Goal: Task Accomplishment & Management: Use online tool/utility

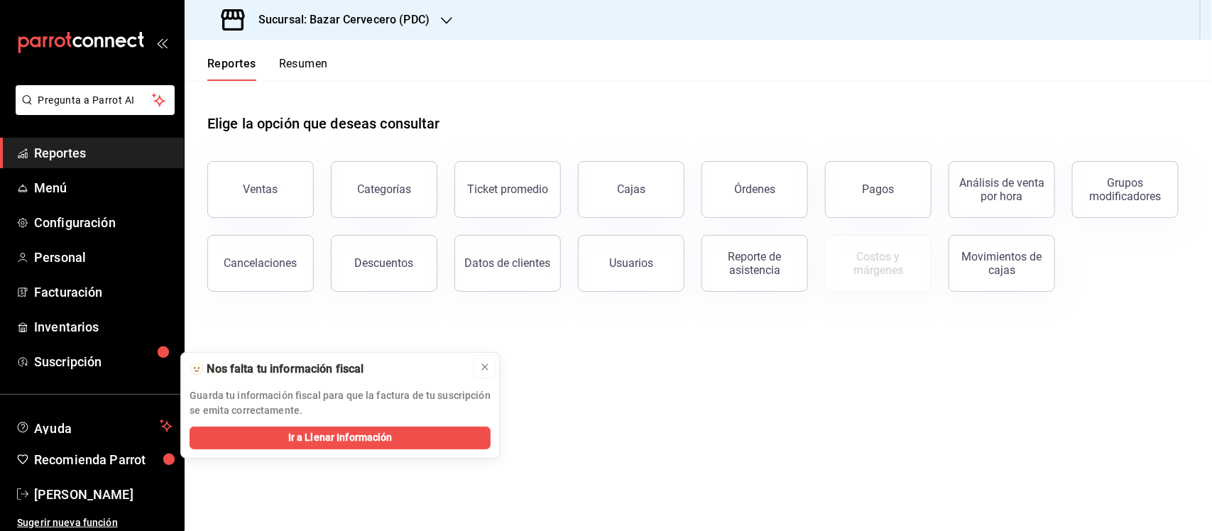
click at [484, 358] on button at bounding box center [484, 367] width 23 height 23
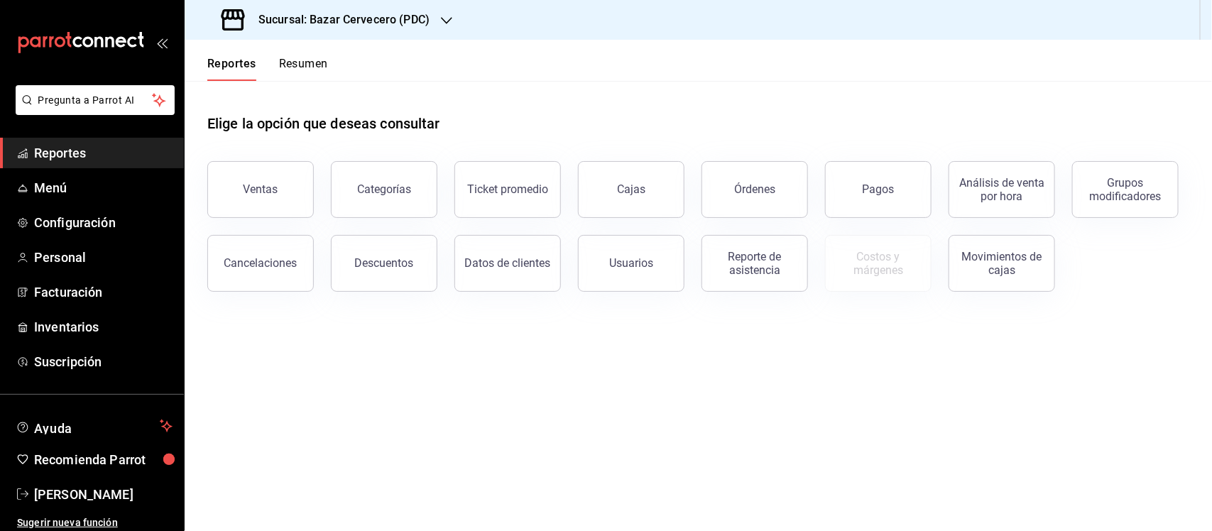
click at [410, 18] on h3 "Sucursal: Bazar Cervecero (PDC)" at bounding box center [338, 19] width 182 height 17
click at [295, 91] on span "Club de la Cerveza (PDC)" at bounding box center [251, 93] width 111 height 15
click at [78, 321] on span "Facturación" at bounding box center [103, 326] width 138 height 19
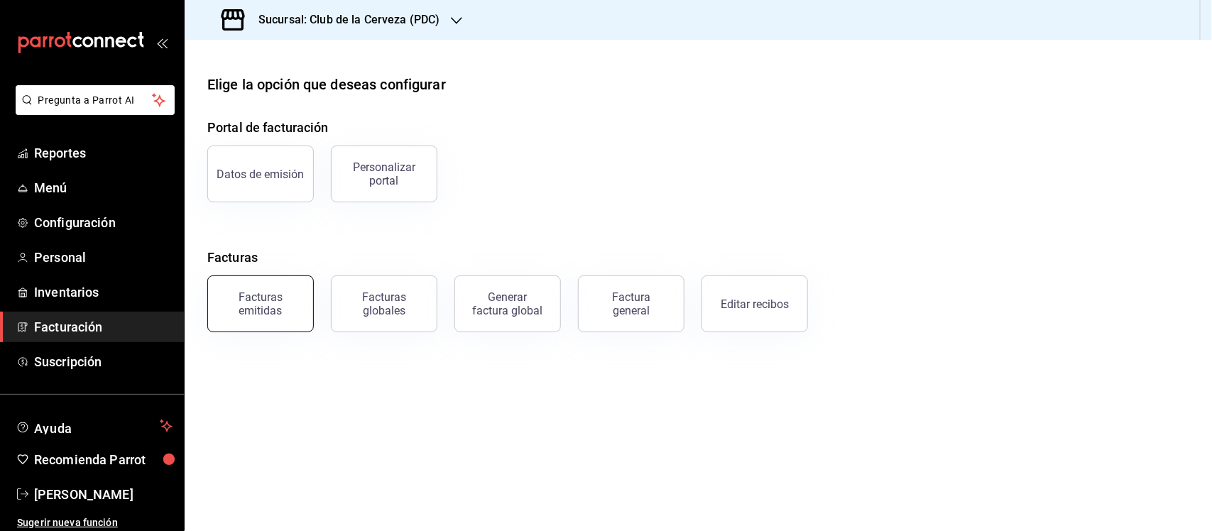
click at [296, 310] on div "Facturas emitidas" at bounding box center [261, 303] width 88 height 27
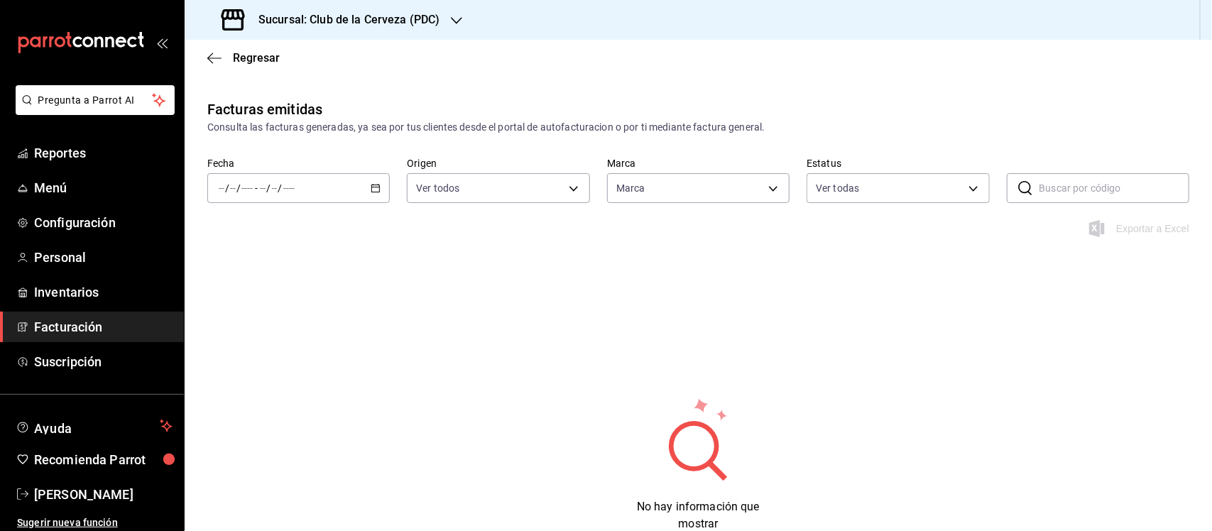
type input "fbe637ac-66ad-4202-895b-0eb83fea6a9d"
click at [374, 188] on icon "button" at bounding box center [376, 188] width 10 height 10
click at [297, 320] on span "Mes actual" at bounding box center [274, 326] width 110 height 15
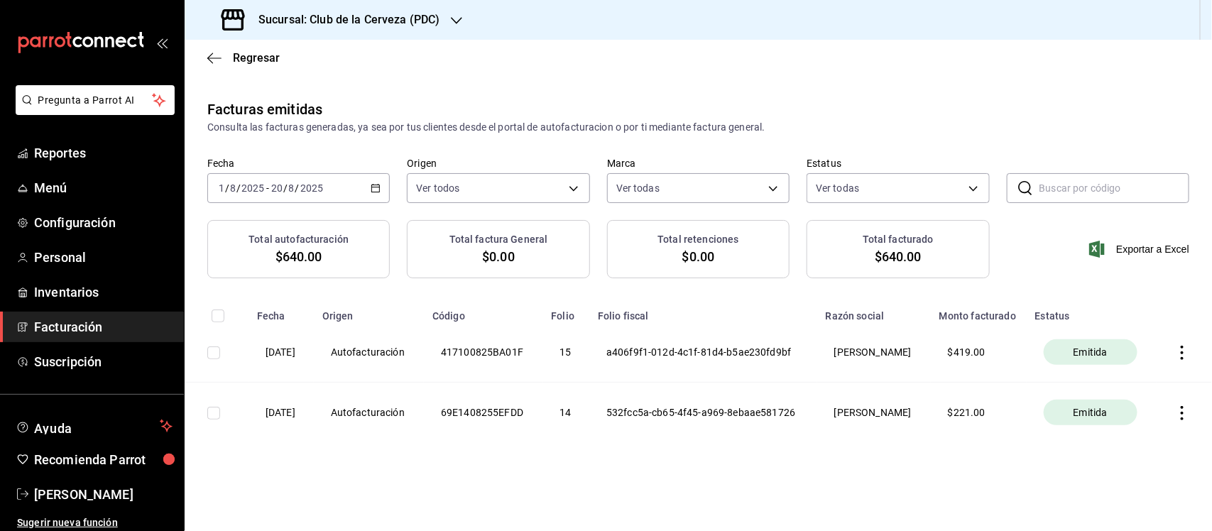
click at [1175, 420] on icon "button" at bounding box center [1182, 413] width 14 height 14
click at [1137, 399] on div "Descargar PDF" at bounding box center [1124, 395] width 68 height 11
click at [1175, 360] on icon "button" at bounding box center [1182, 353] width 14 height 14
click at [1138, 324] on span "Descargar PDF" at bounding box center [1113, 330] width 90 height 13
click at [219, 52] on icon "button" at bounding box center [214, 58] width 14 height 13
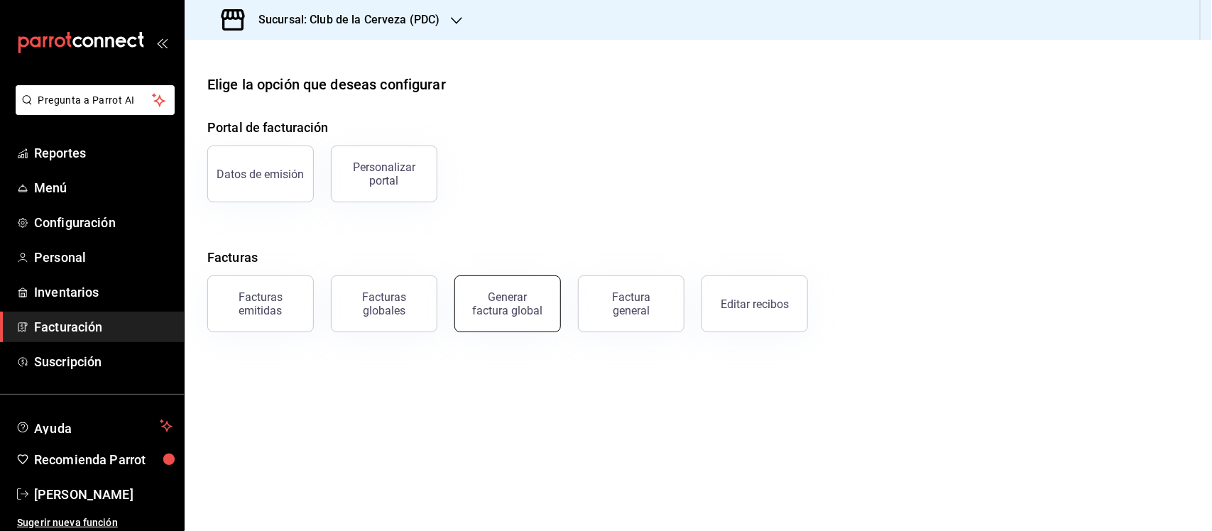
click at [520, 304] on div "Generar factura global" at bounding box center [507, 303] width 71 height 27
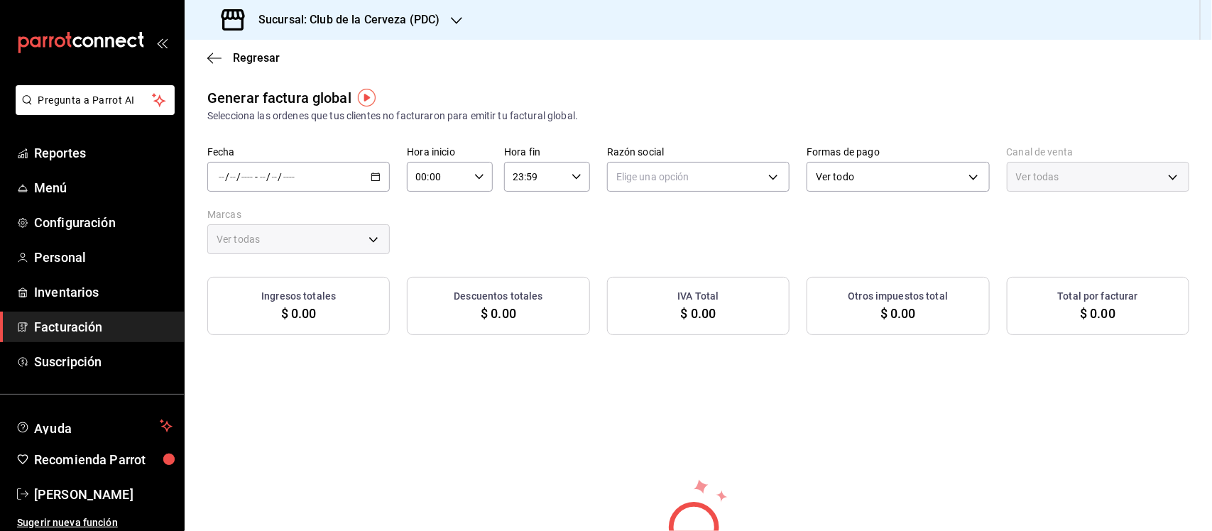
type input "PARROT,UBER_EATS,RAPPI,DIDI_FOOD,ONLINE"
click at [378, 175] on div "/ / - / /" at bounding box center [298, 177] width 182 height 30
click at [300, 215] on span "Rango de fechas" at bounding box center [274, 219] width 110 height 15
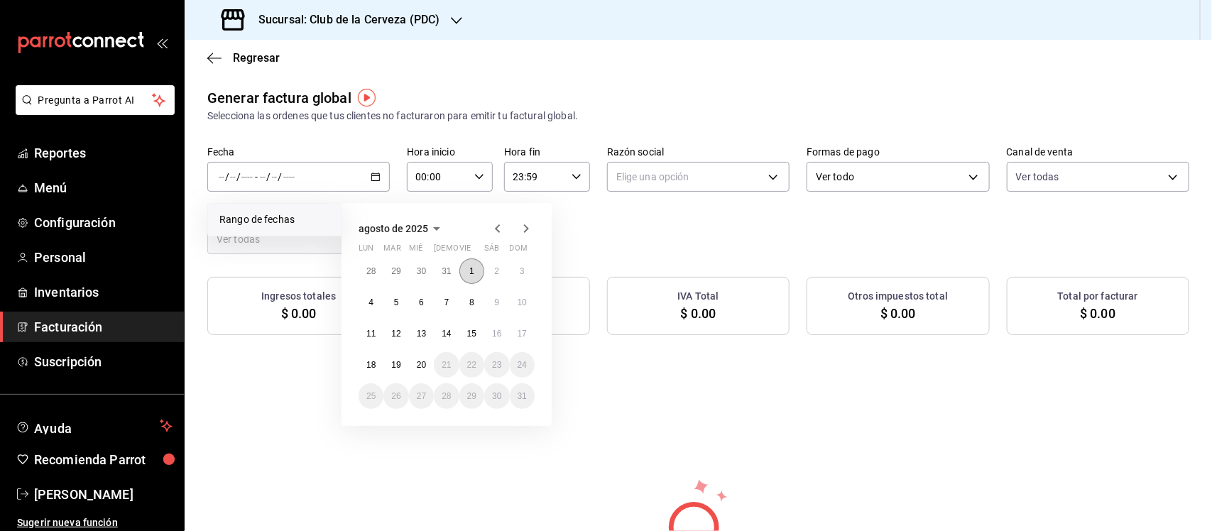
click at [474, 271] on button "1" at bounding box center [471, 271] width 25 height 26
click at [474, 332] on abbr "15" at bounding box center [471, 334] width 9 height 10
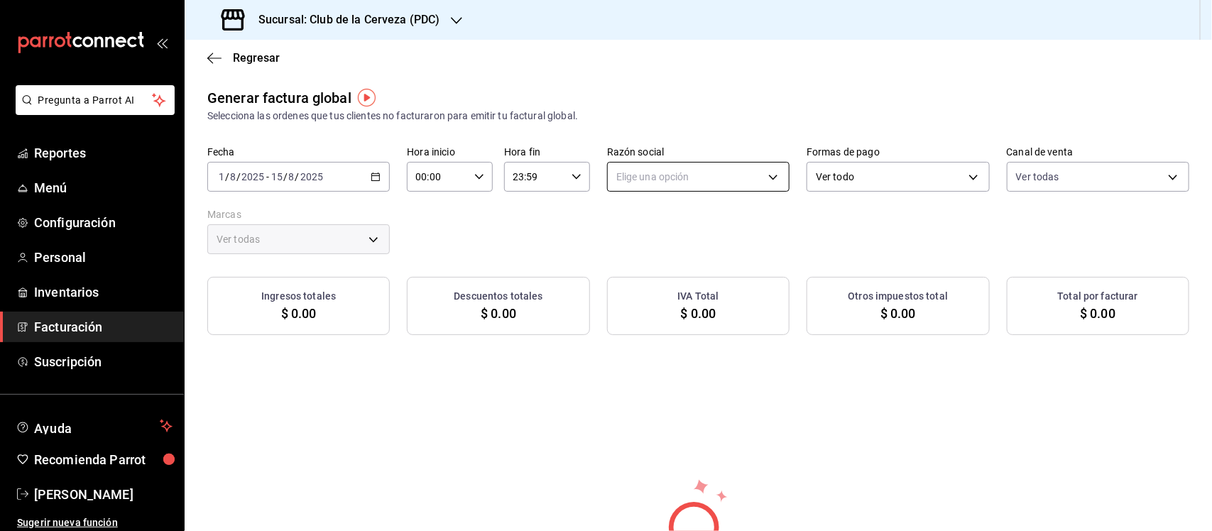
click at [639, 186] on body "Pregunta a Parrot AI Reportes Menú Configuración Personal Inventarios Facturaci…" at bounding box center [606, 265] width 1212 height 531
drag, startPoint x: 674, startPoint y: 243, endPoint x: 692, endPoint y: 241, distance: 17.9
click at [675, 243] on li "[PERSON_NAME]" at bounding box center [691, 249] width 179 height 26
type input "86b7e133-7842-4def-bbab-6e511cbfa89a"
type input "fbe637ac-66ad-4202-895b-0eb83fea6a9d"
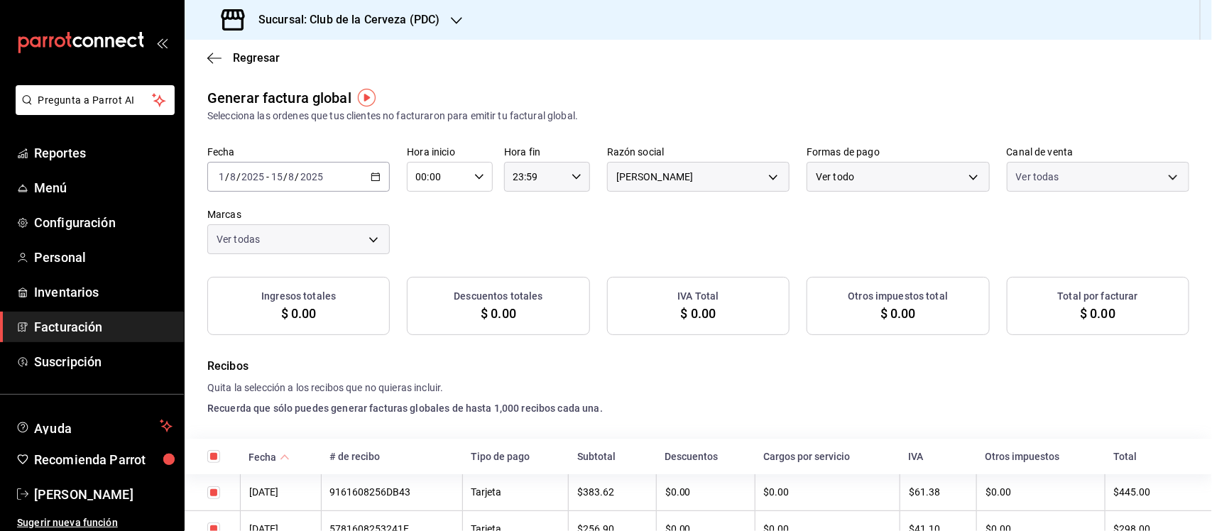
checkbox input "true"
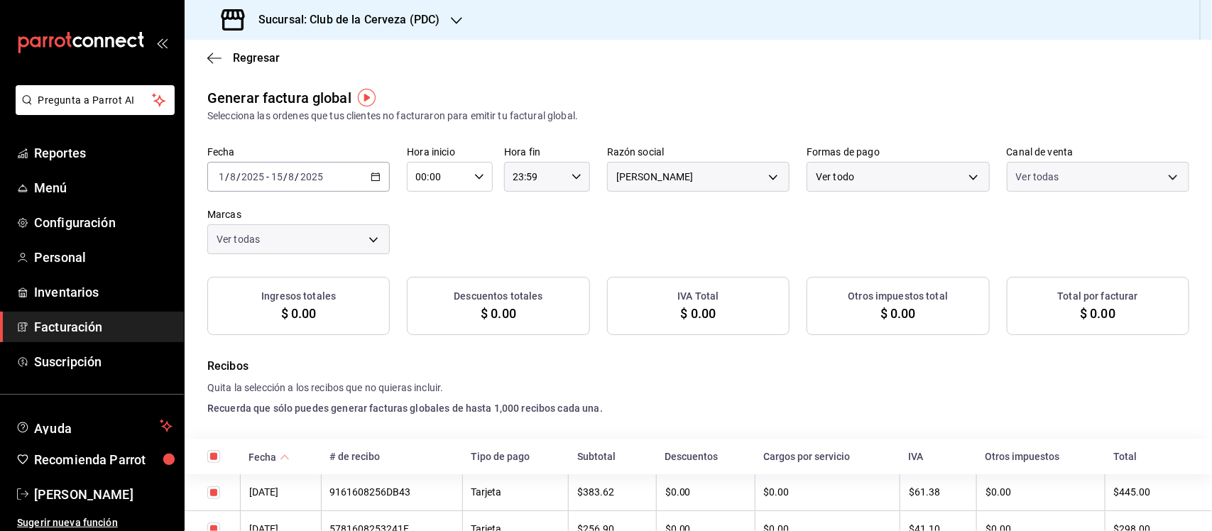
checkbox input "true"
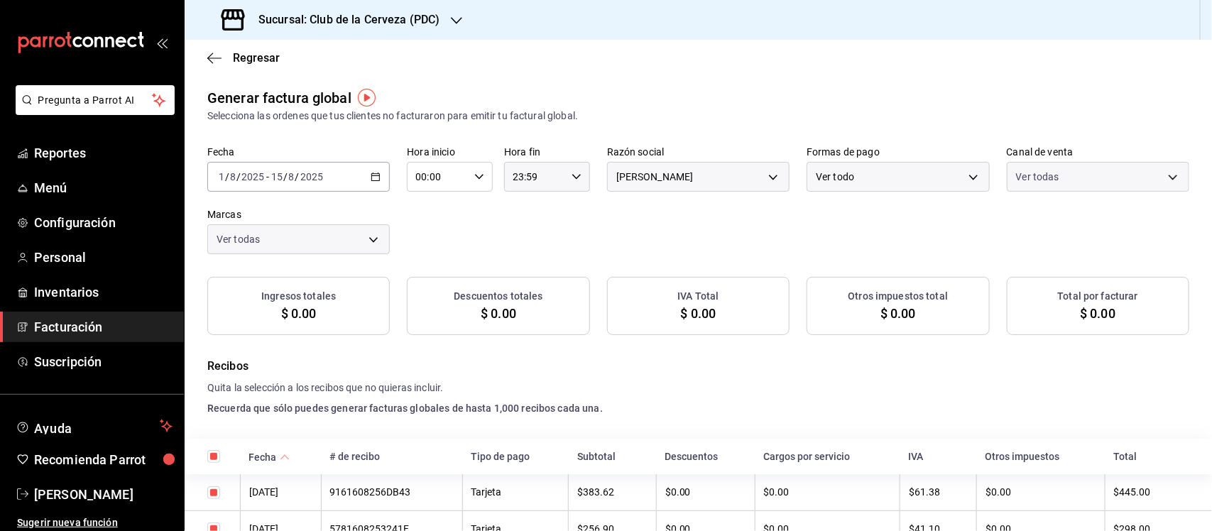
checkbox input "true"
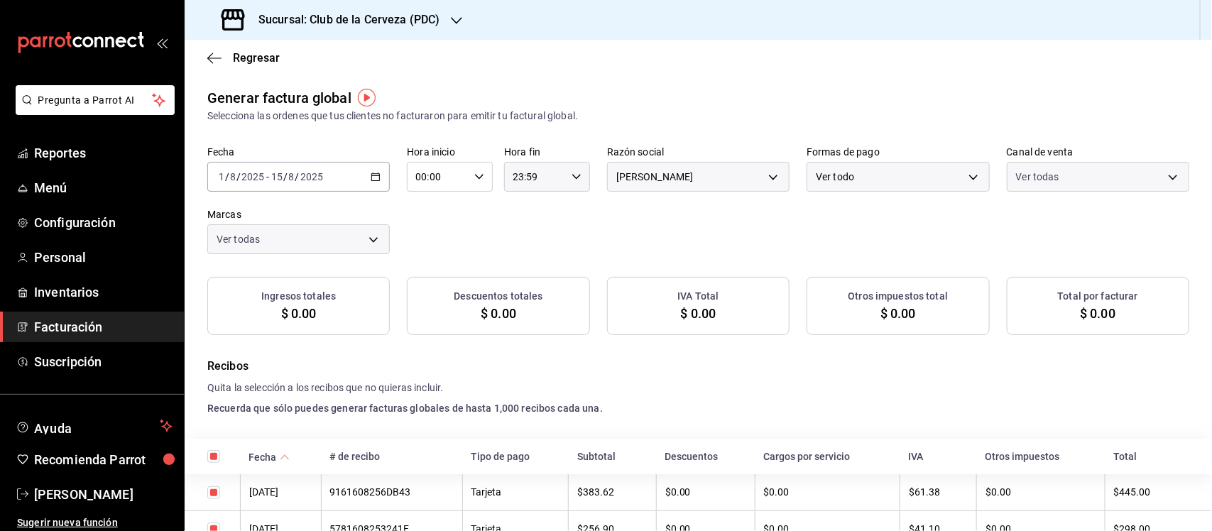
checkbox input "true"
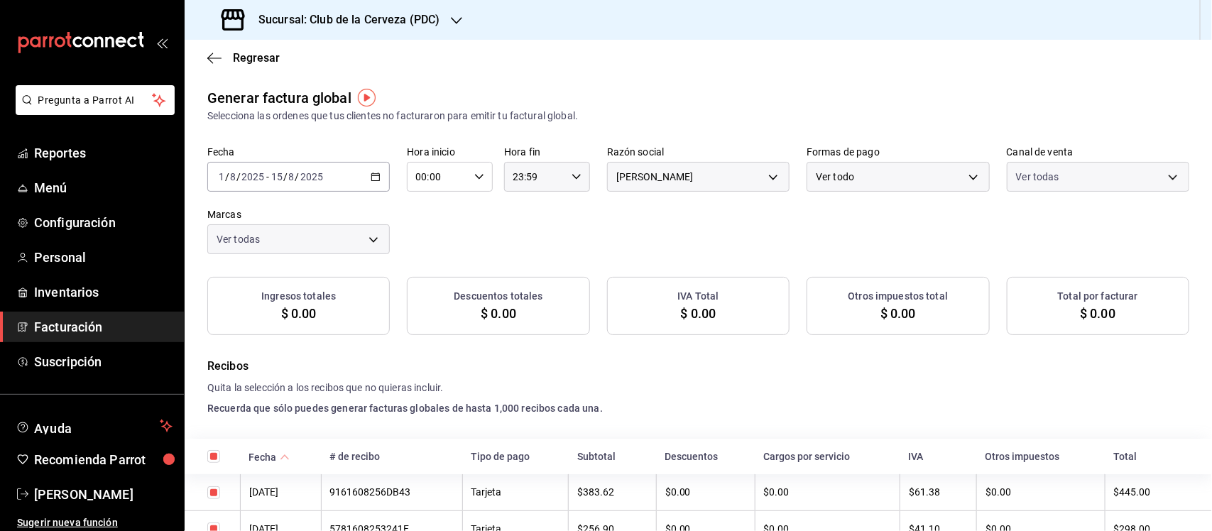
checkbox input "true"
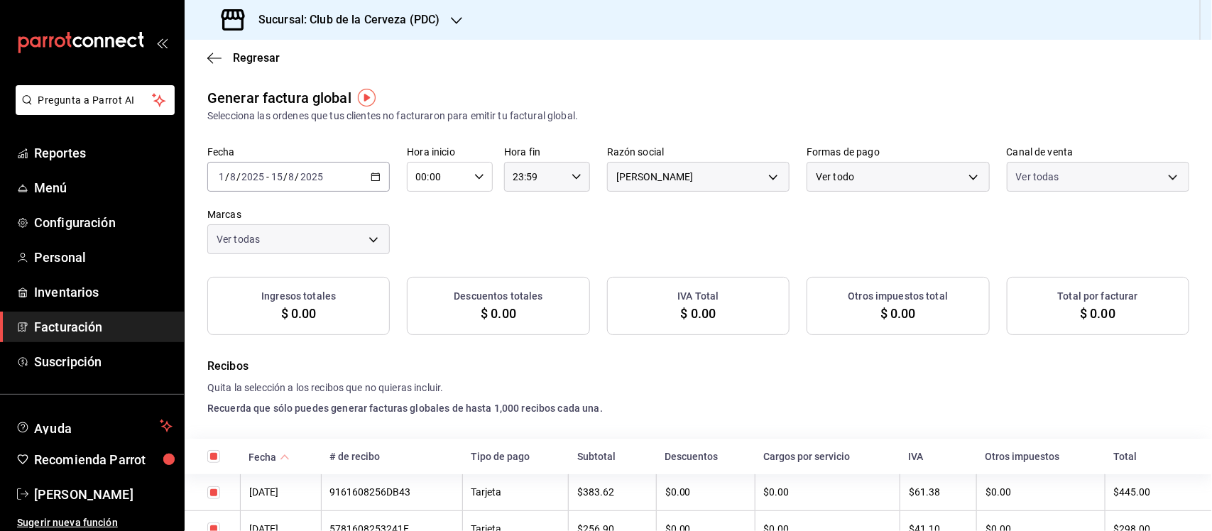
checkbox input "true"
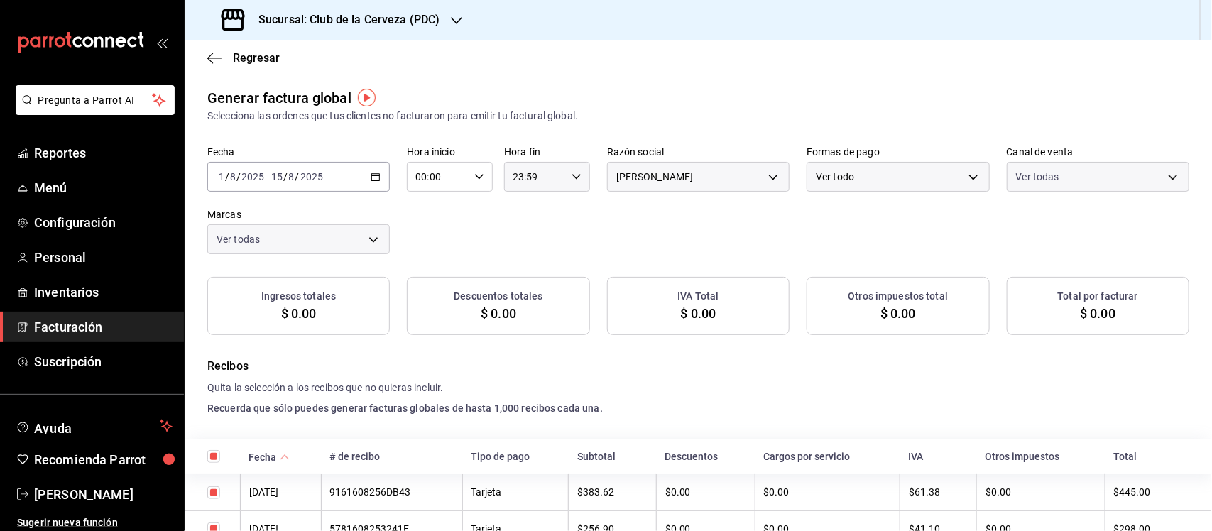
checkbox input "true"
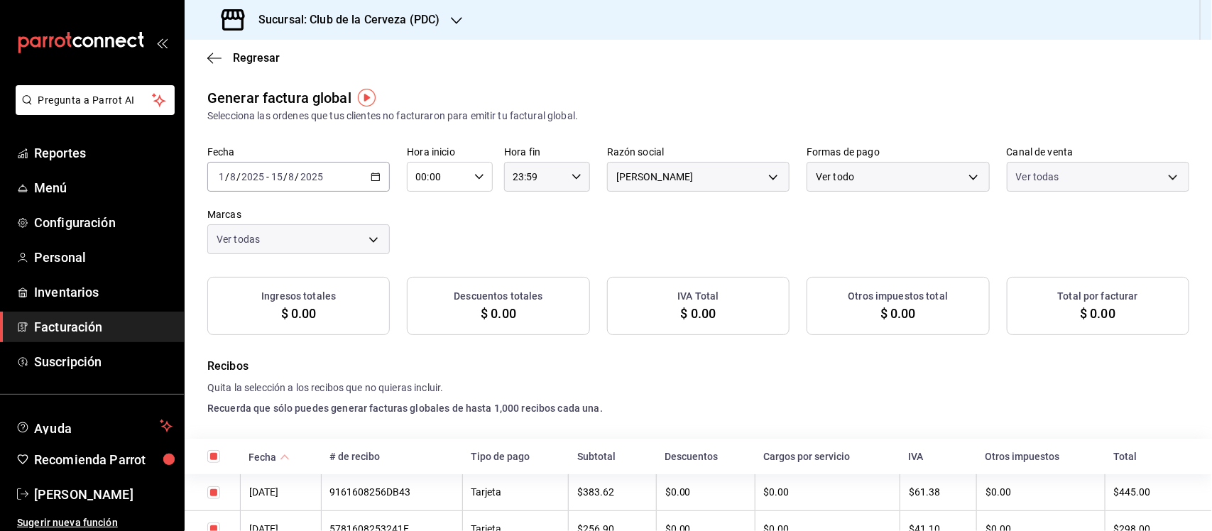
checkbox input "true"
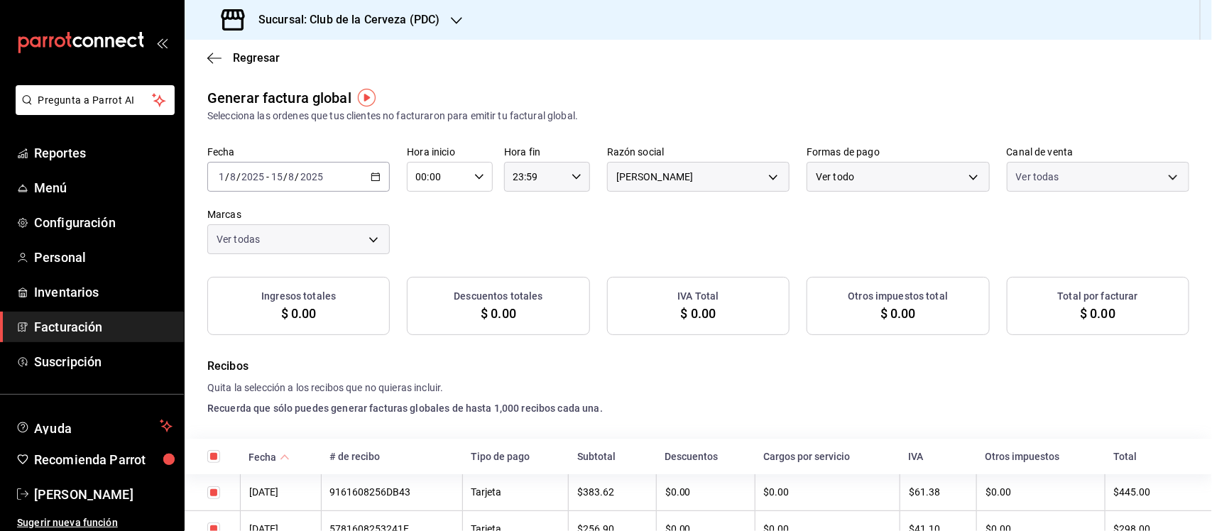
checkbox input "true"
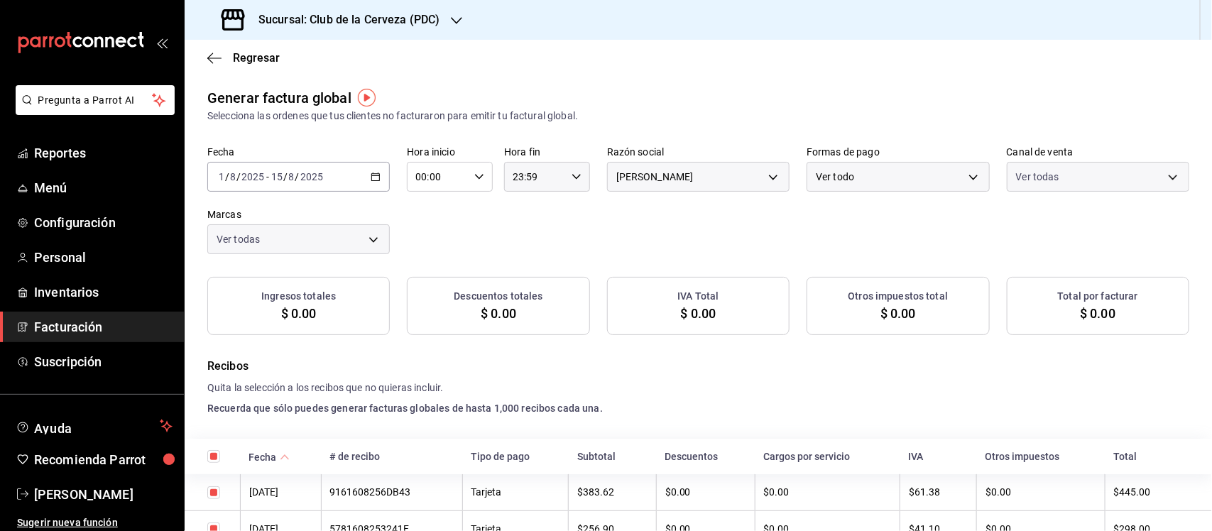
checkbox input "true"
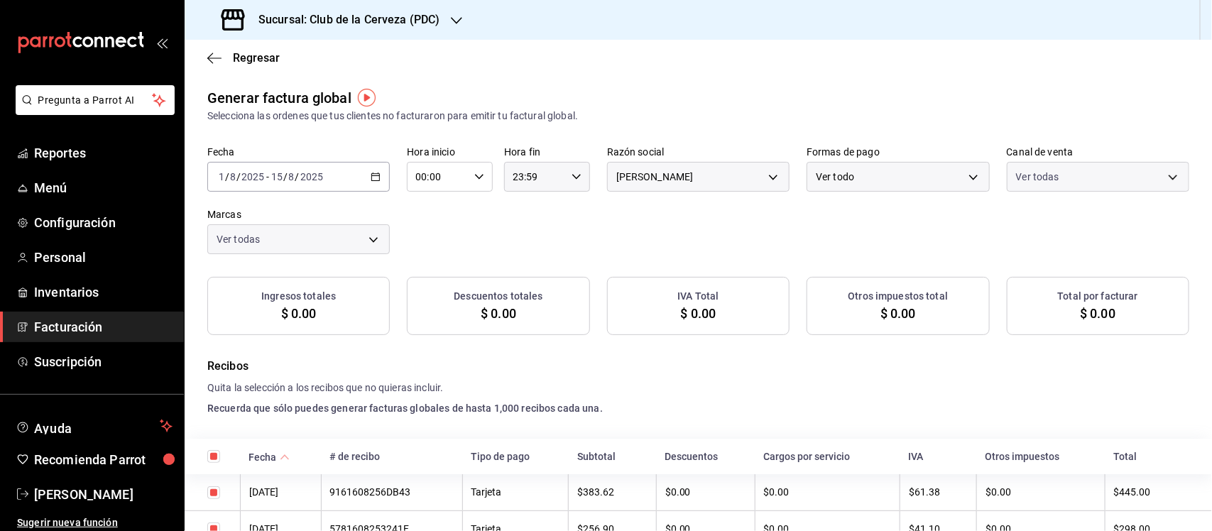
checkbox input "true"
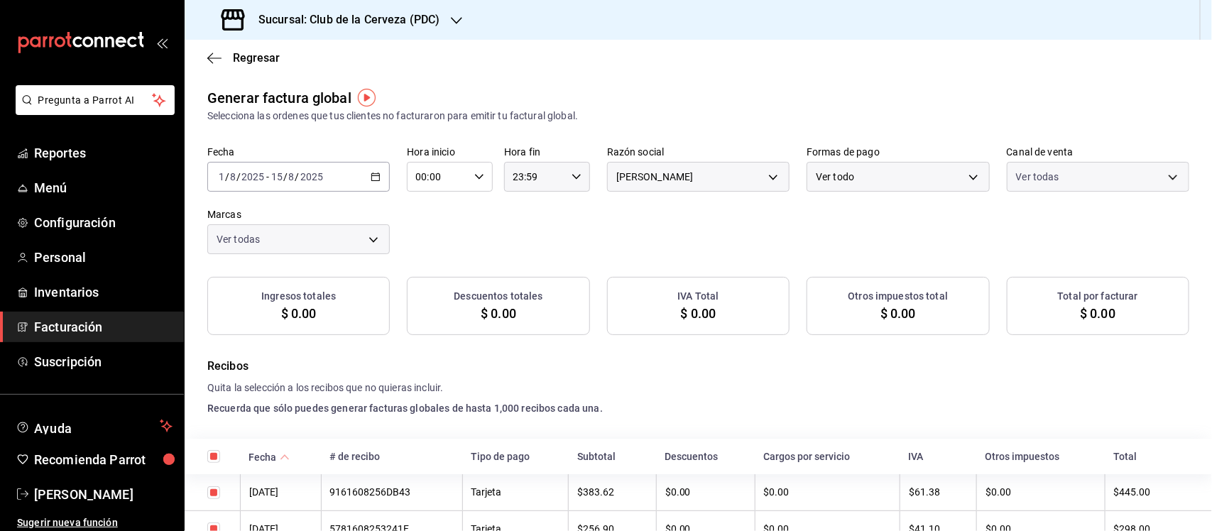
checkbox input "true"
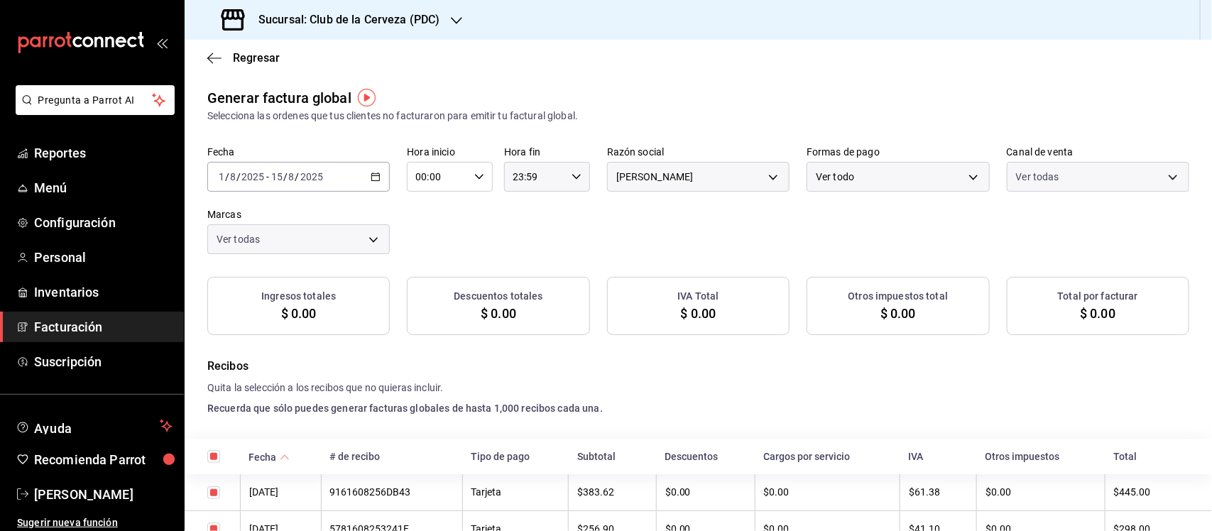
checkbox input "true"
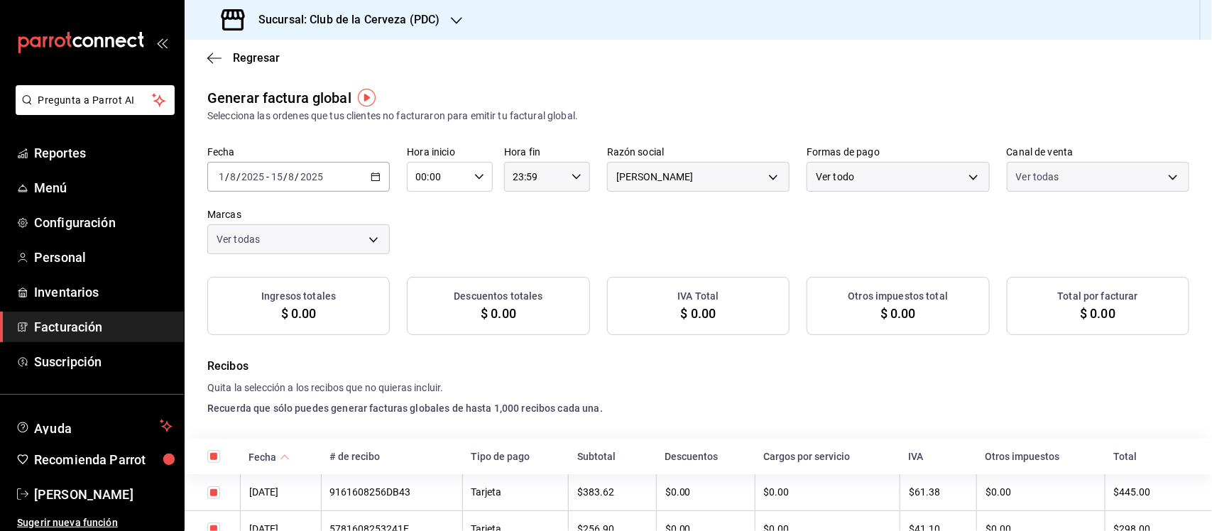
checkbox input "true"
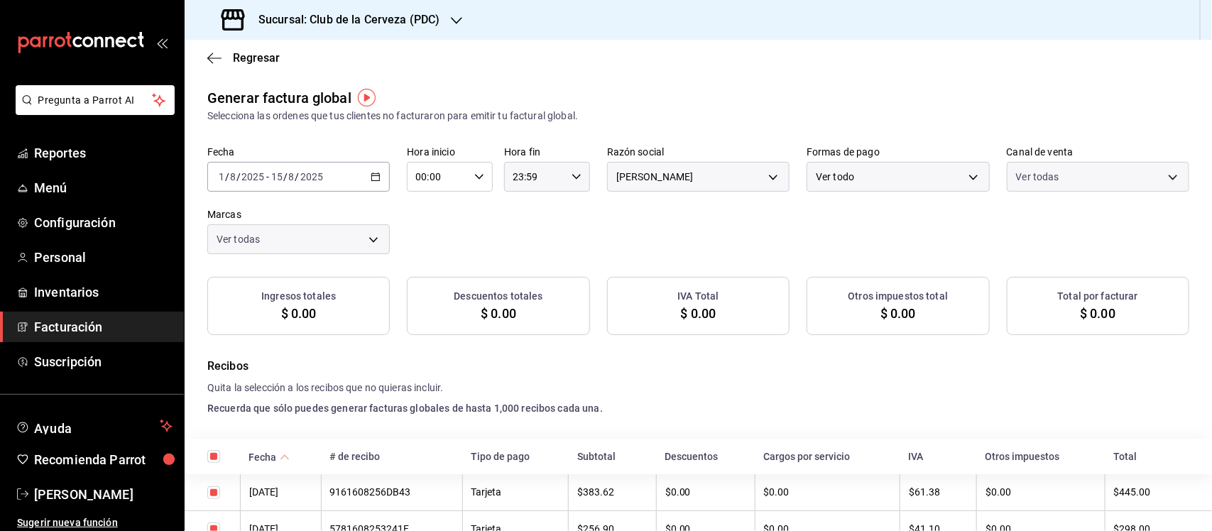
checkbox input "true"
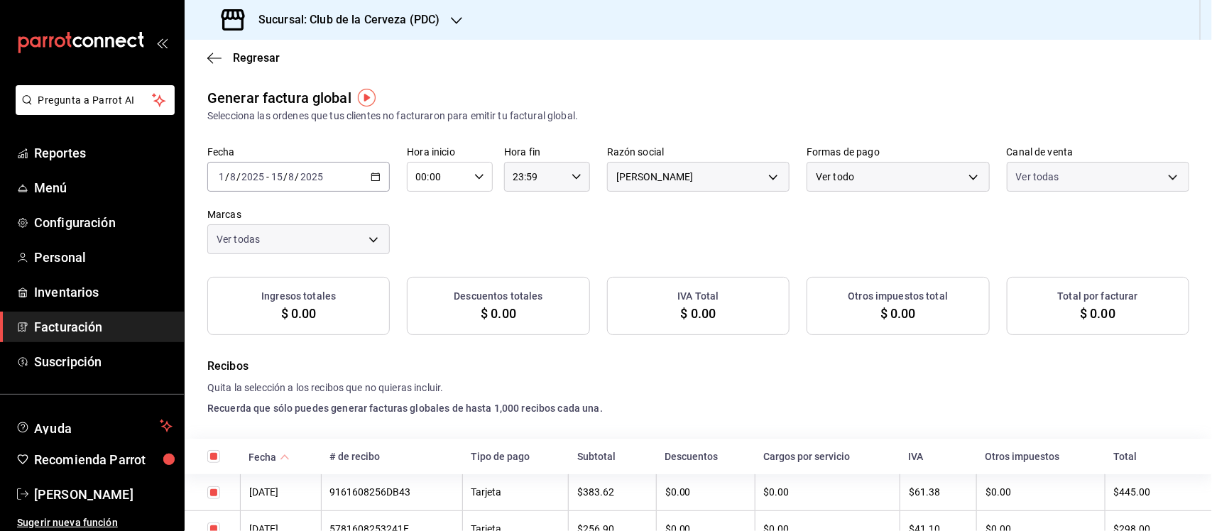
checkbox input "true"
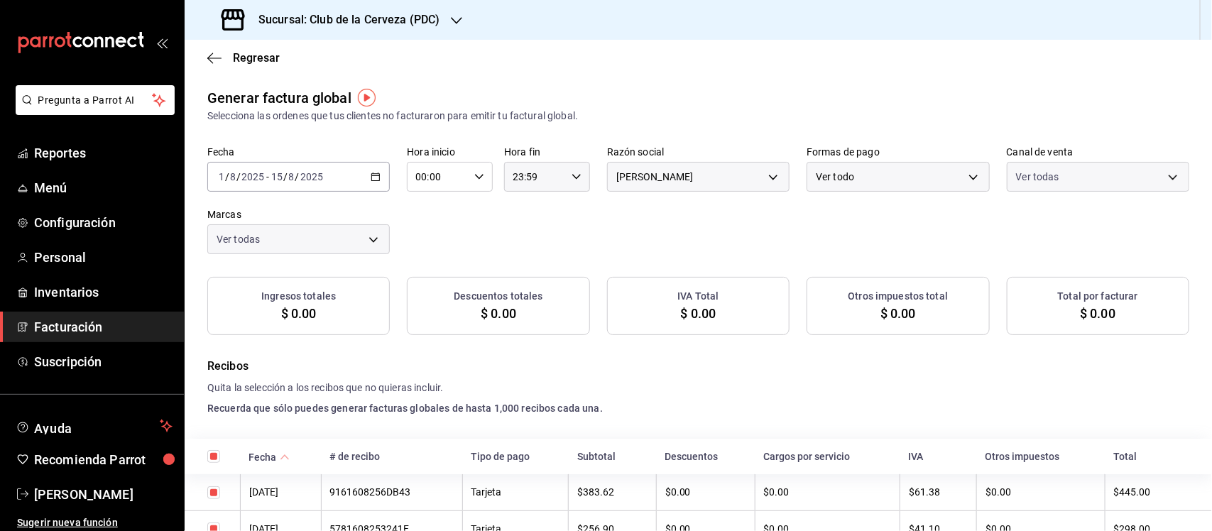
checkbox input "true"
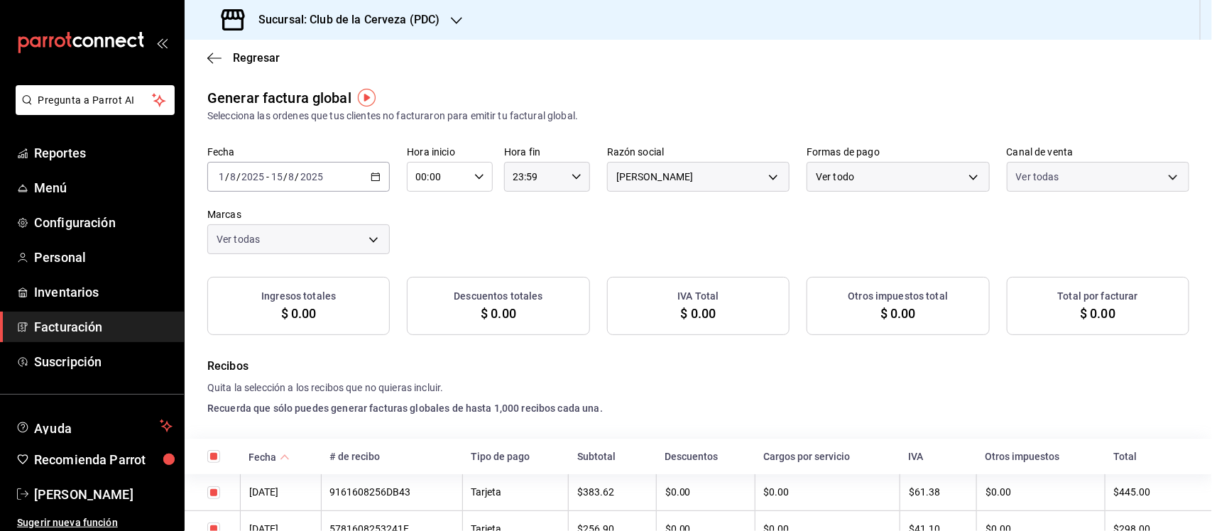
checkbox input "true"
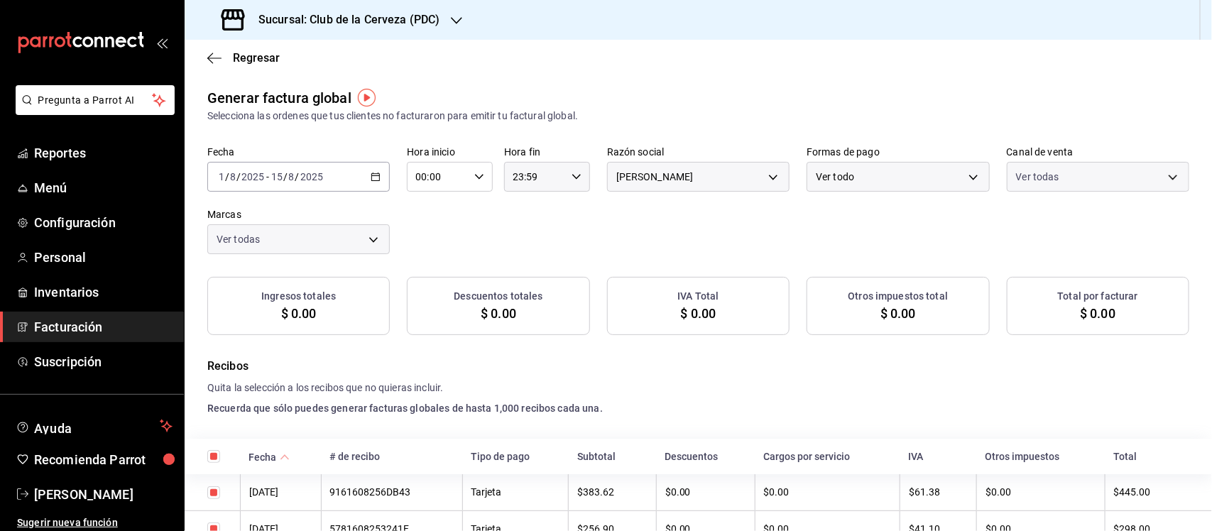
checkbox input "true"
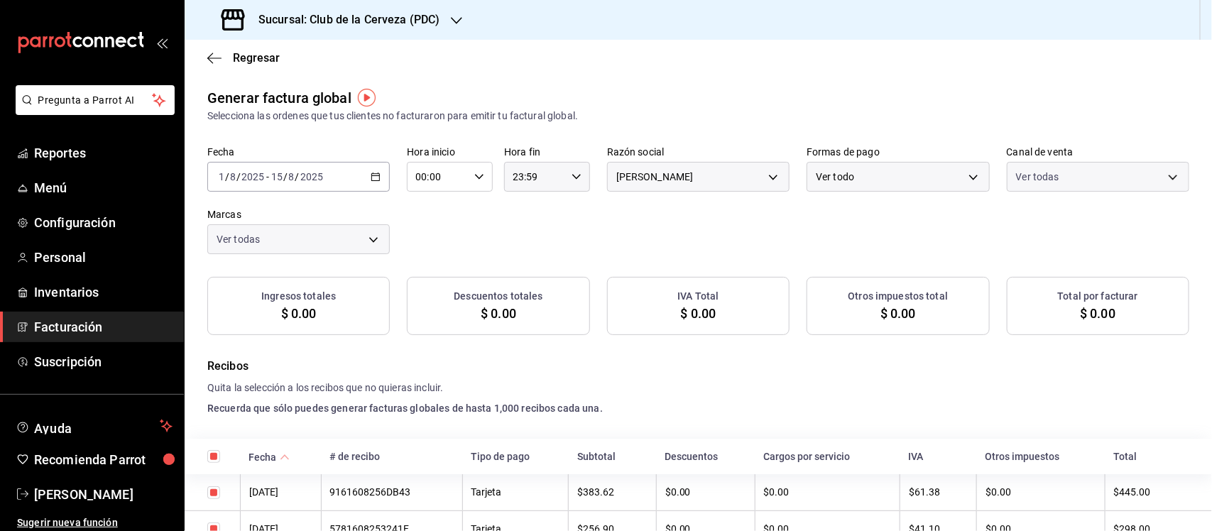
checkbox input "true"
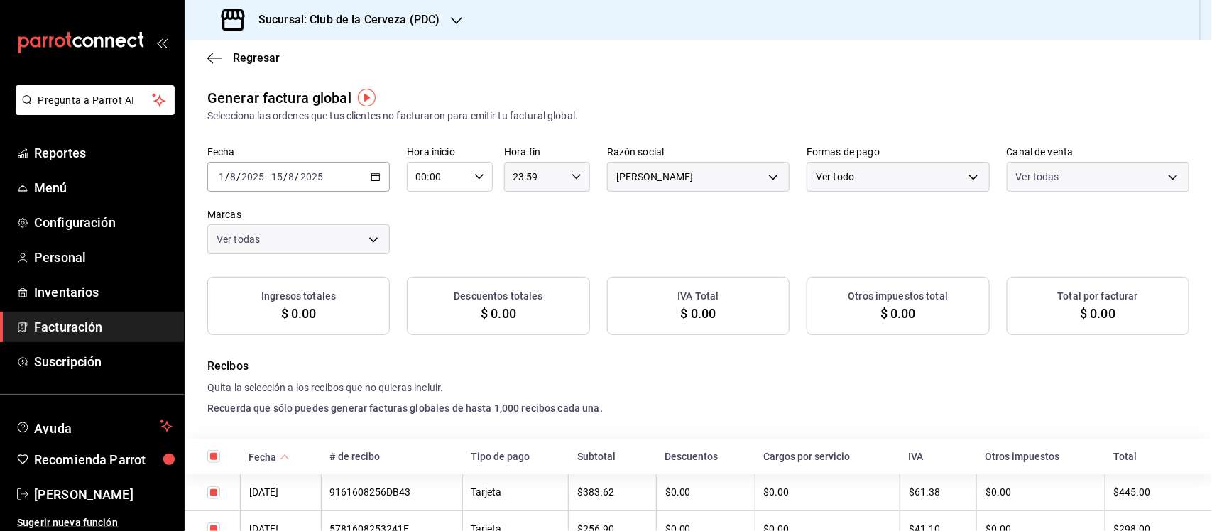
checkbox input "true"
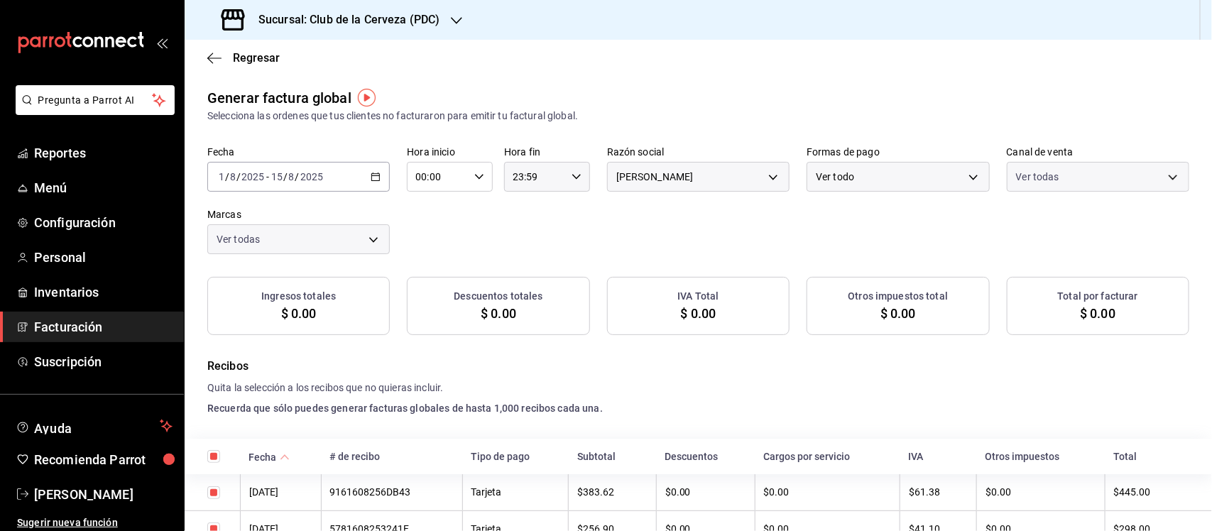
checkbox input "true"
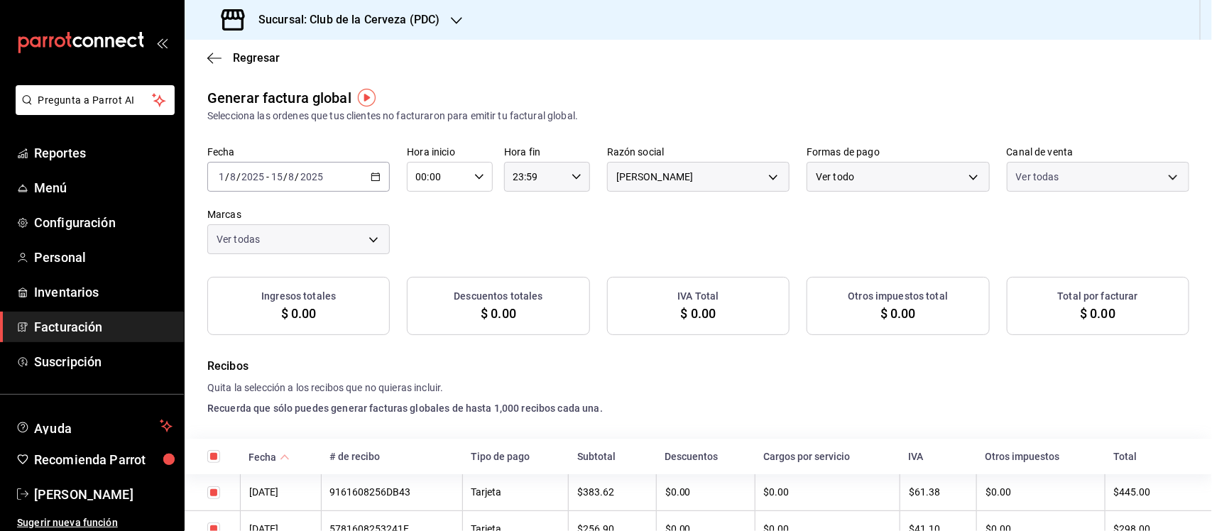
checkbox input "true"
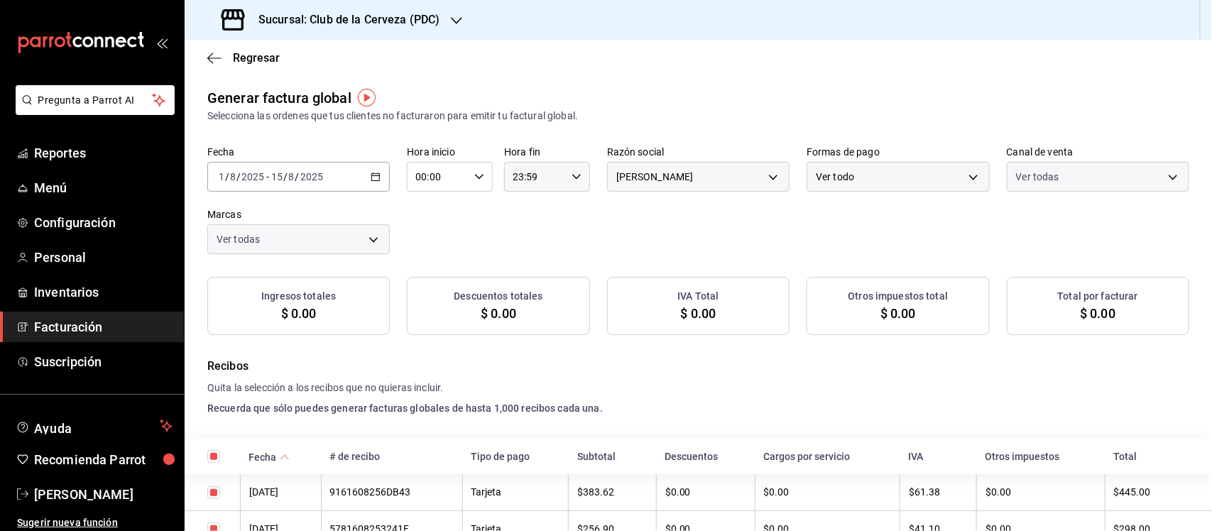
checkbox input "true"
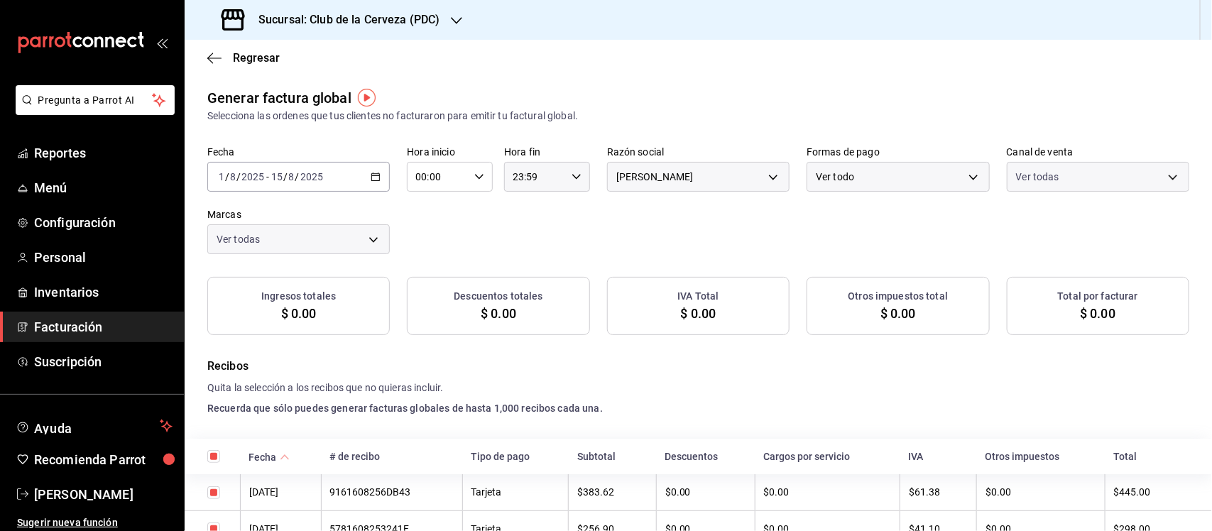
checkbox input "true"
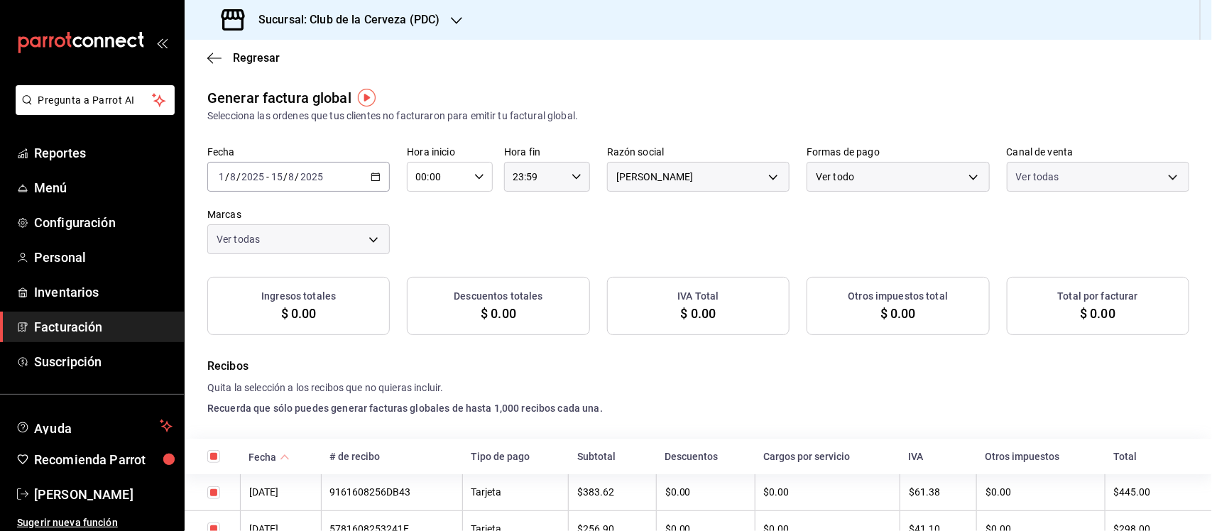
checkbox input "true"
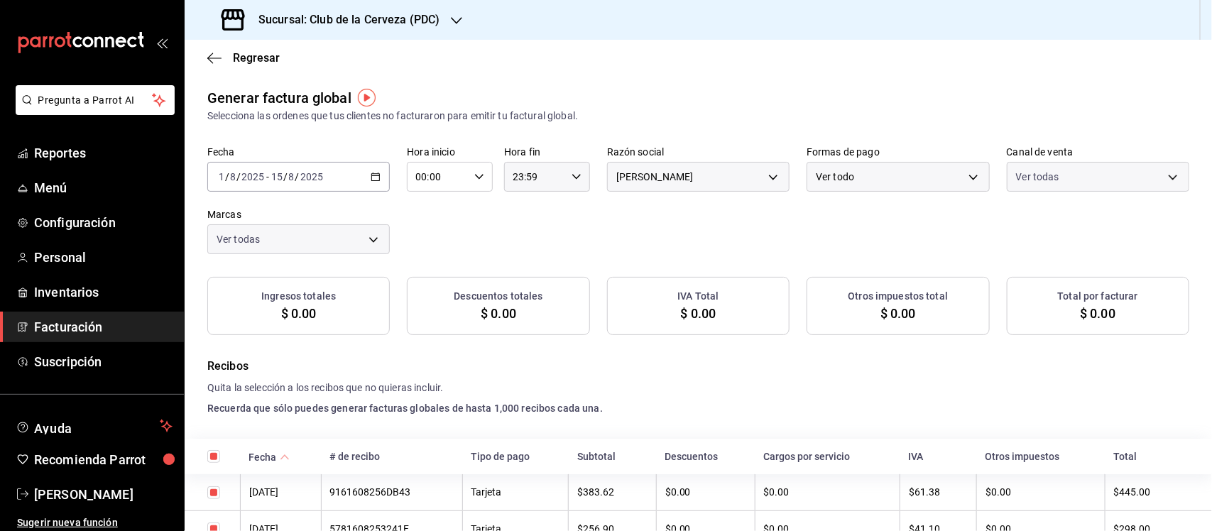
checkbox input "true"
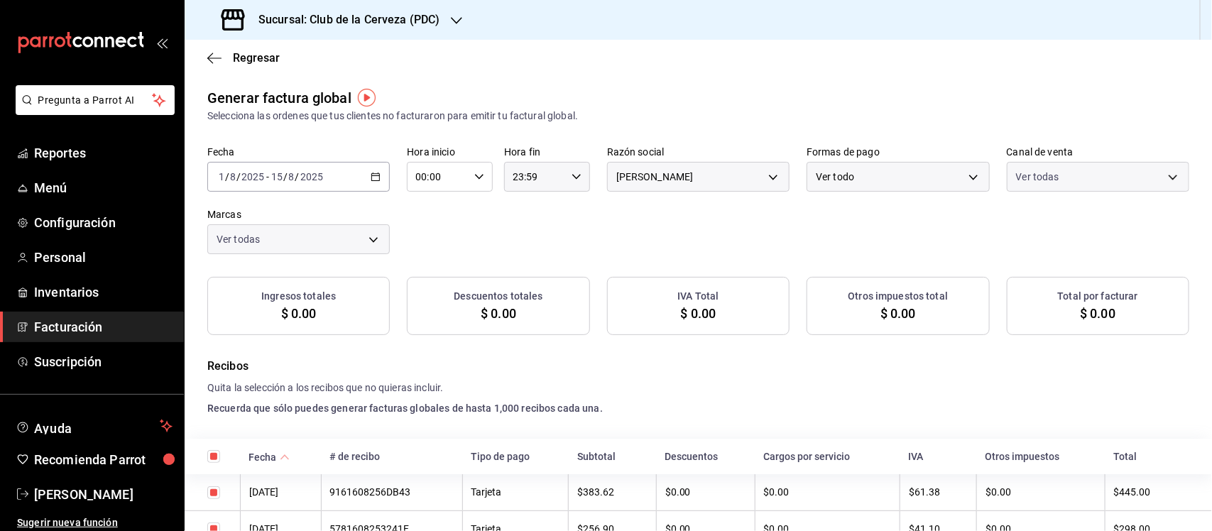
checkbox input "true"
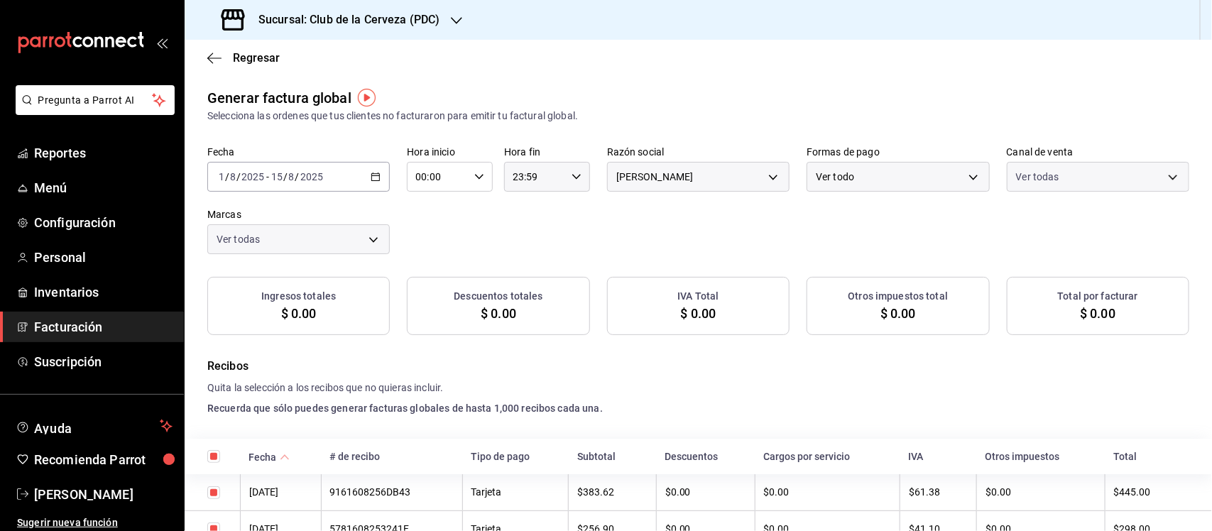
checkbox input "true"
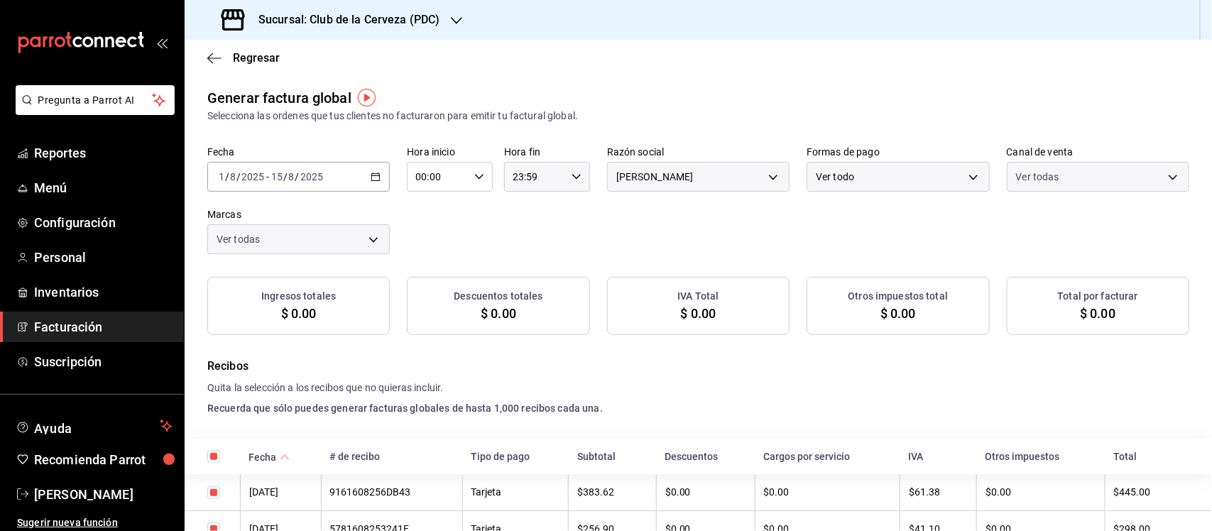
checkbox input "true"
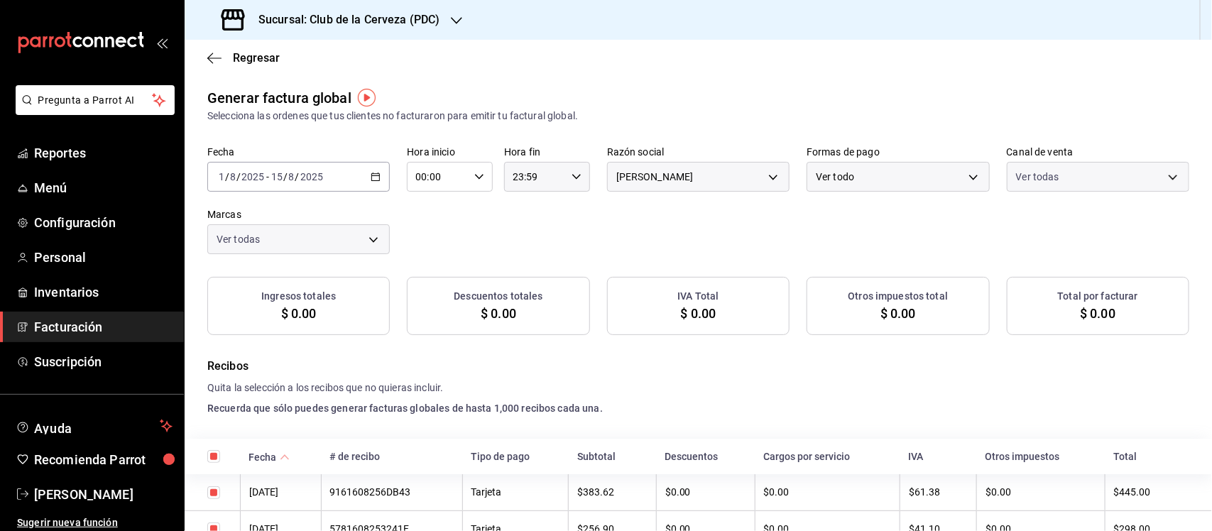
checkbox input "true"
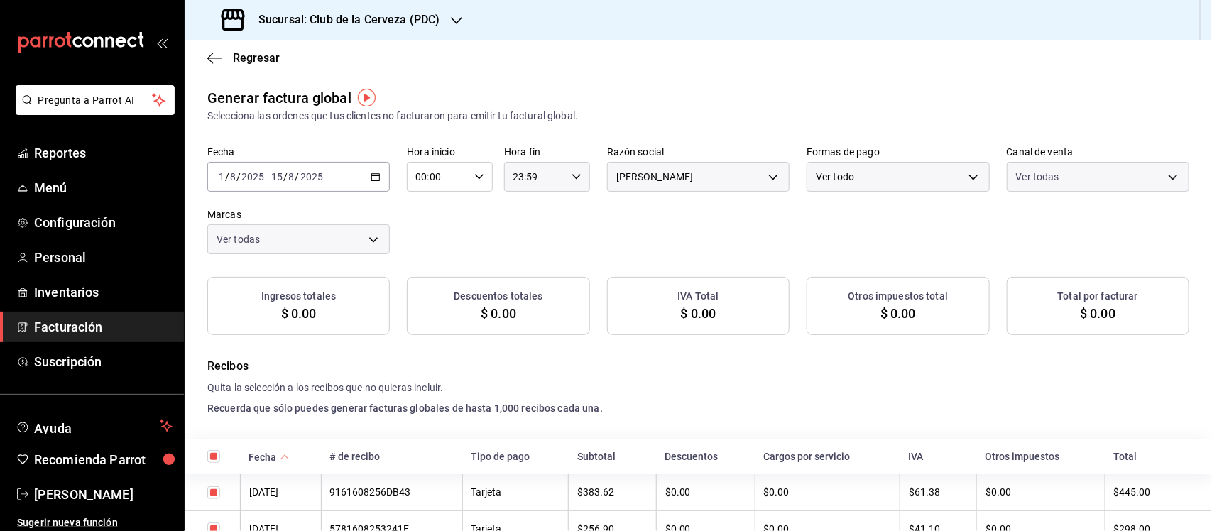
checkbox input "true"
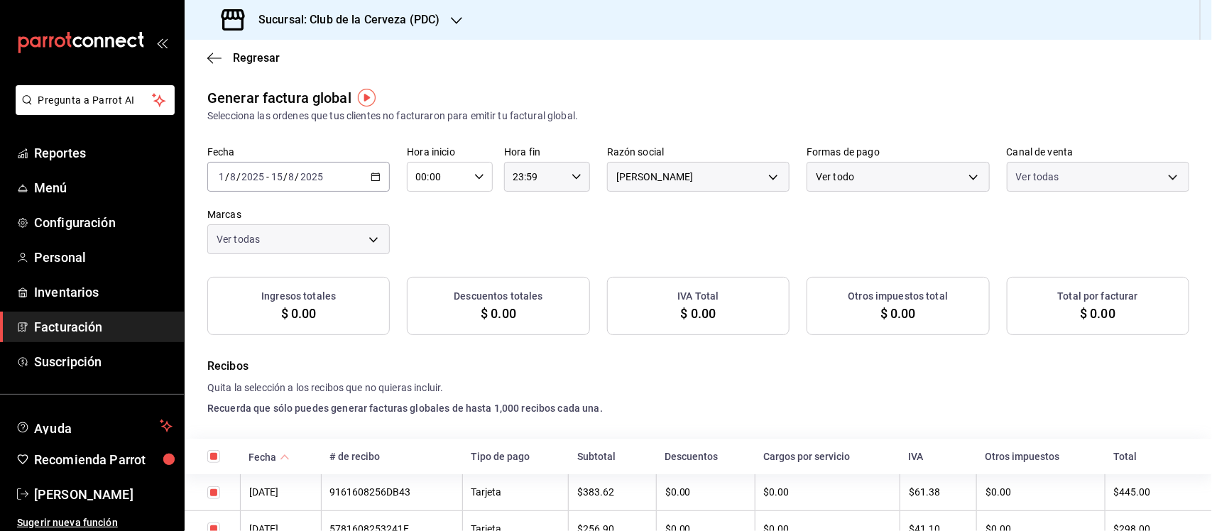
checkbox input "true"
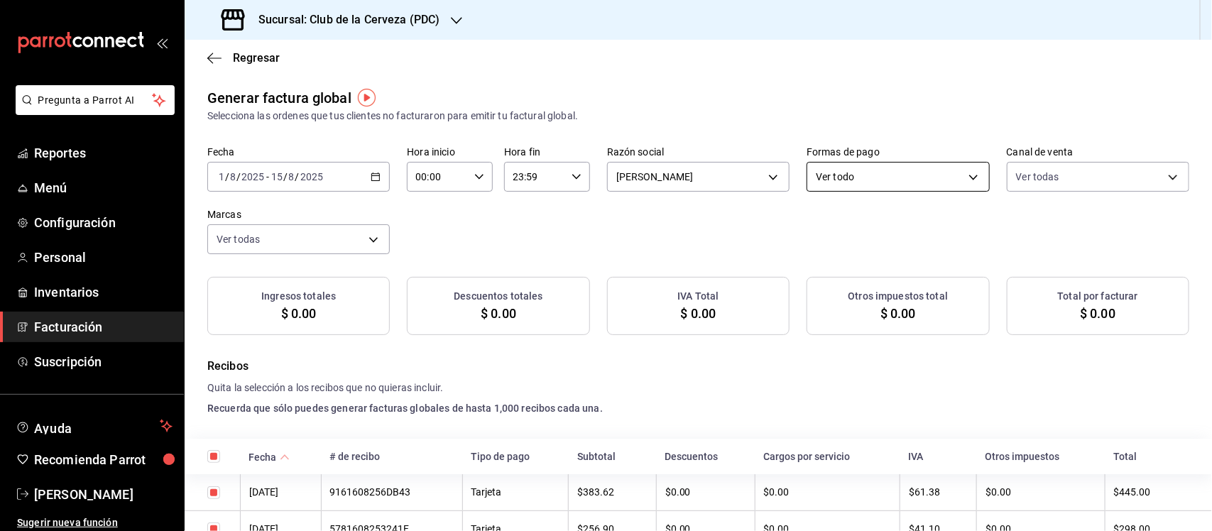
checkbox input "true"
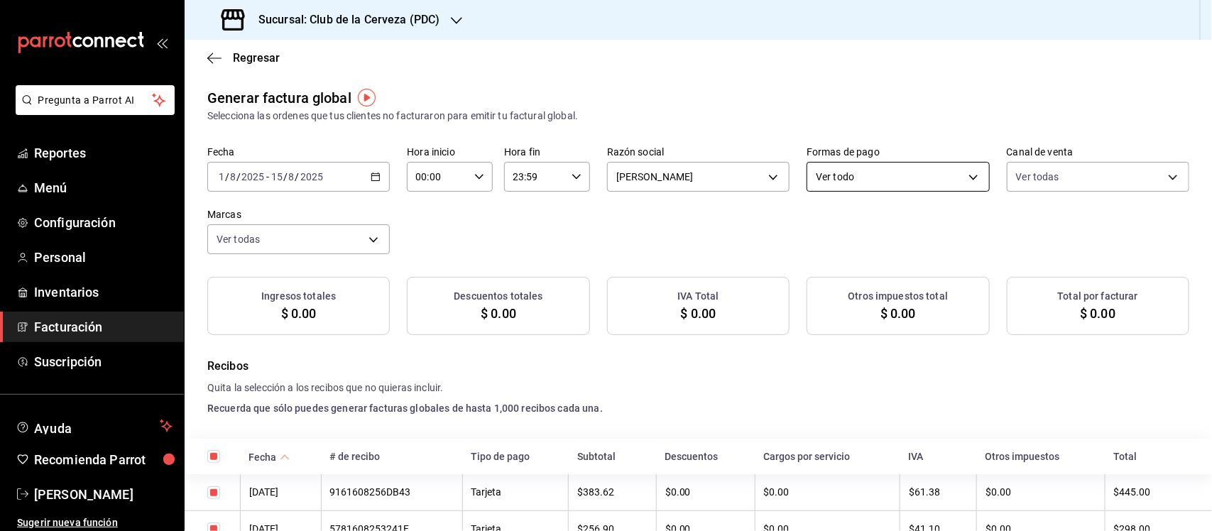
checkbox input "true"
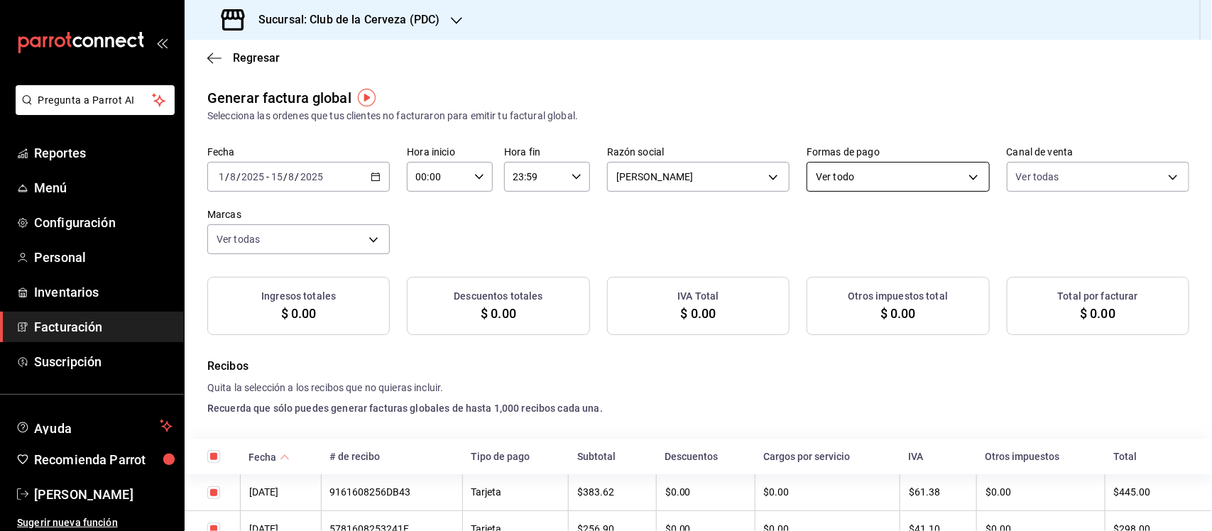
checkbox input "true"
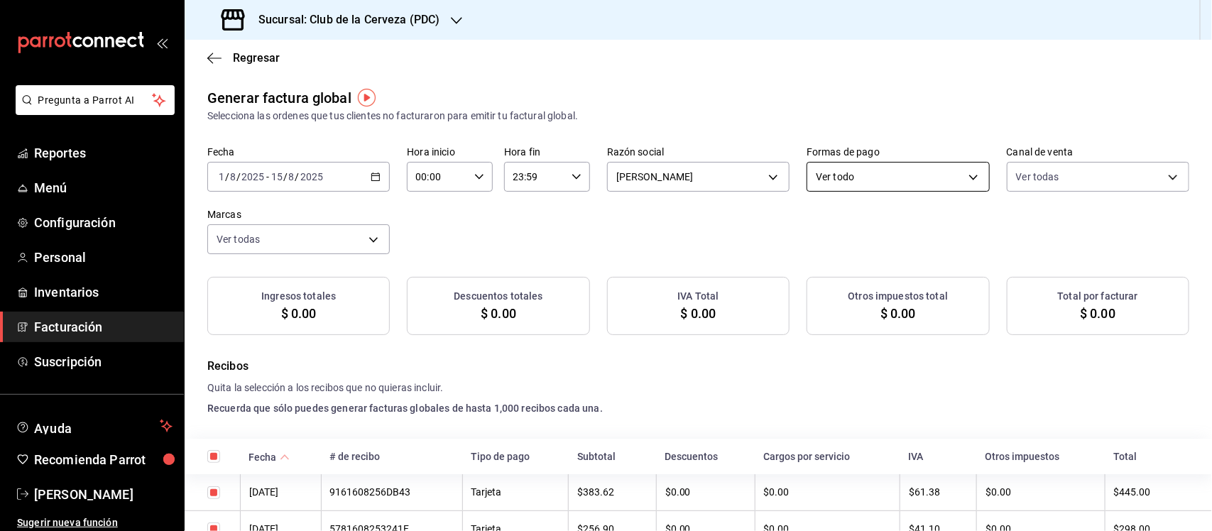
checkbox input "true"
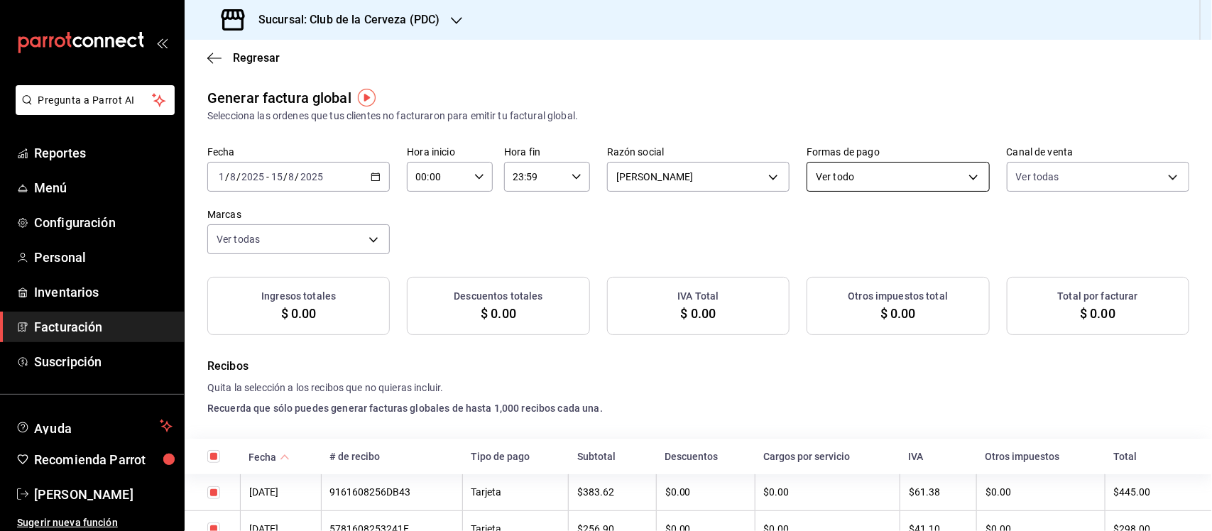
checkbox input "true"
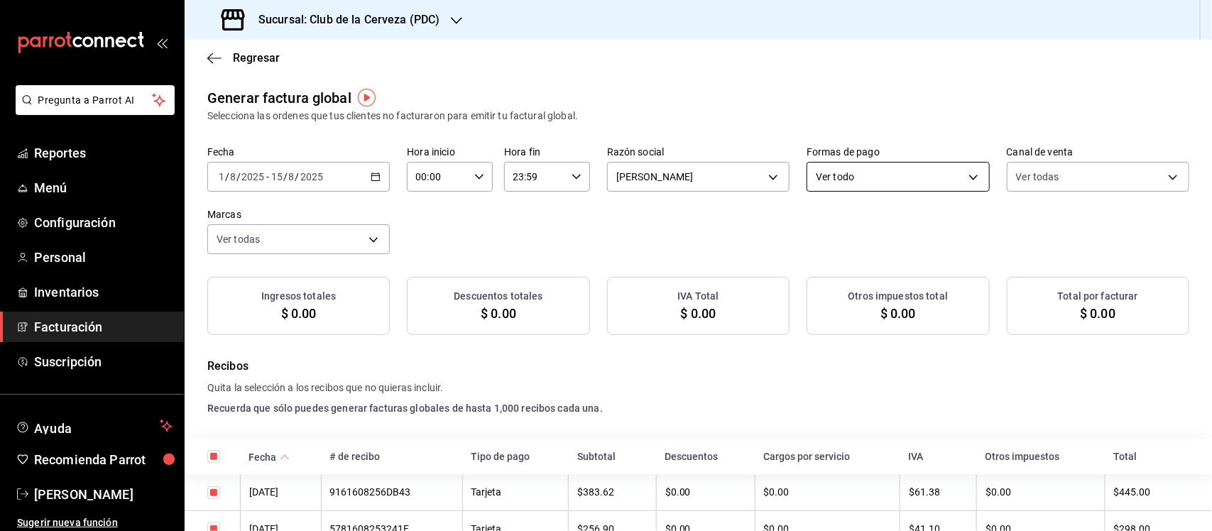
checkbox input "true"
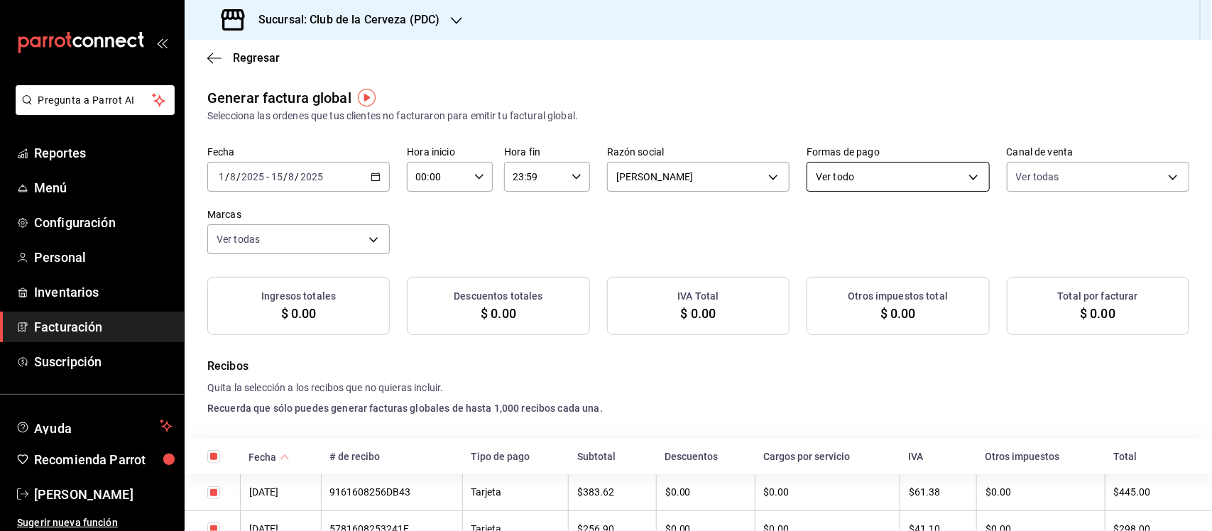
checkbox input "true"
click at [898, 174] on div "Ver todo ALL" at bounding box center [897, 173] width 182 height 35
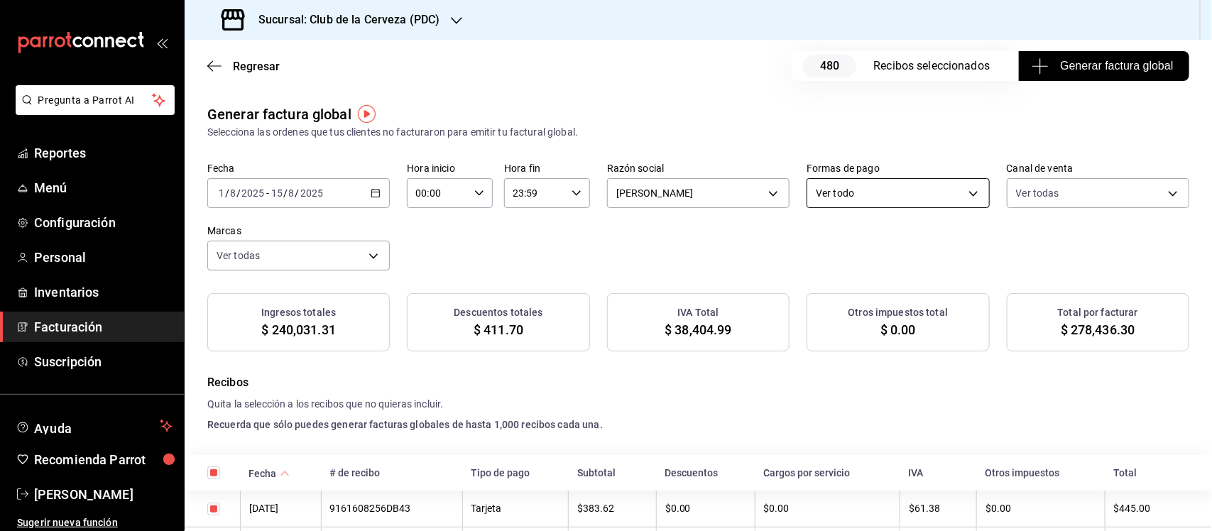
click at [973, 188] on body "Pregunta a Parrot AI Reportes Menú Configuración Personal Inventarios Facturaci…" at bounding box center [606, 265] width 1212 height 531
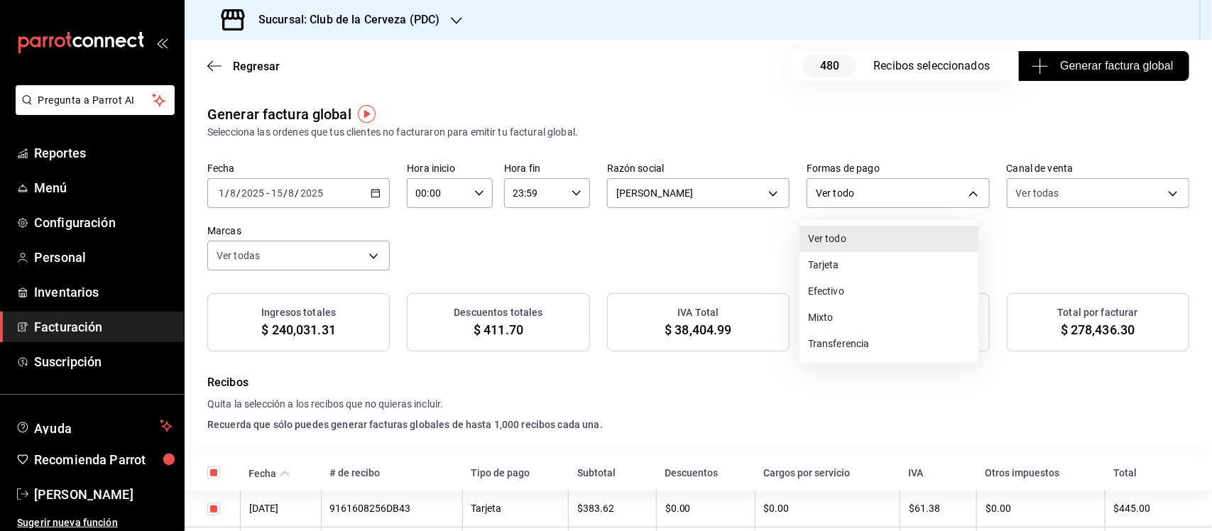
click at [917, 260] on li "Tarjeta" at bounding box center [888, 265] width 179 height 26
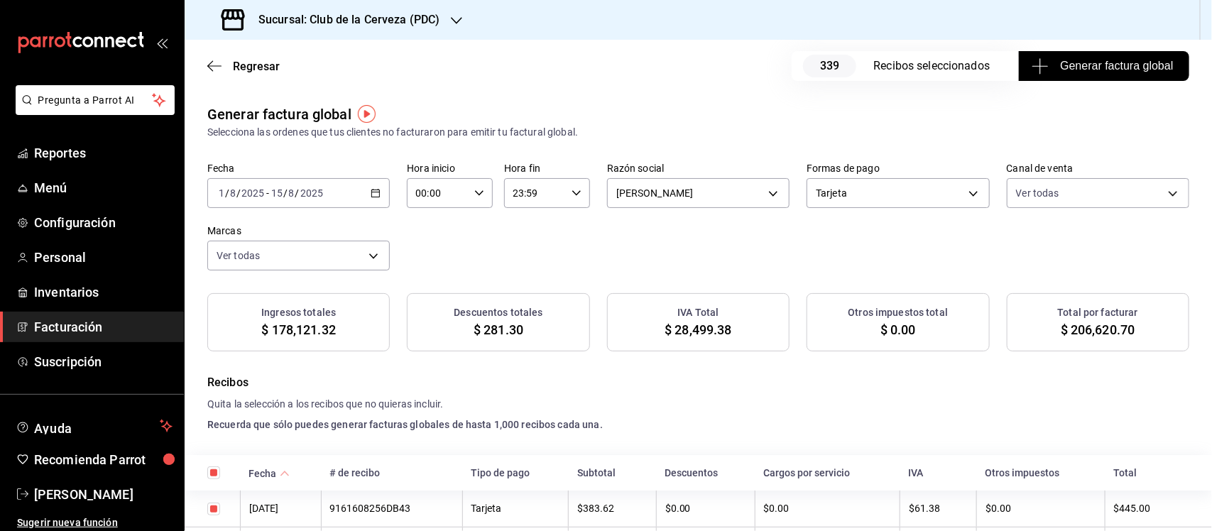
click at [1058, 60] on span "Generar factura global" at bounding box center [1103, 66] width 138 height 17
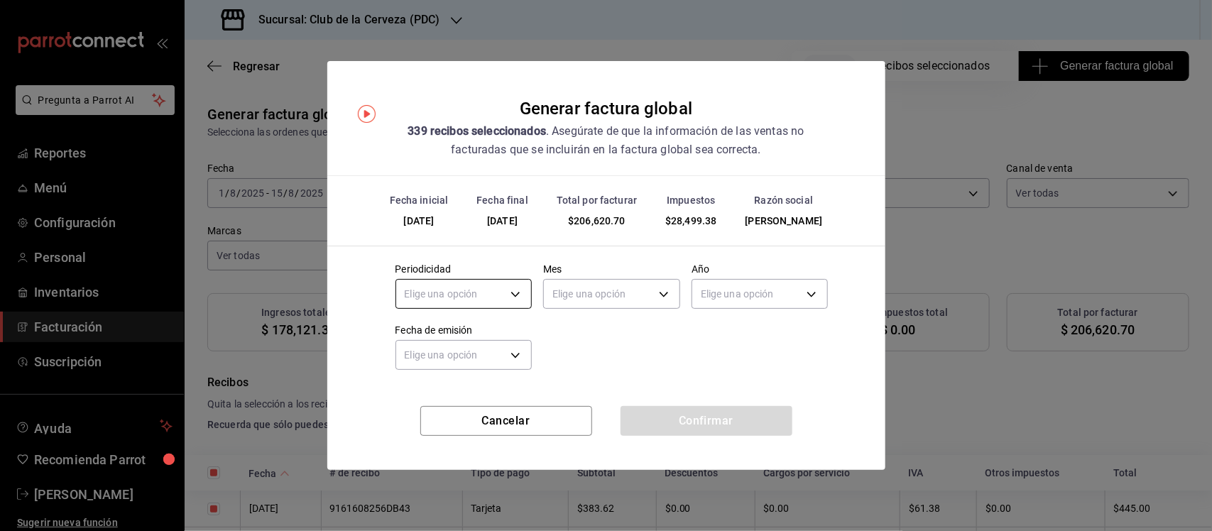
click at [522, 292] on body "Pregunta a Parrot AI Reportes Menú Configuración Personal Inventarios Facturaci…" at bounding box center [606, 265] width 1212 height 531
click at [486, 383] on li "Quincenal" at bounding box center [464, 385] width 136 height 23
click at [662, 295] on body "Pregunta a Parrot AI Reportes Menú Configuración Personal Inventarios Facturaci…" at bounding box center [606, 265] width 1212 height 531
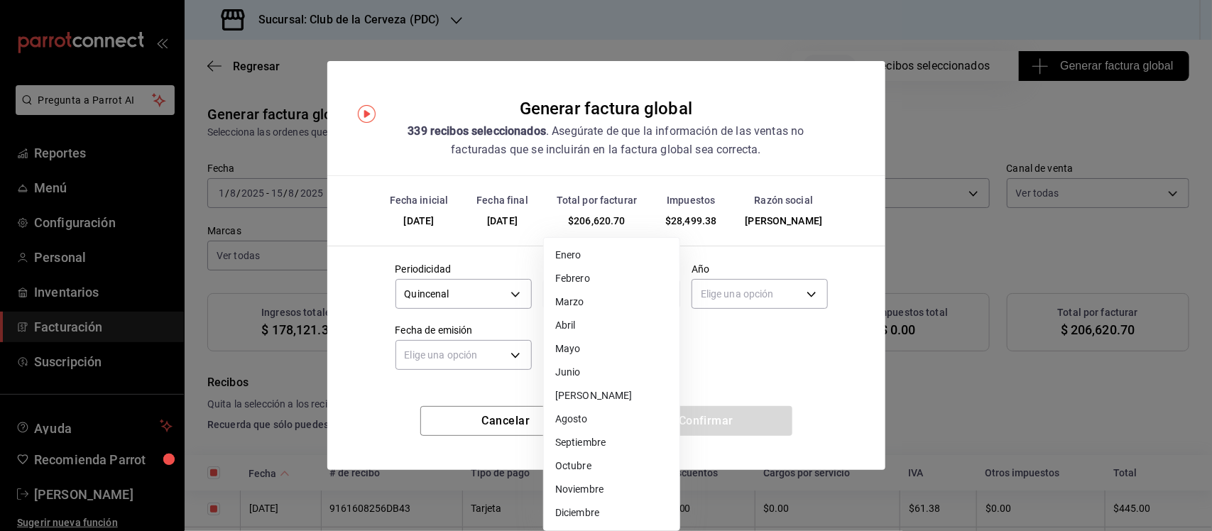
click at [623, 417] on li "Agosto" at bounding box center [612, 418] width 136 height 23
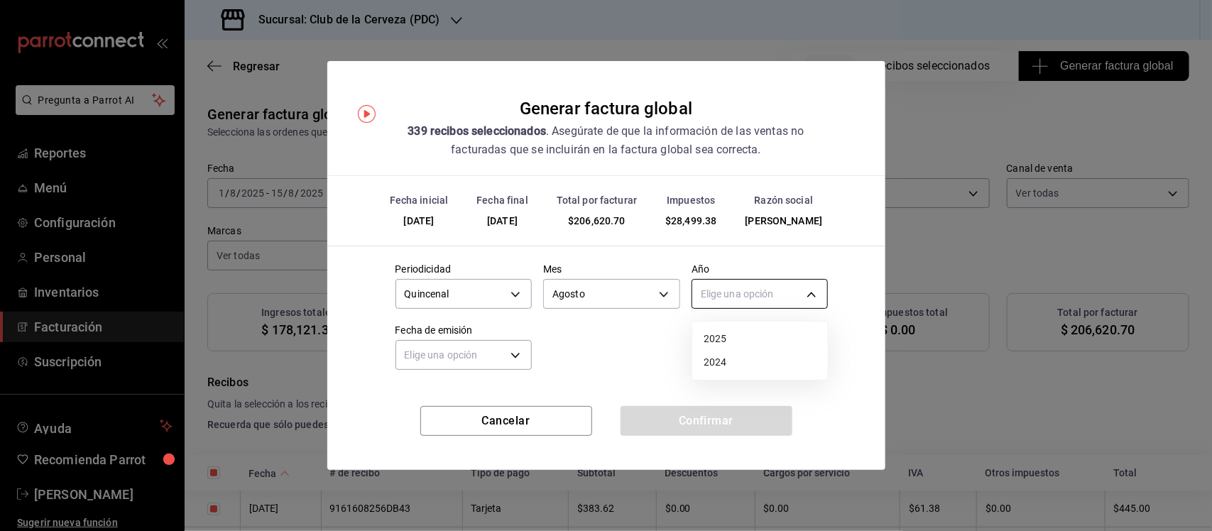
click at [808, 293] on body "Pregunta a Parrot AI Reportes Menú Configuración Personal Inventarios Facturaci…" at bounding box center [606, 265] width 1212 height 531
click at [778, 339] on li "2025" at bounding box center [760, 338] width 136 height 23
click at [510, 358] on body "Pregunta a Parrot AI Reportes Menú Configuración Personal Inventarios Facturaci…" at bounding box center [606, 265] width 1212 height 531
click at [479, 399] on li "Hoy" at bounding box center [464, 399] width 136 height 23
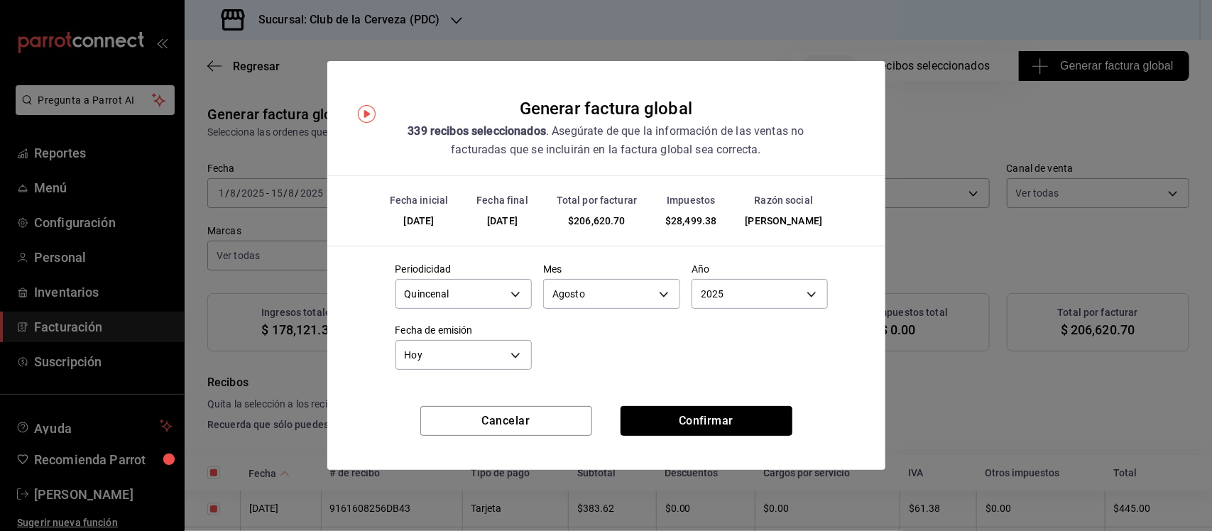
click at [708, 416] on button "Confirmar" at bounding box center [706, 421] width 172 height 30
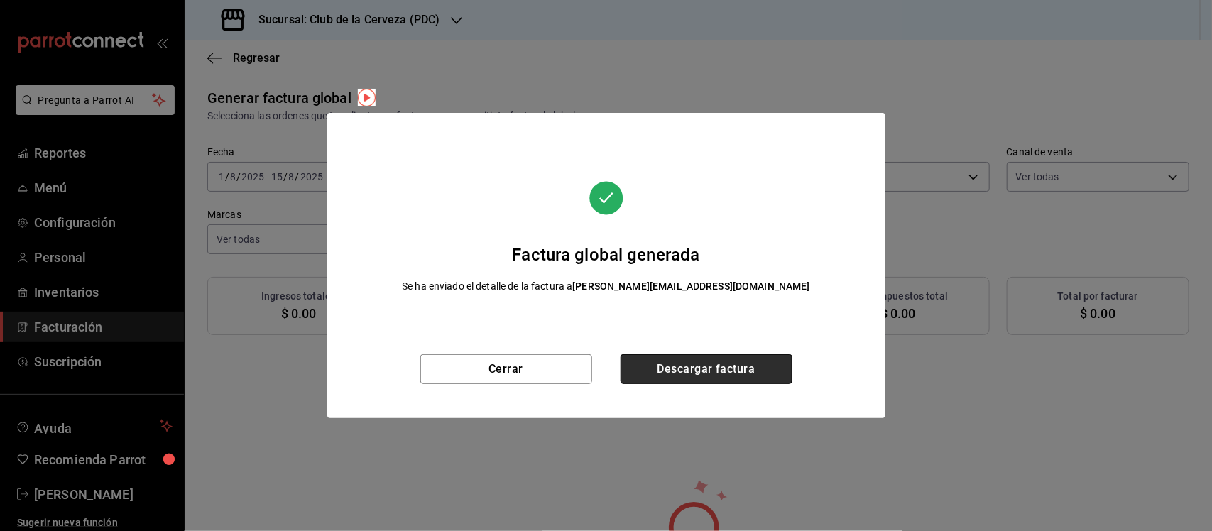
click at [706, 371] on button "Descargar factura" at bounding box center [706, 369] width 172 height 30
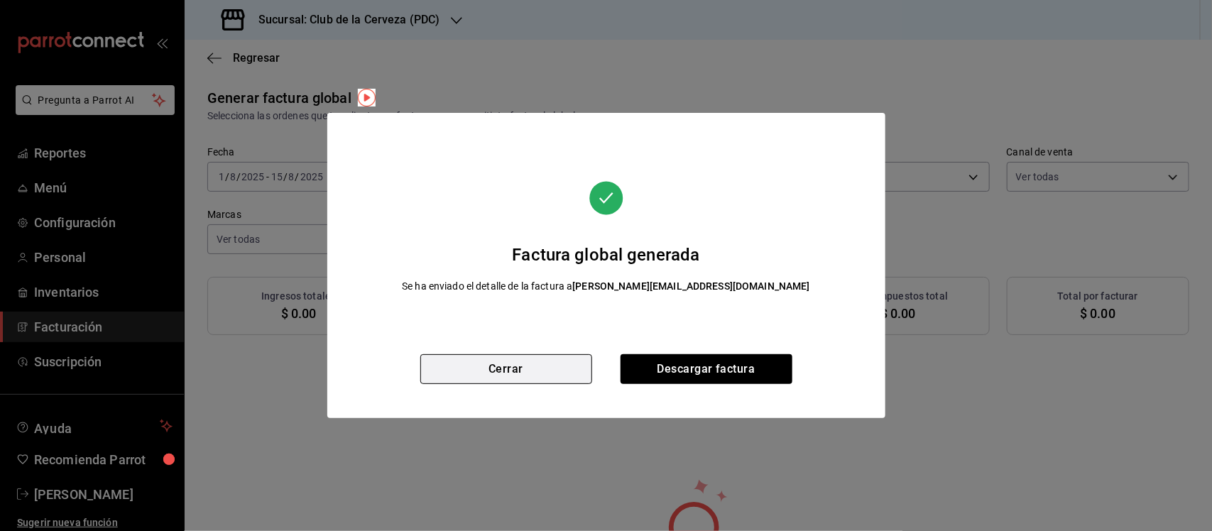
click at [566, 366] on button "Cerrar" at bounding box center [506, 369] width 172 height 30
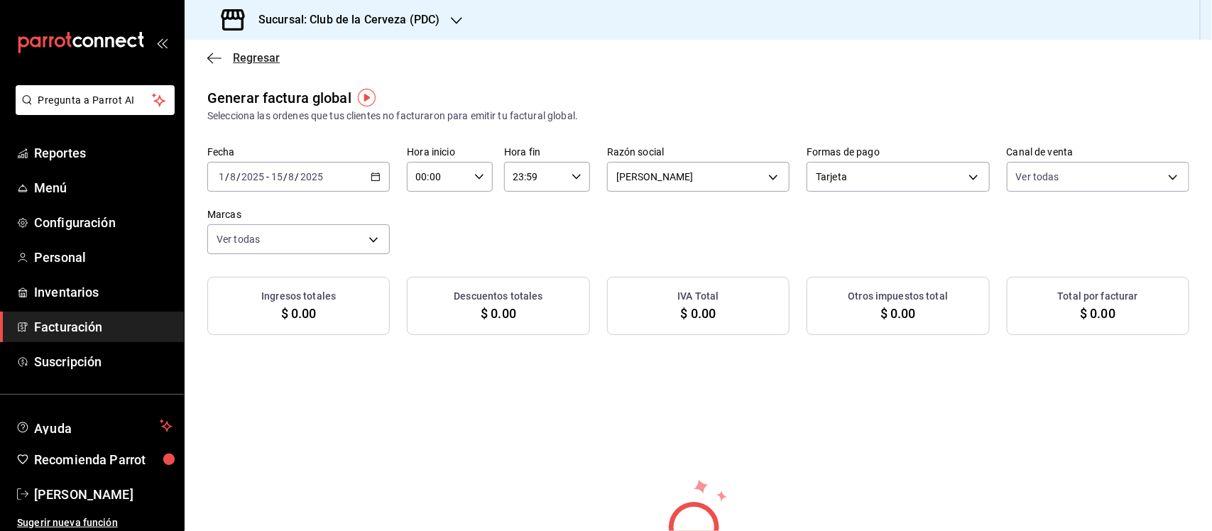
click at [221, 52] on icon "button" at bounding box center [214, 58] width 14 height 13
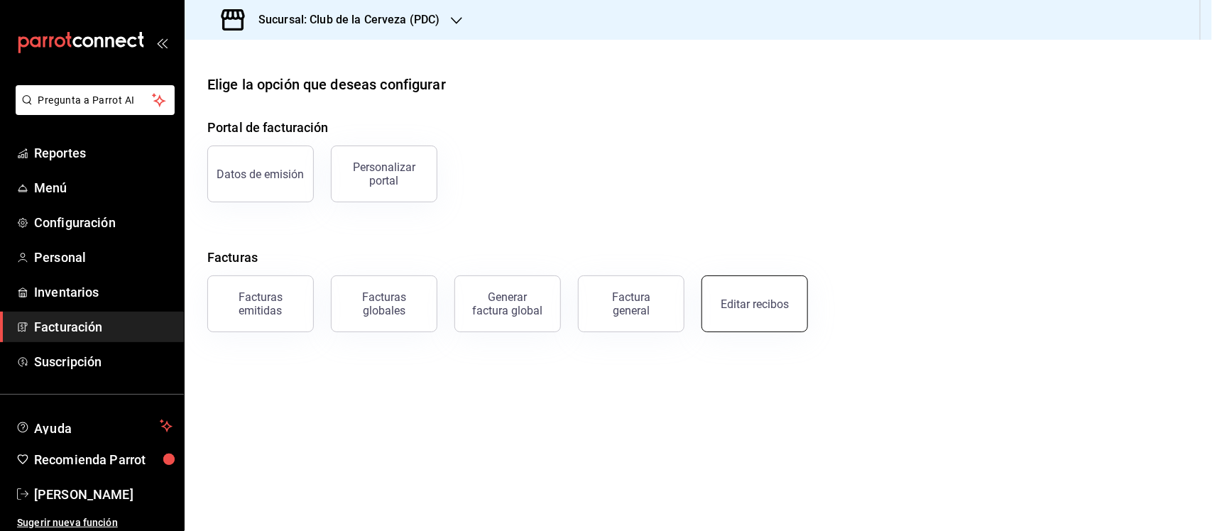
click at [730, 305] on div "Editar recibos" at bounding box center [755, 303] width 68 height 13
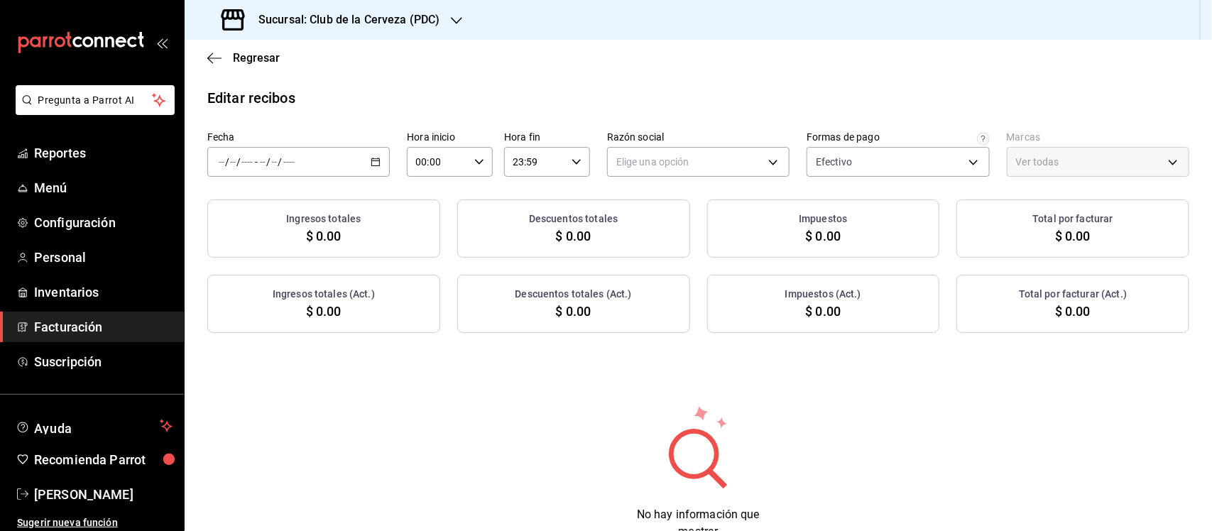
click at [377, 158] on \(Stroke\) "button" at bounding box center [375, 162] width 9 height 8
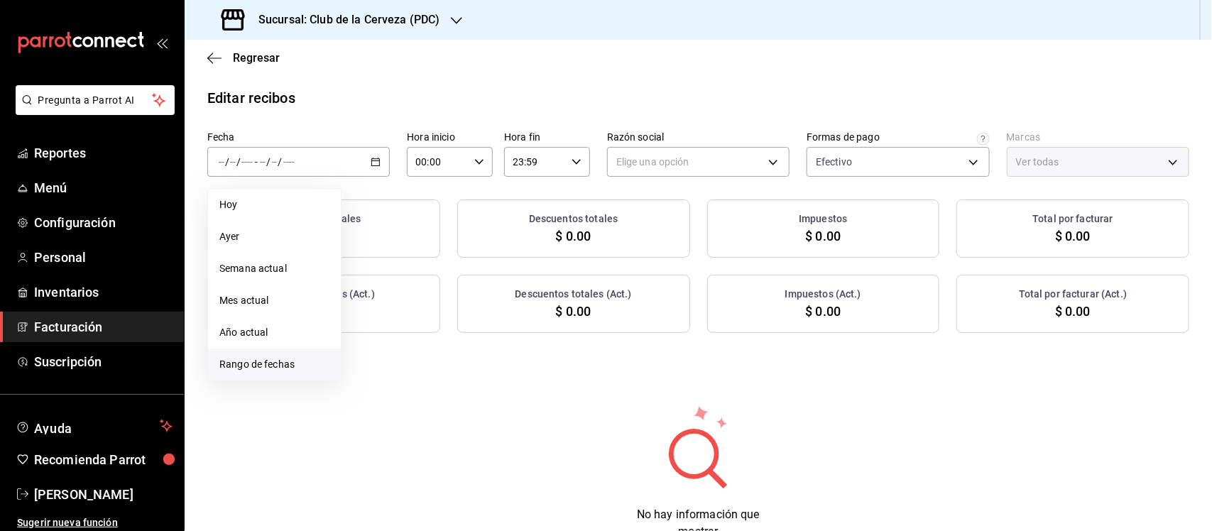
click at [288, 357] on span "Rango de fechas" at bounding box center [274, 364] width 110 height 15
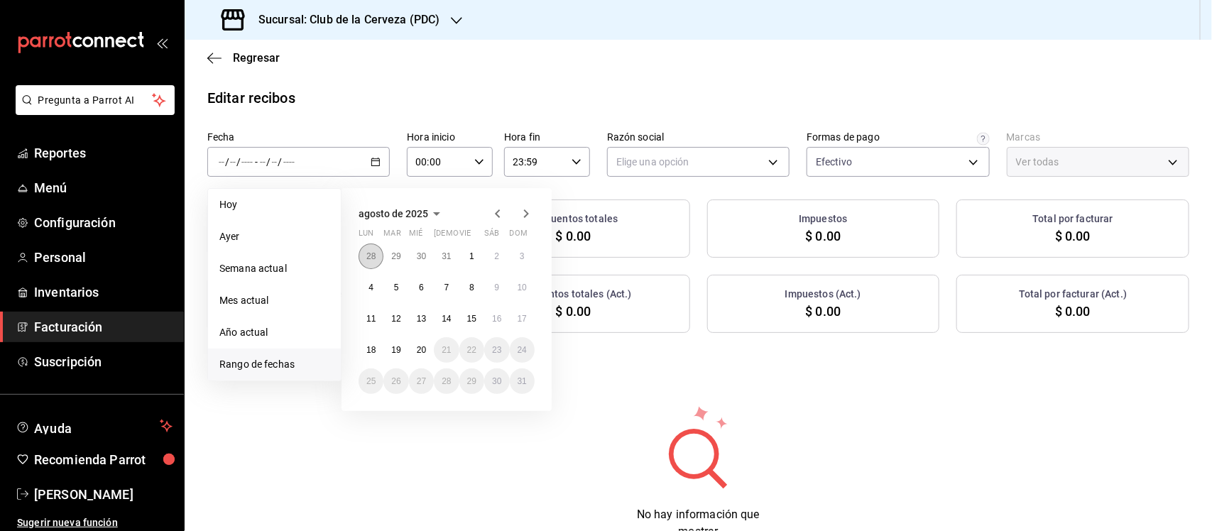
click at [369, 247] on button "28" at bounding box center [370, 256] width 25 height 26
click at [527, 211] on icon "button" at bounding box center [526, 216] width 17 height 17
click at [473, 316] on abbr "15" at bounding box center [471, 319] width 9 height 10
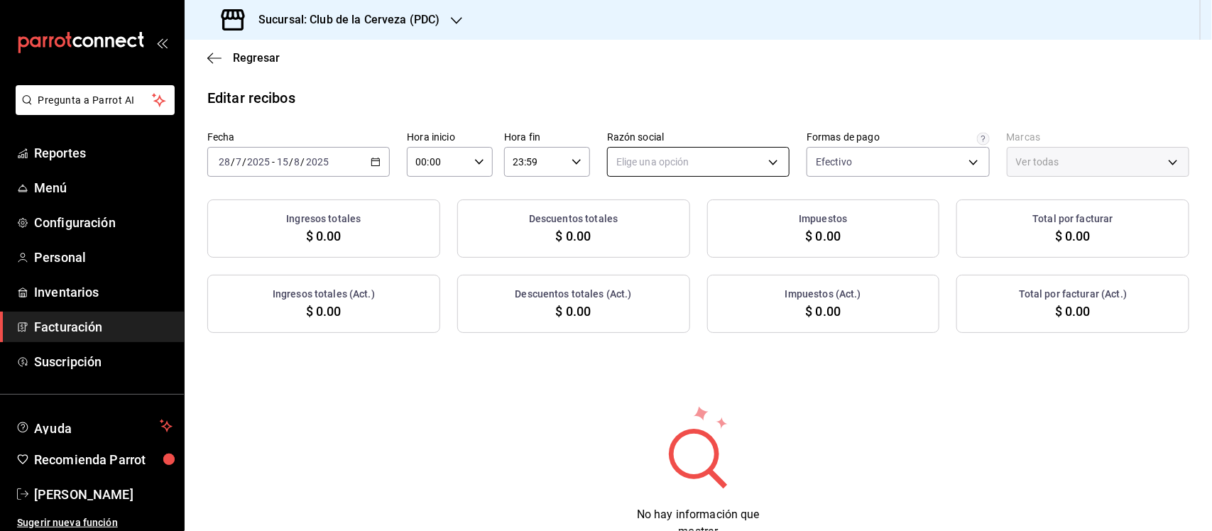
click at [689, 164] on body "Pregunta a Parrot AI Reportes Menú Configuración Personal Inventarios Facturaci…" at bounding box center [606, 265] width 1212 height 531
click at [703, 229] on li "[PERSON_NAME]" at bounding box center [691, 234] width 179 height 26
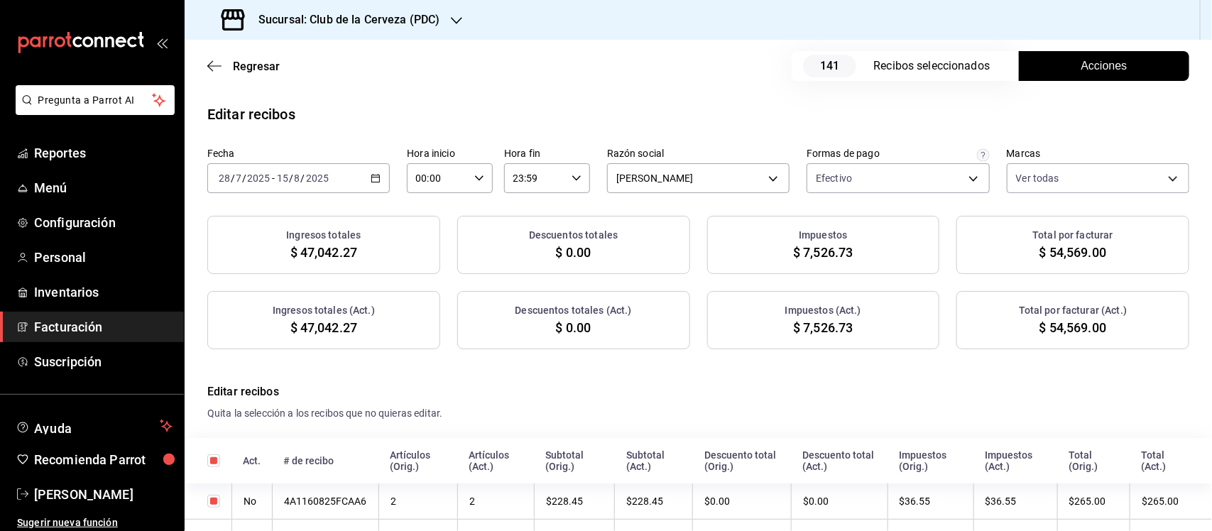
click at [1090, 60] on span "Acciones" at bounding box center [1104, 66] width 46 height 17
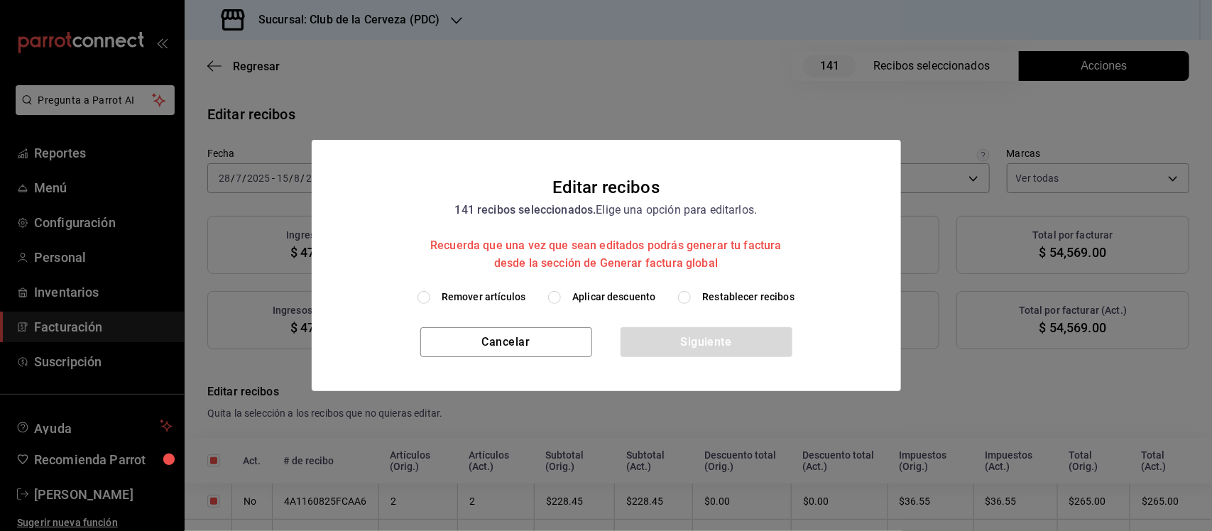
click at [559, 296] on input "Aplicar descuento" at bounding box center [554, 297] width 13 height 13
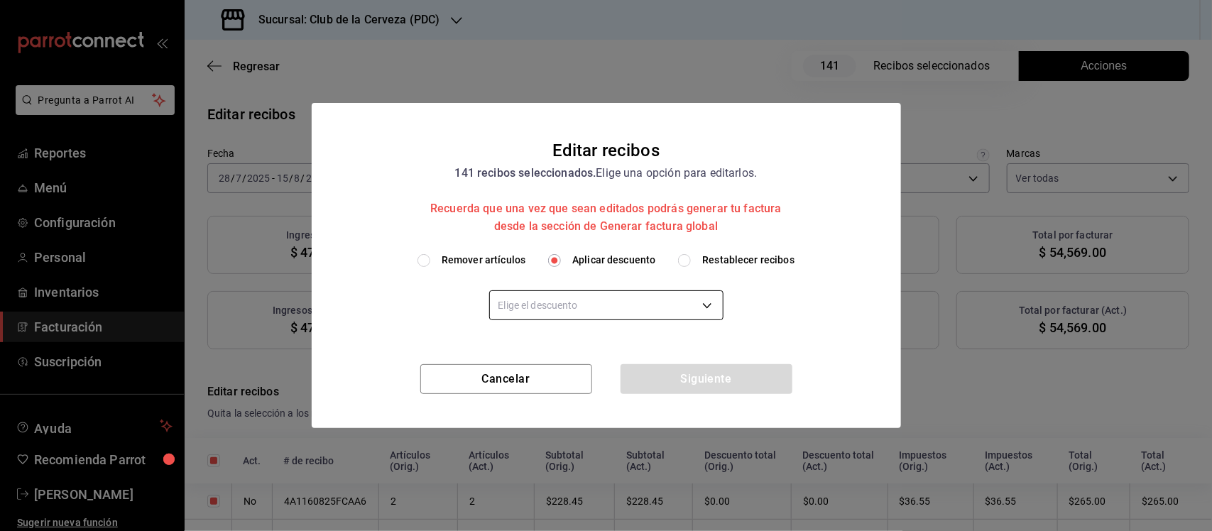
click at [620, 302] on body "Pregunta a Parrot AI Reportes Menú Configuración Personal Inventarios Facturaci…" at bounding box center [606, 265] width 1212 height 531
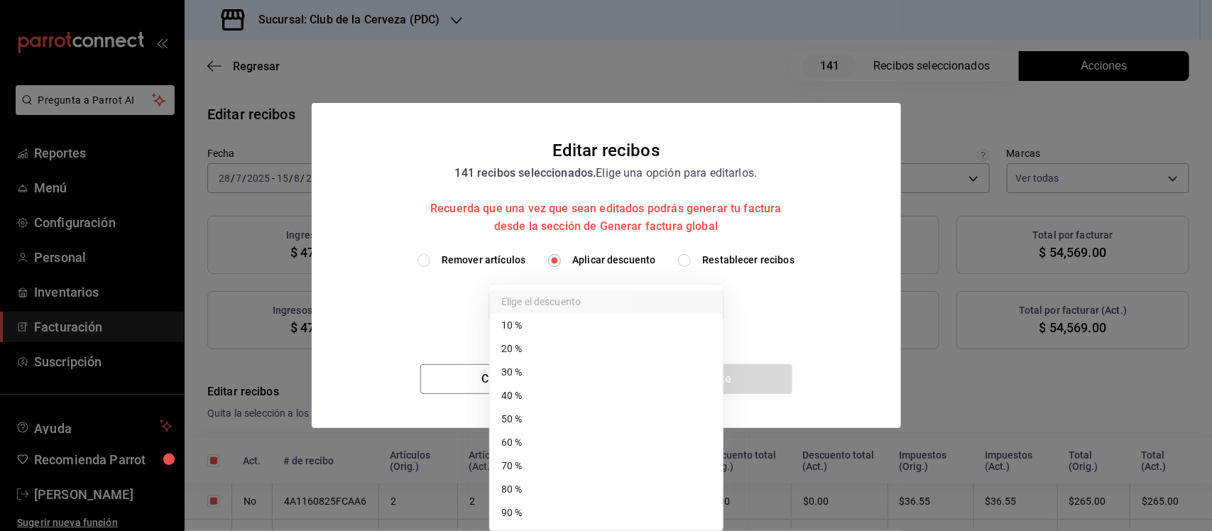
click at [593, 460] on li "70 %" at bounding box center [606, 465] width 233 height 23
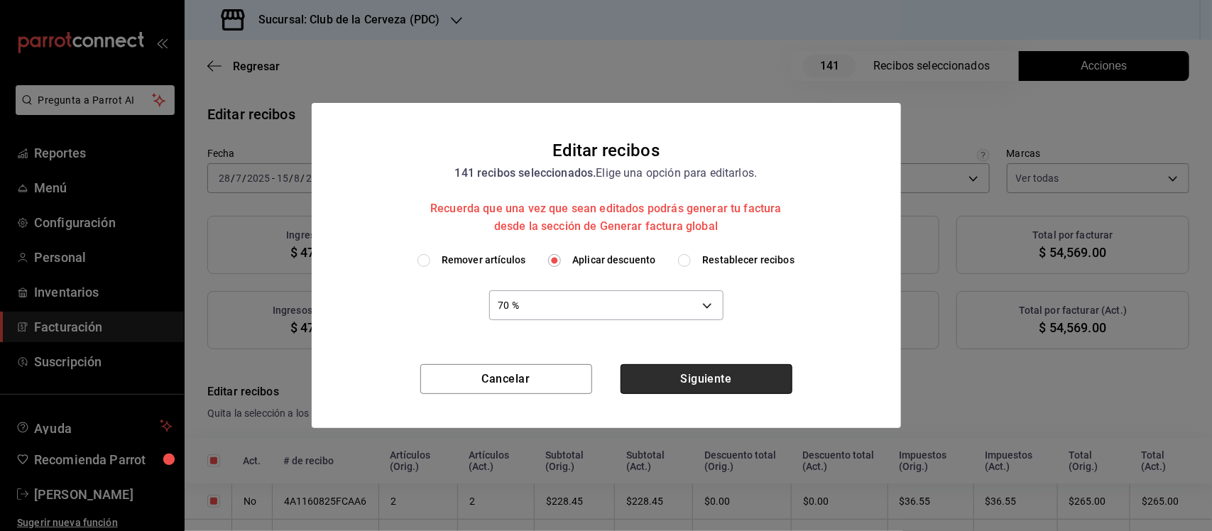
click at [713, 378] on button "Siguiente" at bounding box center [706, 379] width 172 height 30
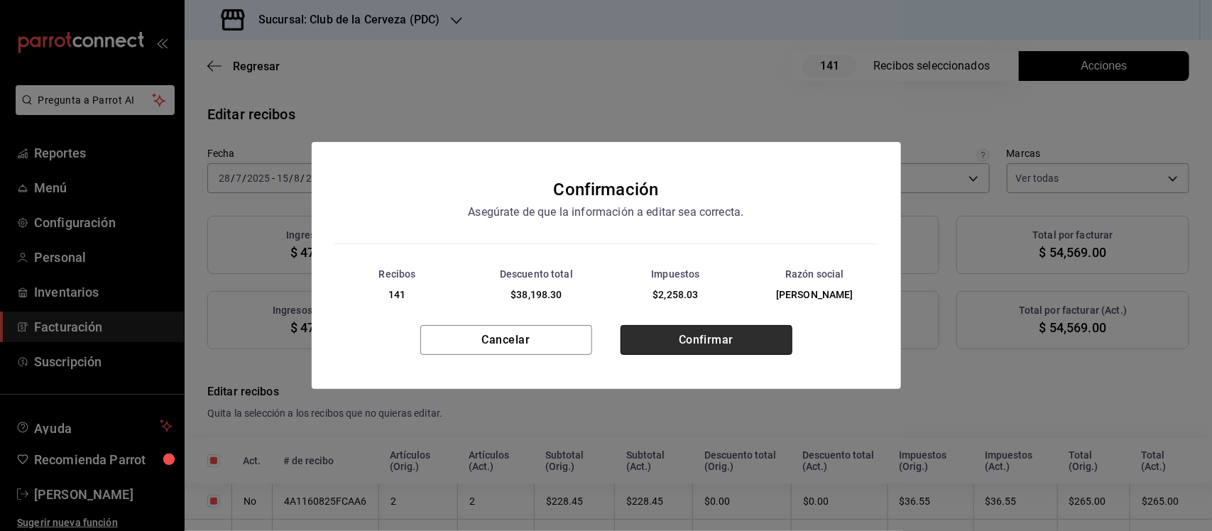
click at [745, 345] on button "Confirmar" at bounding box center [706, 340] width 172 height 30
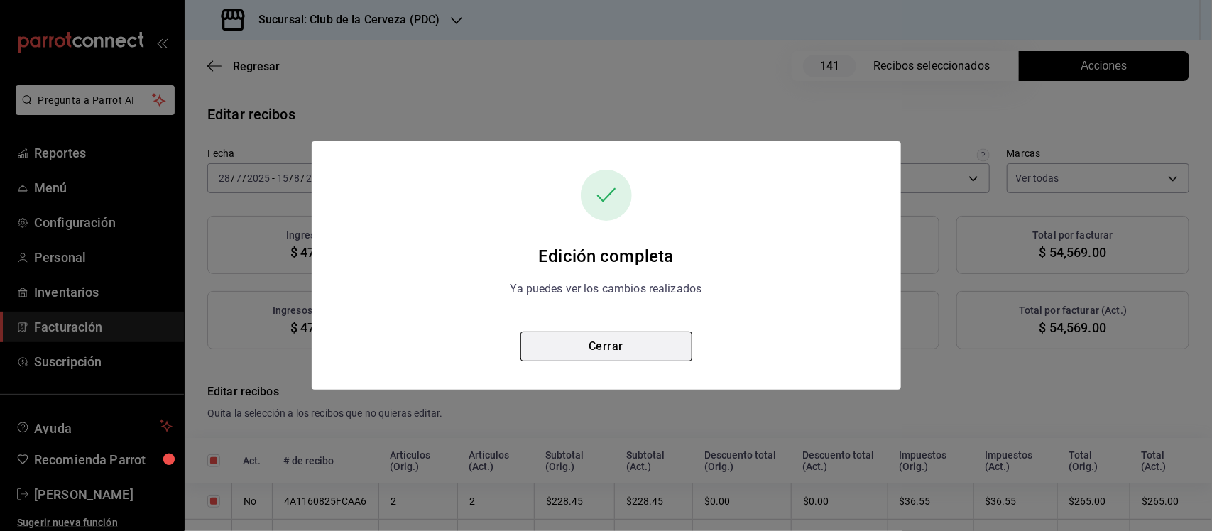
click at [672, 348] on button "Cerrar" at bounding box center [606, 347] width 172 height 30
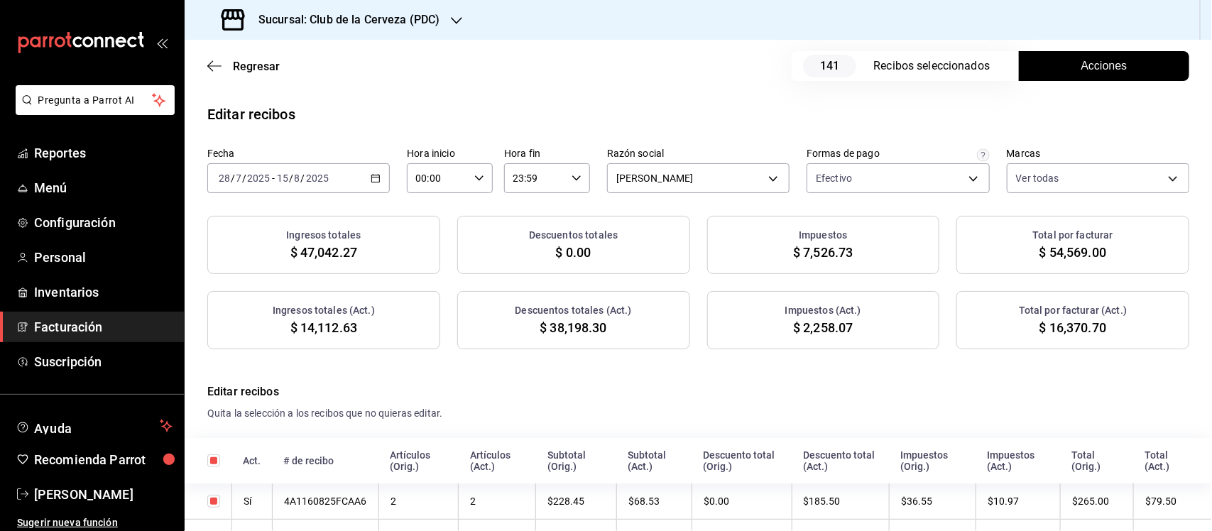
click at [1042, 72] on button "Acciones" at bounding box center [1104, 66] width 170 height 30
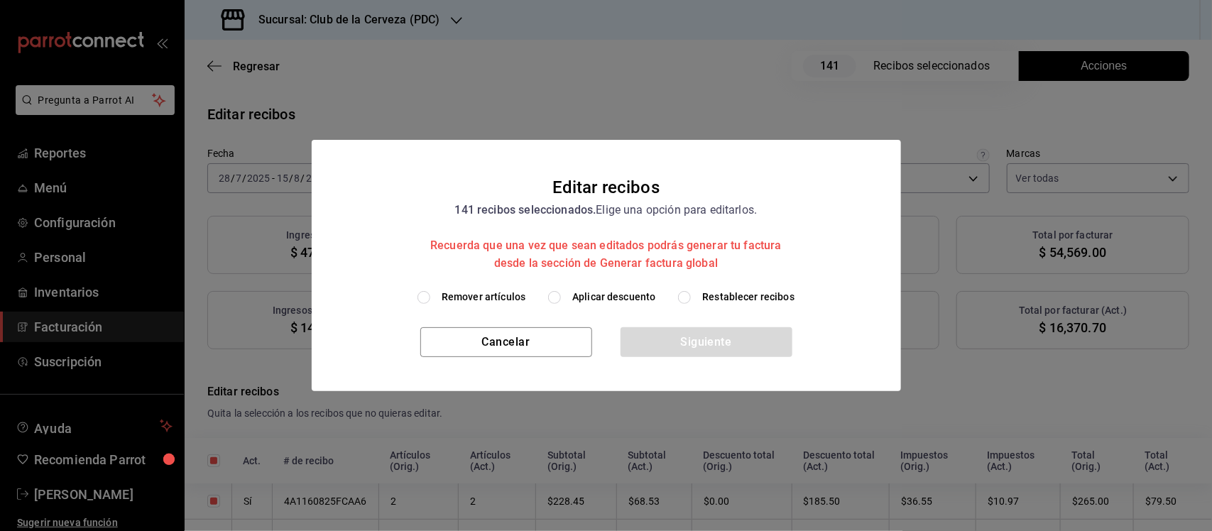
click at [684, 295] on input "Restablecer recibos" at bounding box center [684, 297] width 13 height 13
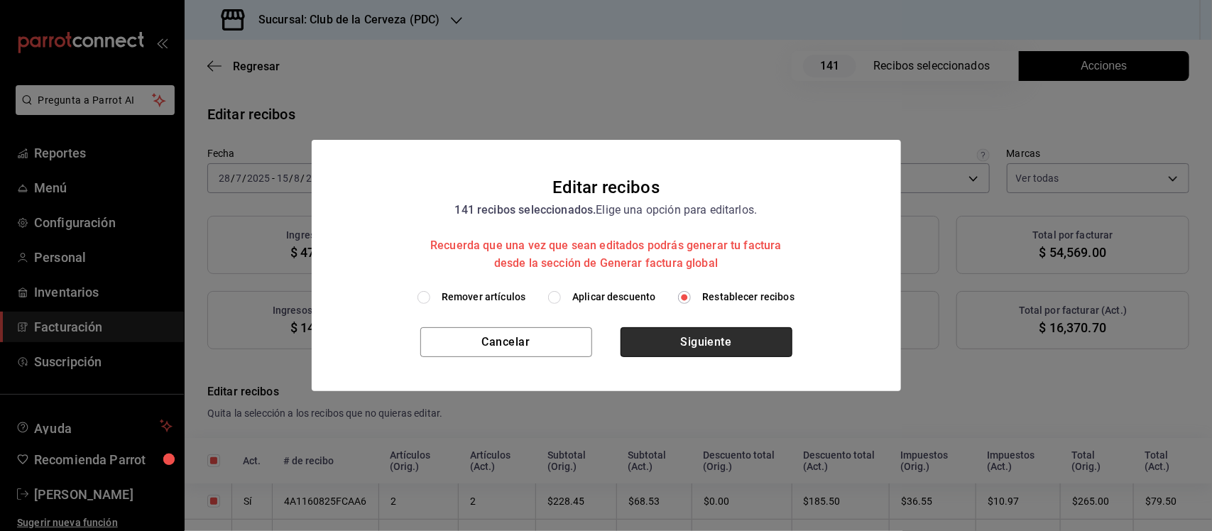
click at [708, 331] on button "Siguiente" at bounding box center [706, 342] width 172 height 30
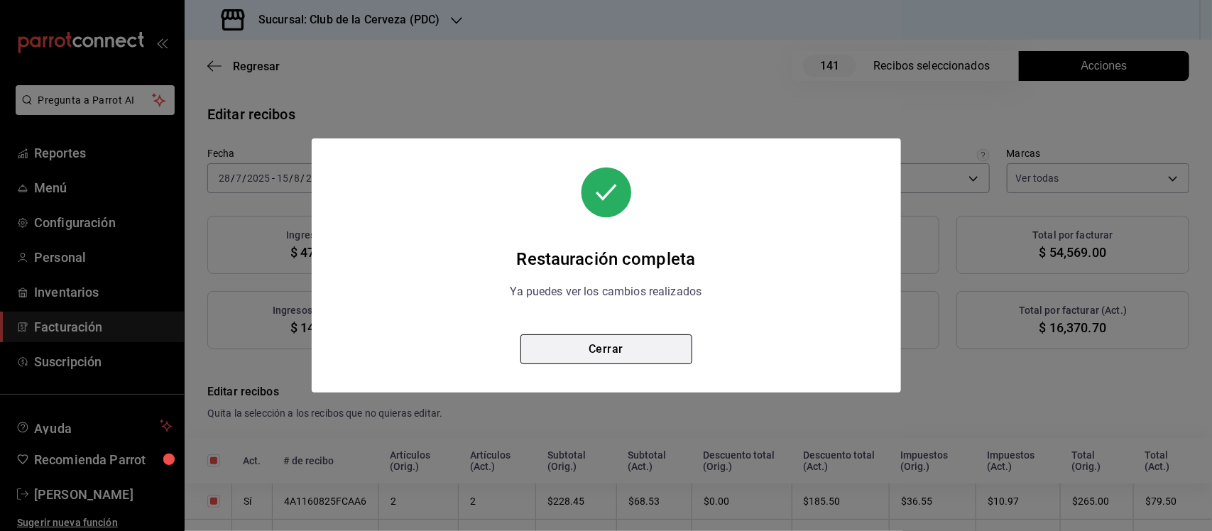
click at [674, 345] on button "Cerrar" at bounding box center [606, 349] width 172 height 30
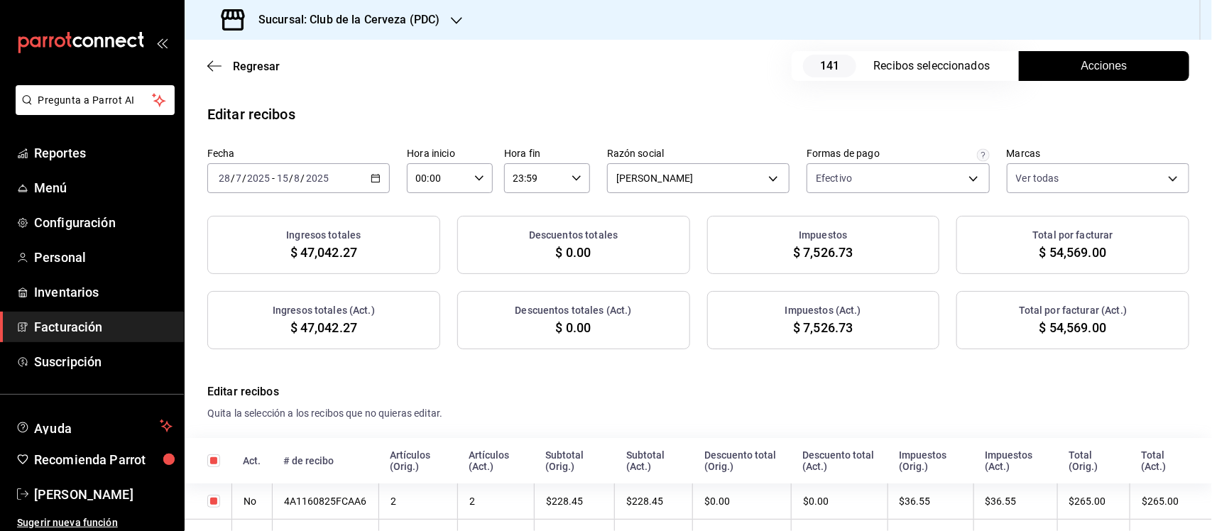
click at [1054, 61] on button "Acciones" at bounding box center [1104, 66] width 170 height 30
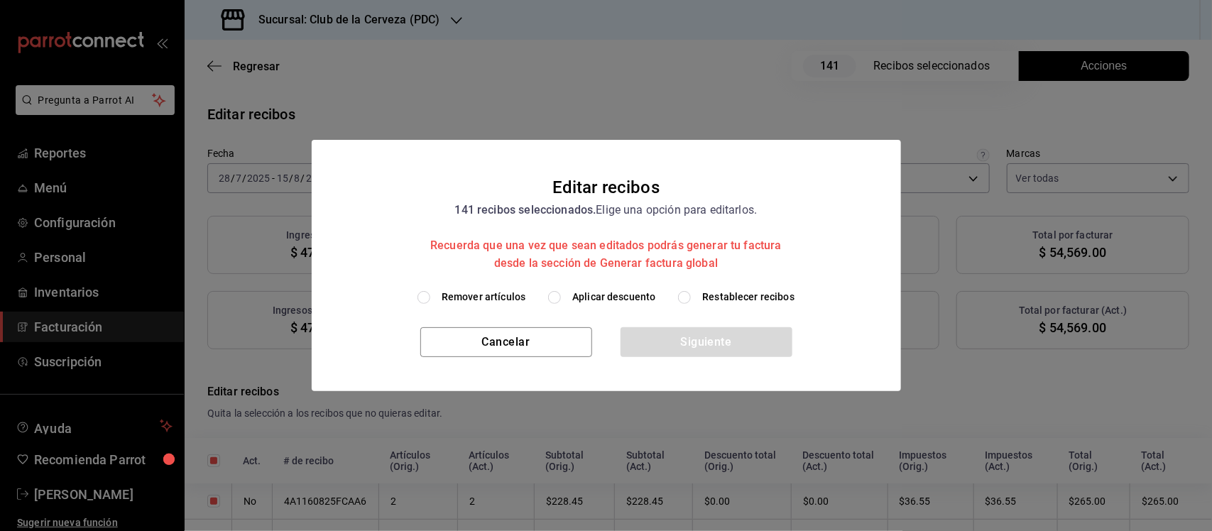
click at [554, 299] on input "Aplicar descuento" at bounding box center [554, 297] width 13 height 13
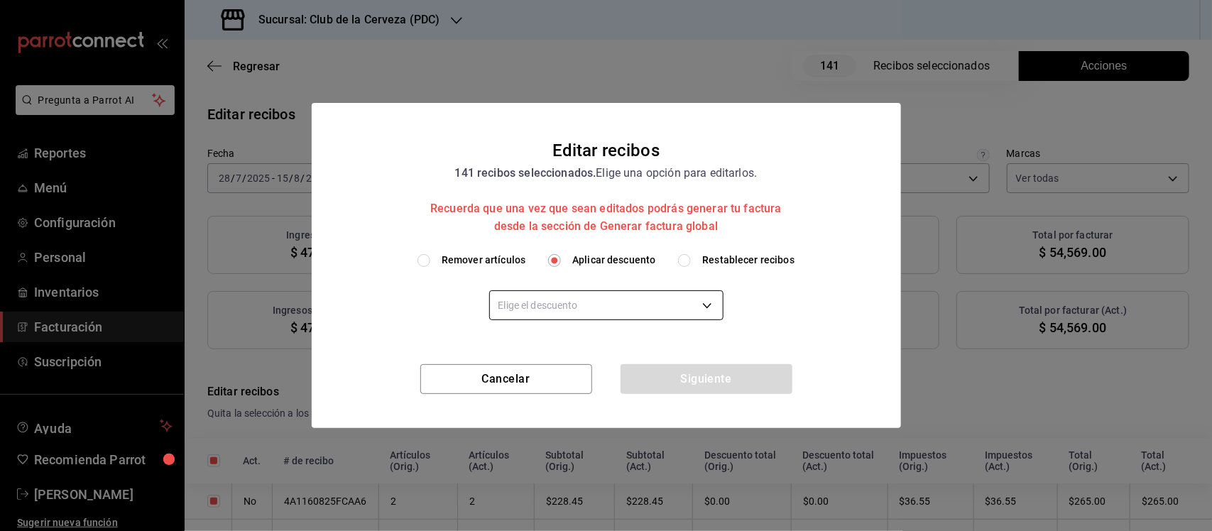
click at [590, 304] on body "Pregunta a Parrot AI Reportes Menú Configuración Personal Inventarios Facturaci…" at bounding box center [606, 265] width 1212 height 531
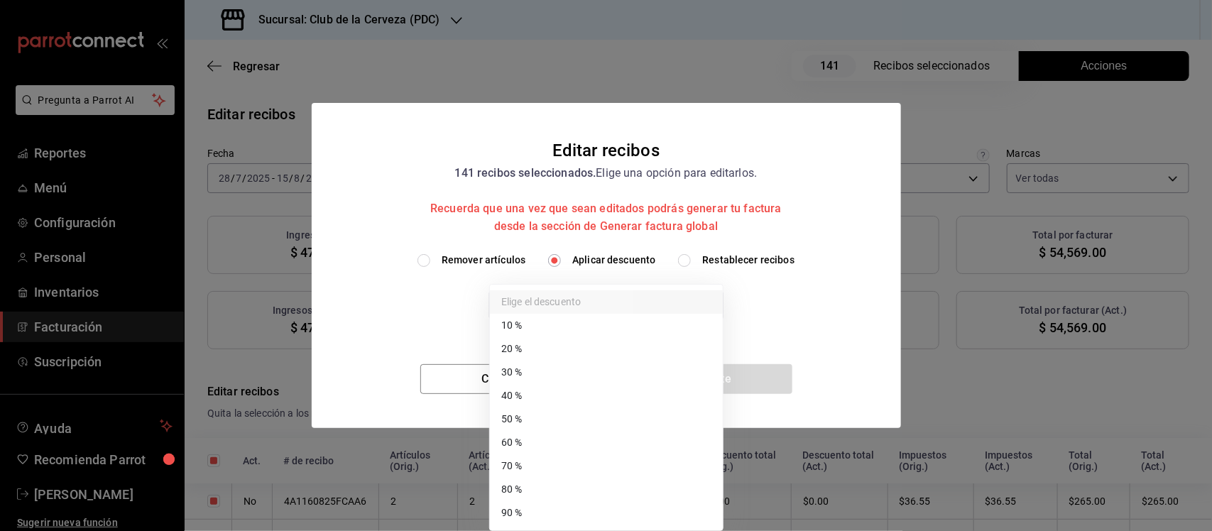
click at [572, 435] on li "60 %" at bounding box center [606, 442] width 233 height 23
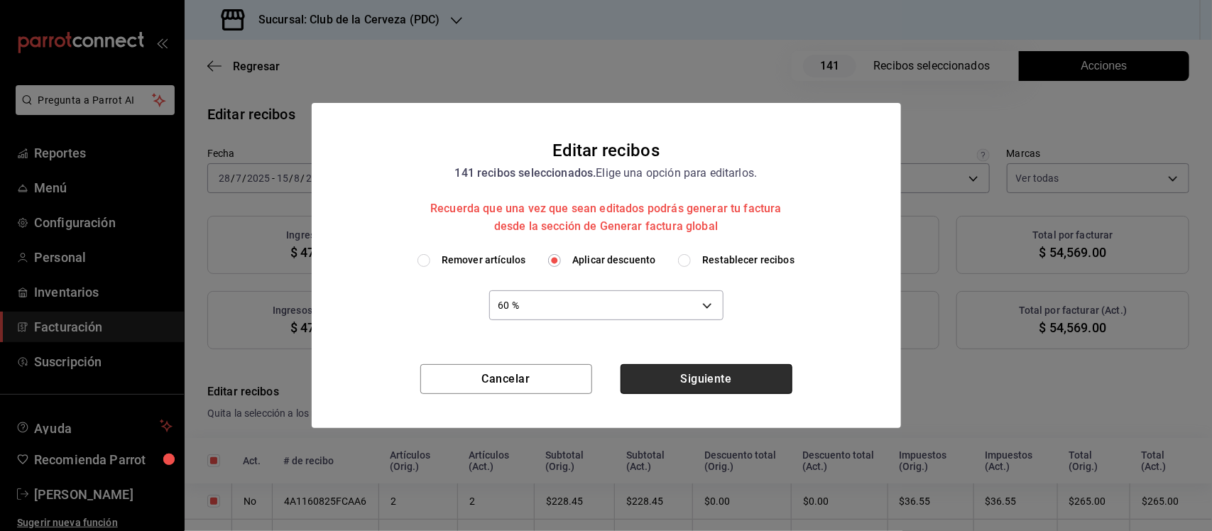
click at [692, 380] on button "Siguiente" at bounding box center [706, 379] width 172 height 30
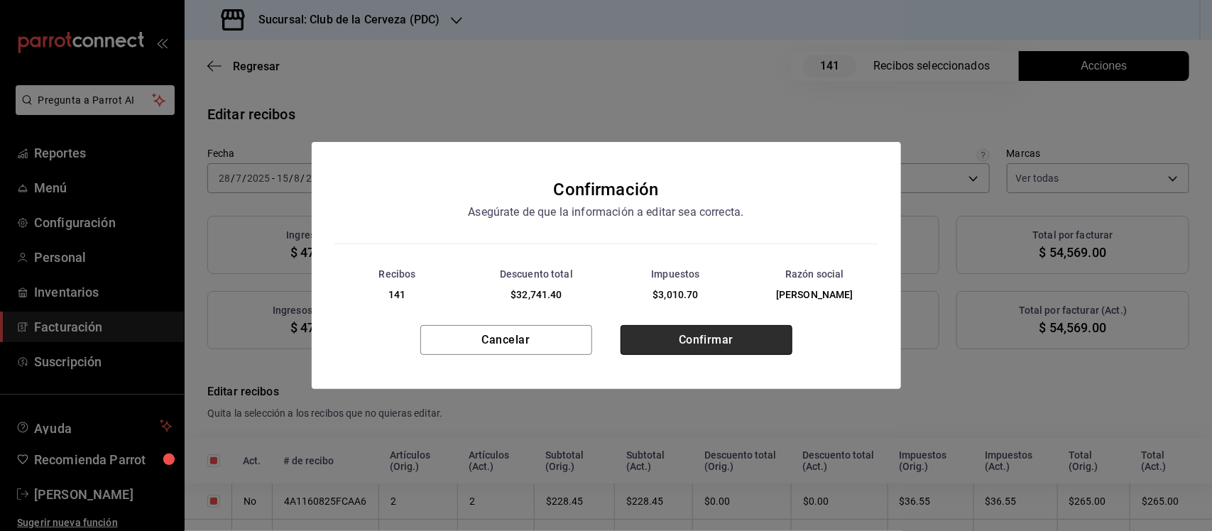
click at [703, 345] on button "Confirmar" at bounding box center [706, 340] width 172 height 30
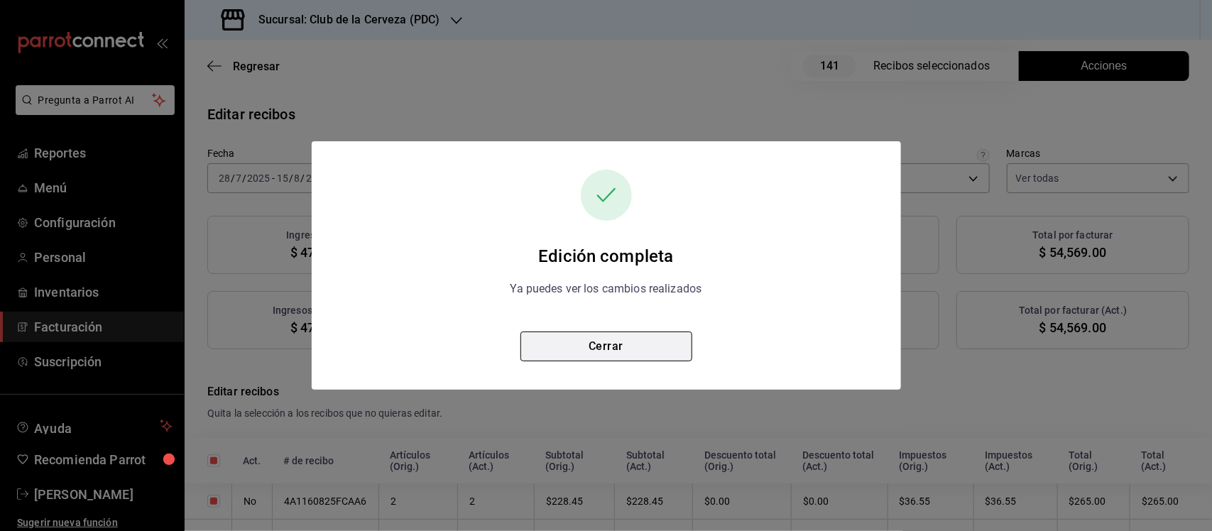
click at [660, 339] on button "Cerrar" at bounding box center [606, 347] width 172 height 30
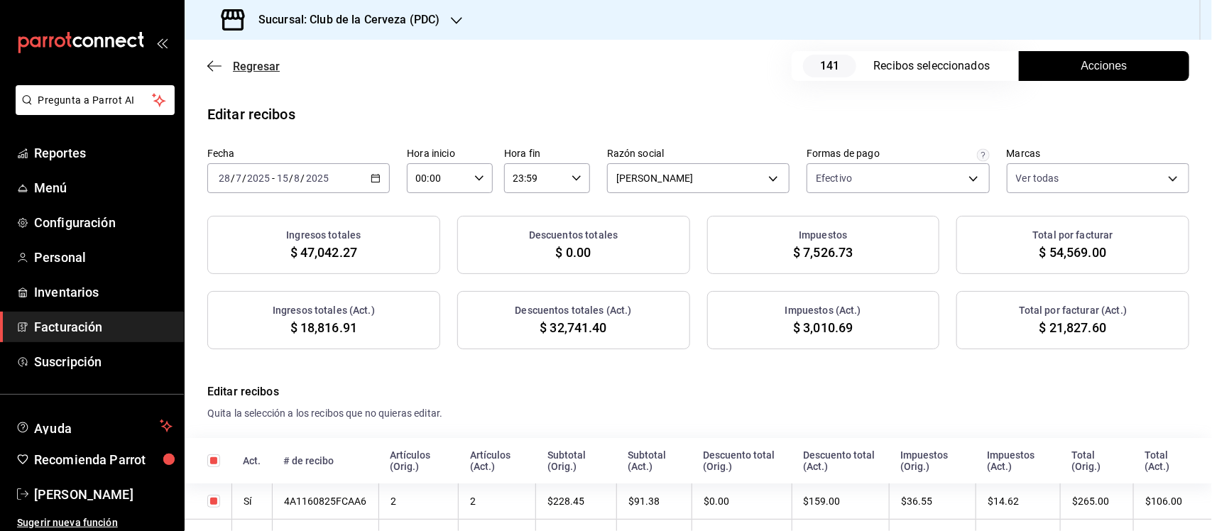
click at [210, 62] on icon "button" at bounding box center [210, 66] width 6 height 11
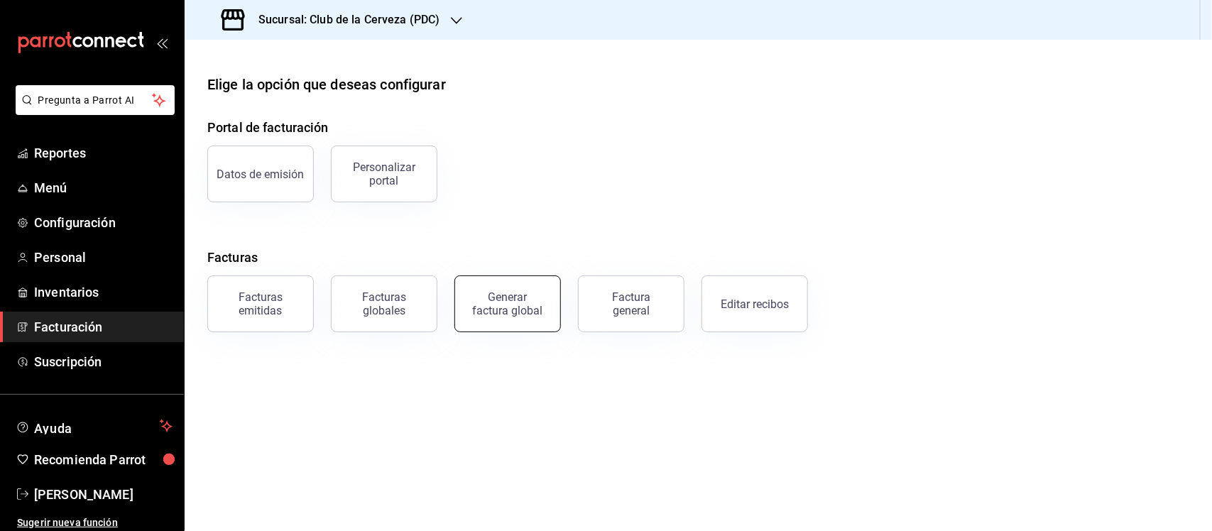
click at [515, 306] on div "Generar factura global" at bounding box center [507, 303] width 71 height 27
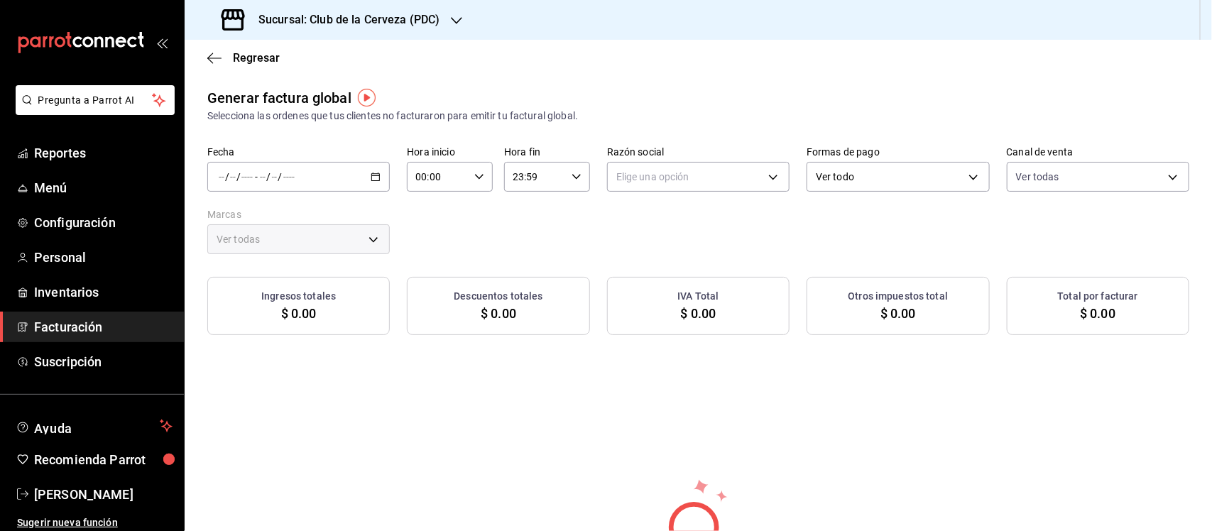
click at [375, 175] on icon "button" at bounding box center [376, 177] width 10 height 10
click at [292, 225] on span "Rango de fechas" at bounding box center [274, 219] width 110 height 15
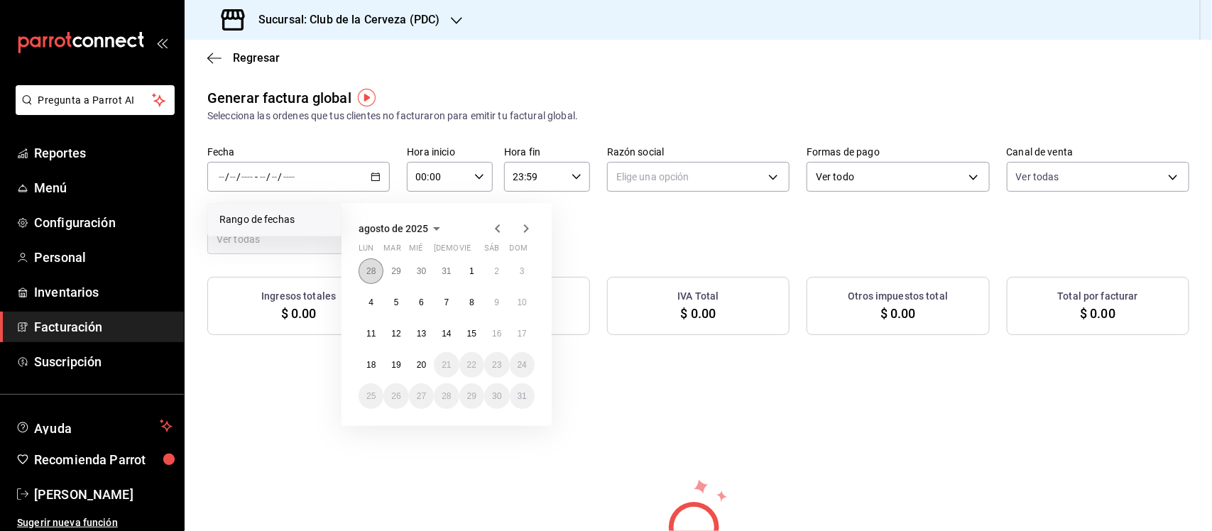
click at [373, 271] on abbr "28" at bounding box center [370, 271] width 9 height 10
click at [527, 227] on icon "button" at bounding box center [526, 231] width 17 height 17
click at [470, 329] on abbr "15" at bounding box center [471, 334] width 9 height 10
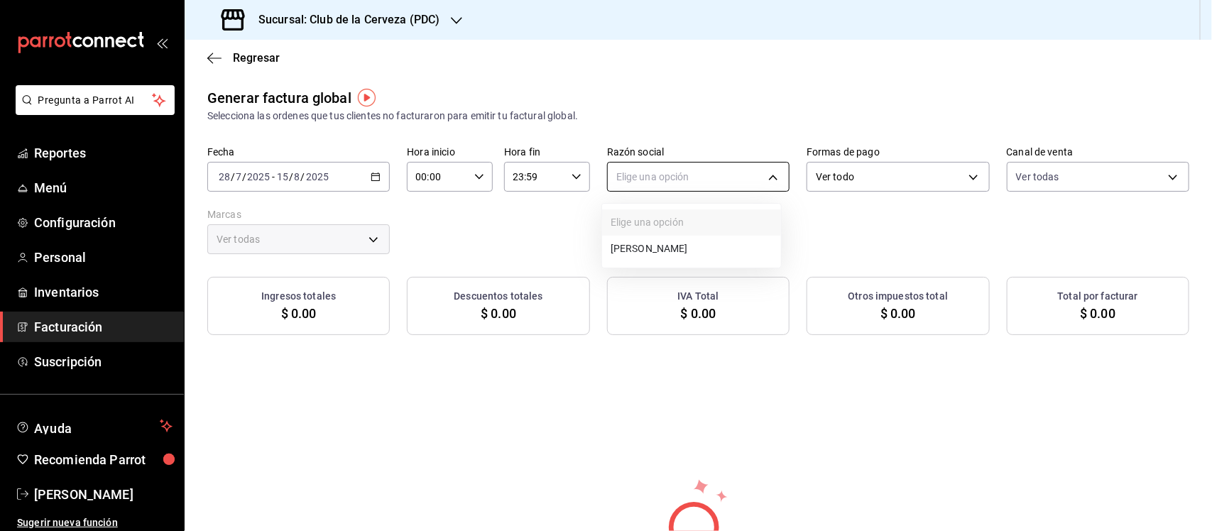
click at [640, 173] on body "Pregunta a Parrot AI Reportes Menú Configuración Personal Inventarios Facturaci…" at bounding box center [606, 265] width 1212 height 531
click at [696, 256] on li "[PERSON_NAME]" at bounding box center [691, 249] width 179 height 26
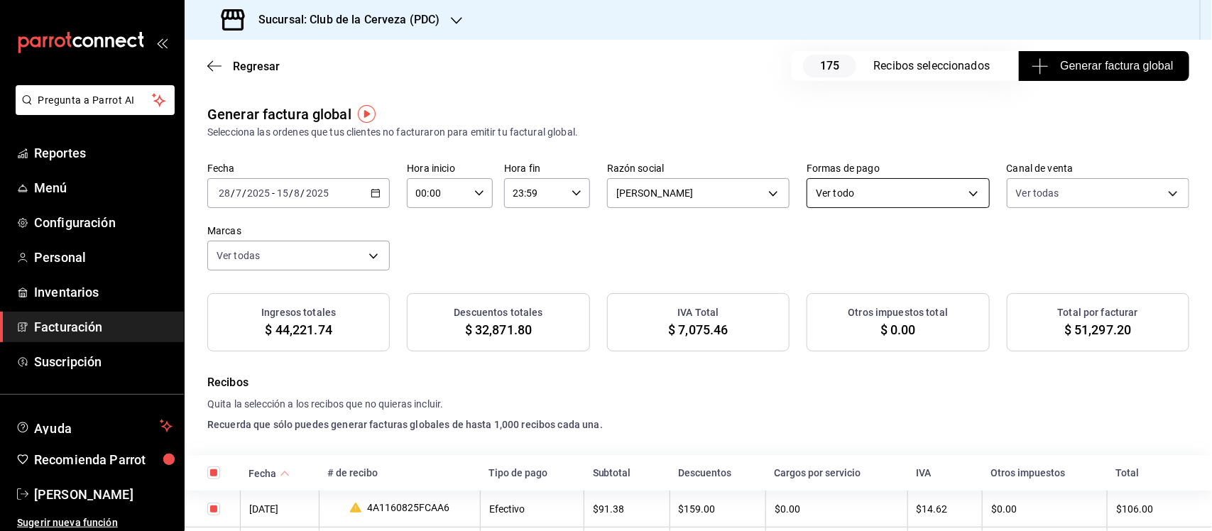
click at [885, 179] on body "Pregunta a Parrot AI Reportes Menú Configuración Personal Inventarios Facturaci…" at bounding box center [606, 265] width 1212 height 531
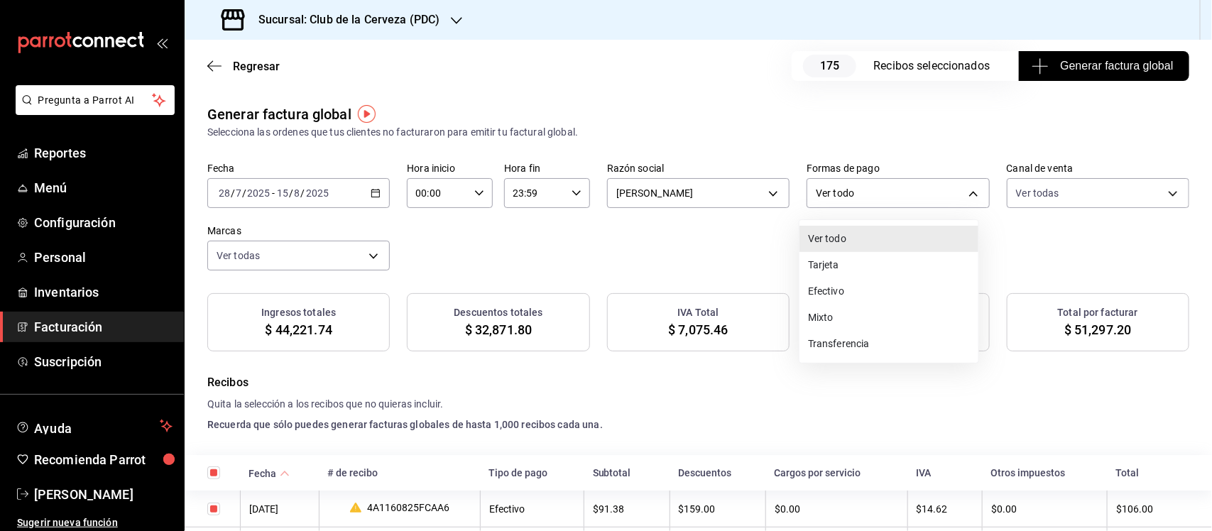
click at [881, 290] on li "Efectivo" at bounding box center [888, 291] width 179 height 26
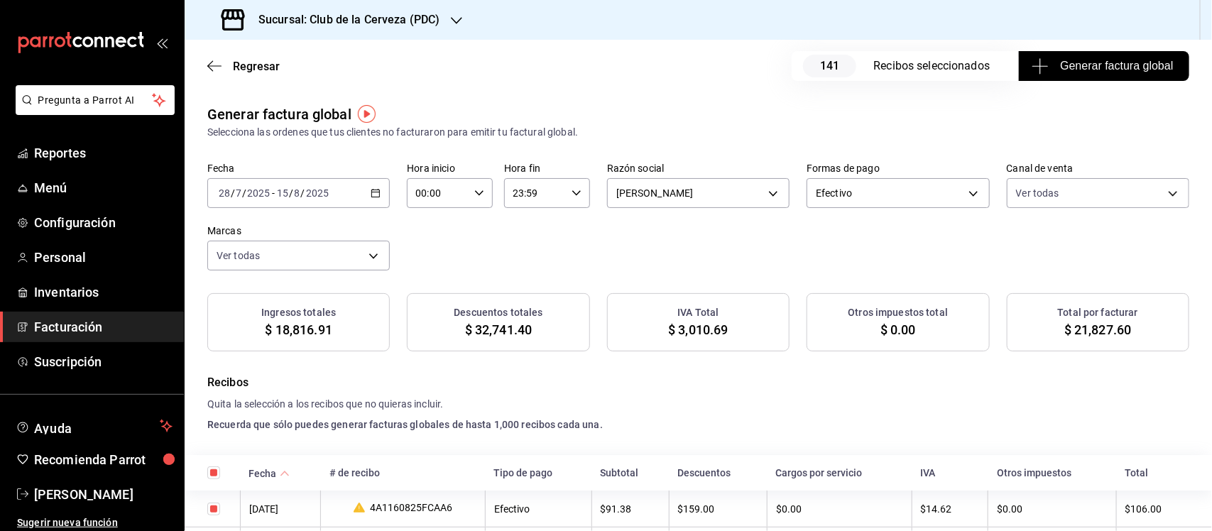
click at [1040, 62] on span "Generar factura global" at bounding box center [1103, 66] width 138 height 17
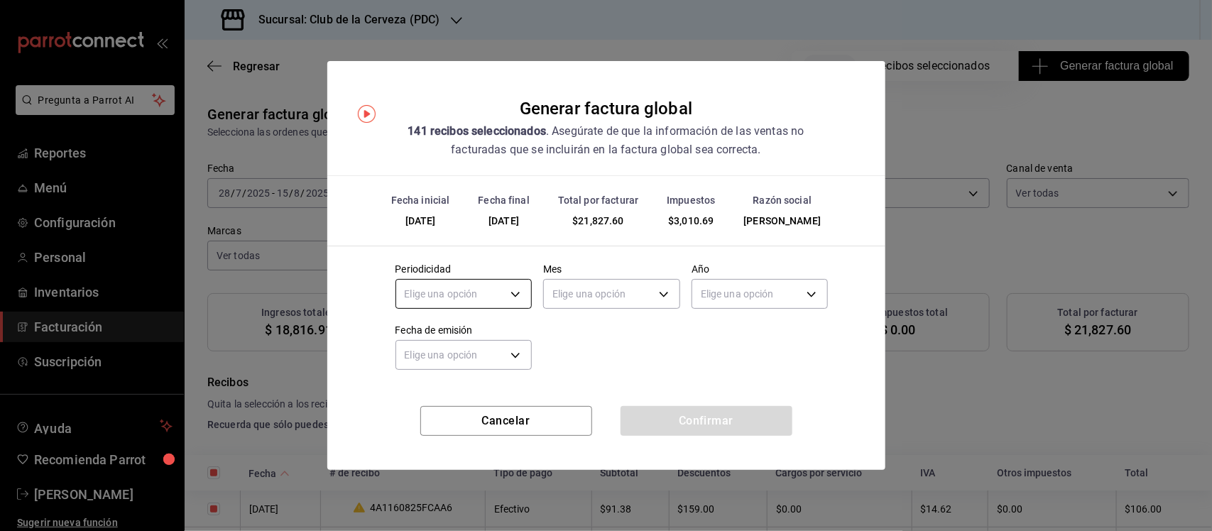
click at [522, 290] on body "Pregunta a Parrot AI Reportes Menú Configuración Personal Inventarios Facturaci…" at bounding box center [606, 265] width 1212 height 531
click at [485, 381] on li "Quincenal" at bounding box center [464, 385] width 136 height 23
click at [640, 299] on body "Pregunta a Parrot AI Reportes Menú Configuración Personal Inventarios Facturaci…" at bounding box center [606, 265] width 1212 height 531
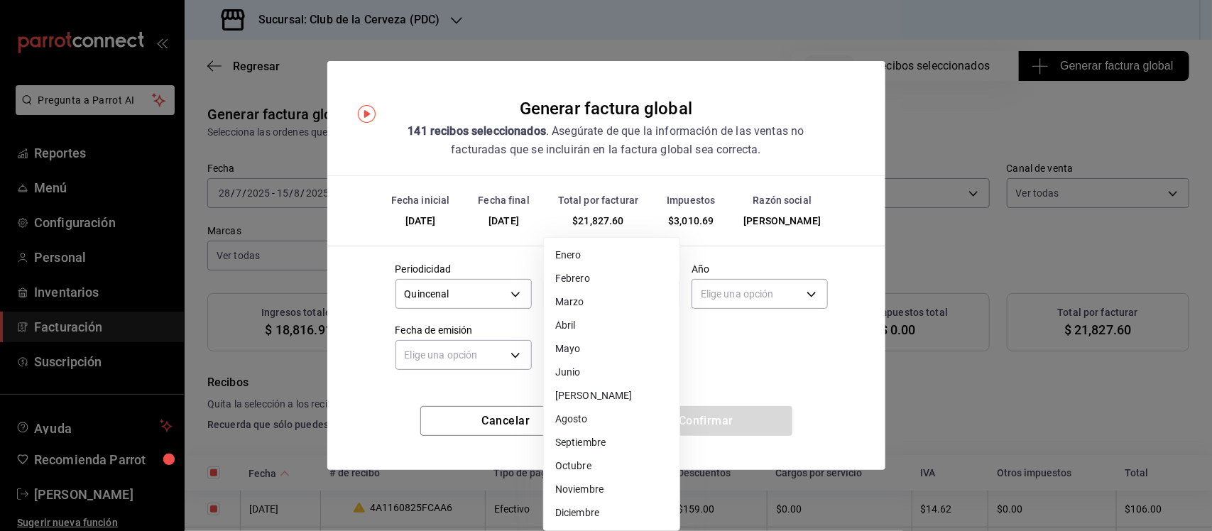
click at [625, 410] on li "Agosto" at bounding box center [612, 418] width 136 height 23
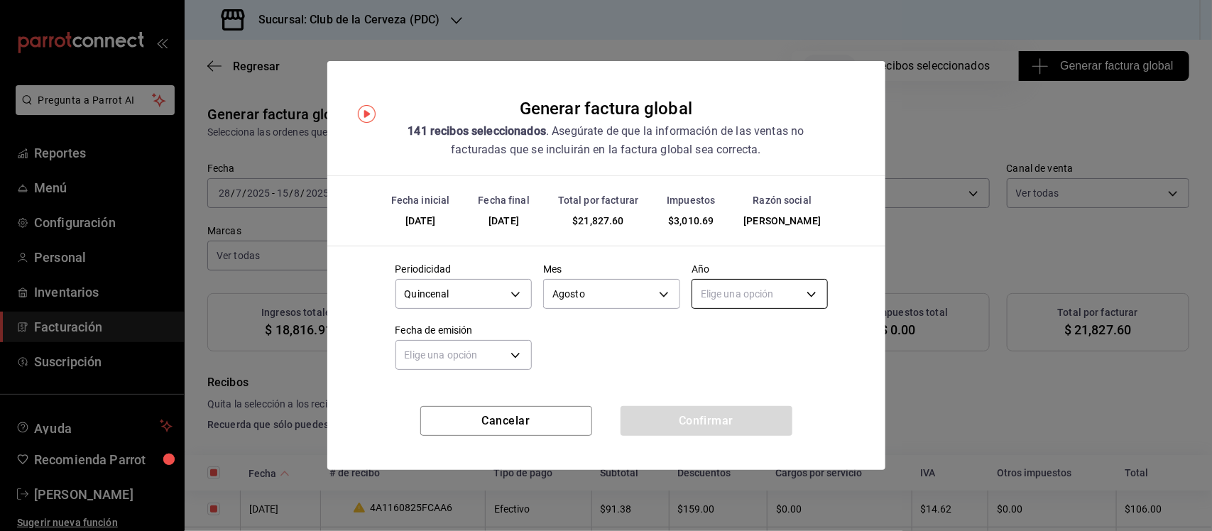
click at [769, 289] on body "Pregunta a Parrot AI Reportes Menú Configuración Personal Inventarios Facturaci…" at bounding box center [606, 265] width 1212 height 531
click at [760, 334] on li "2025" at bounding box center [760, 338] width 136 height 23
click at [513, 346] on body "Pregunta a Parrot AI Reportes Menú Configuración Personal Inventarios Facturaci…" at bounding box center [606, 265] width 1212 height 531
click at [479, 390] on li "Hoy" at bounding box center [464, 399] width 136 height 23
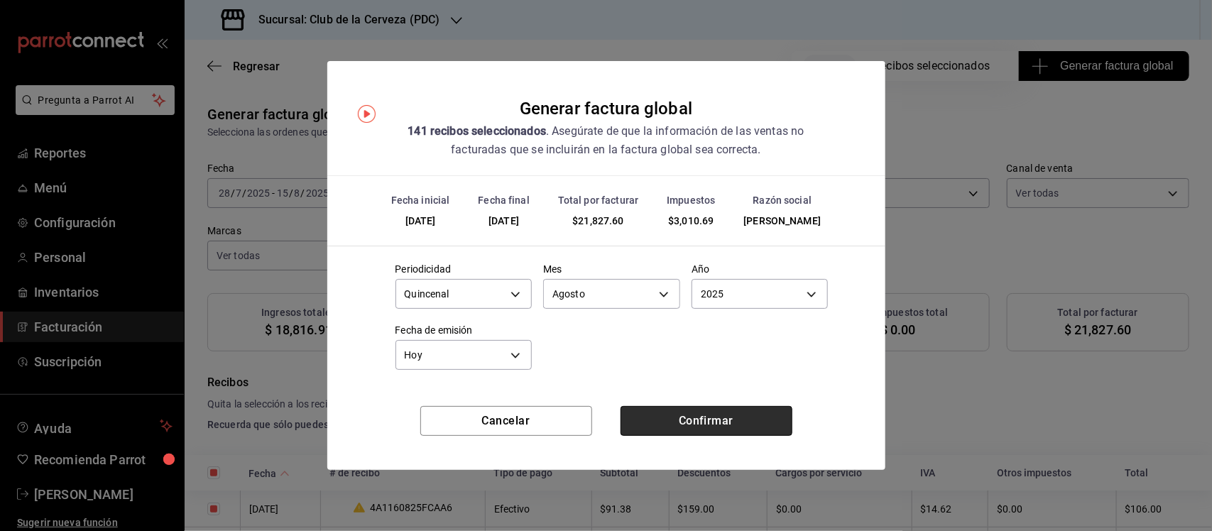
click at [674, 416] on button "Confirmar" at bounding box center [706, 421] width 172 height 30
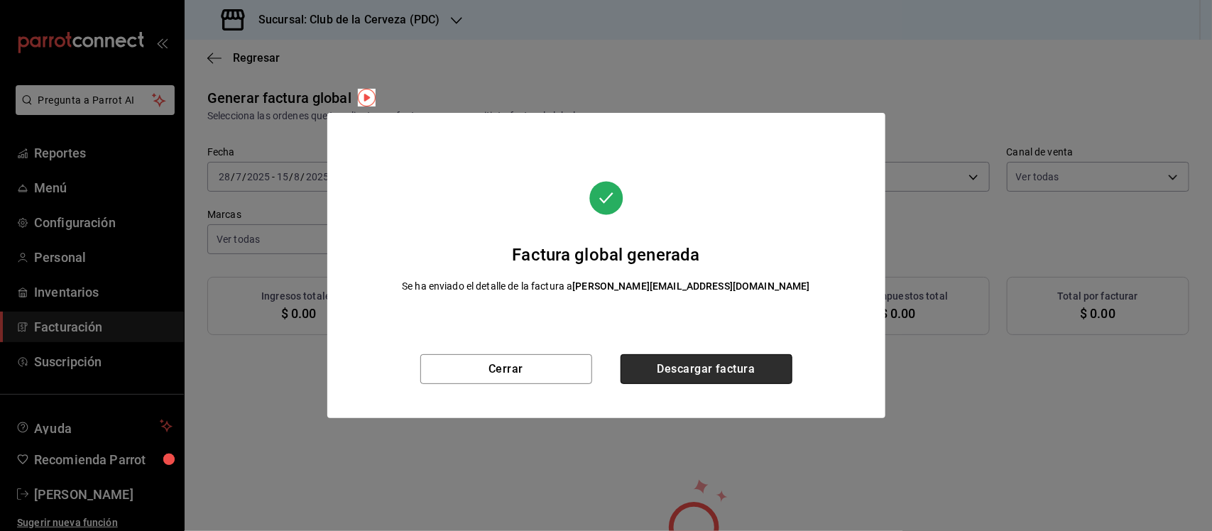
click at [664, 363] on button "Descargar factura" at bounding box center [706, 369] width 172 height 30
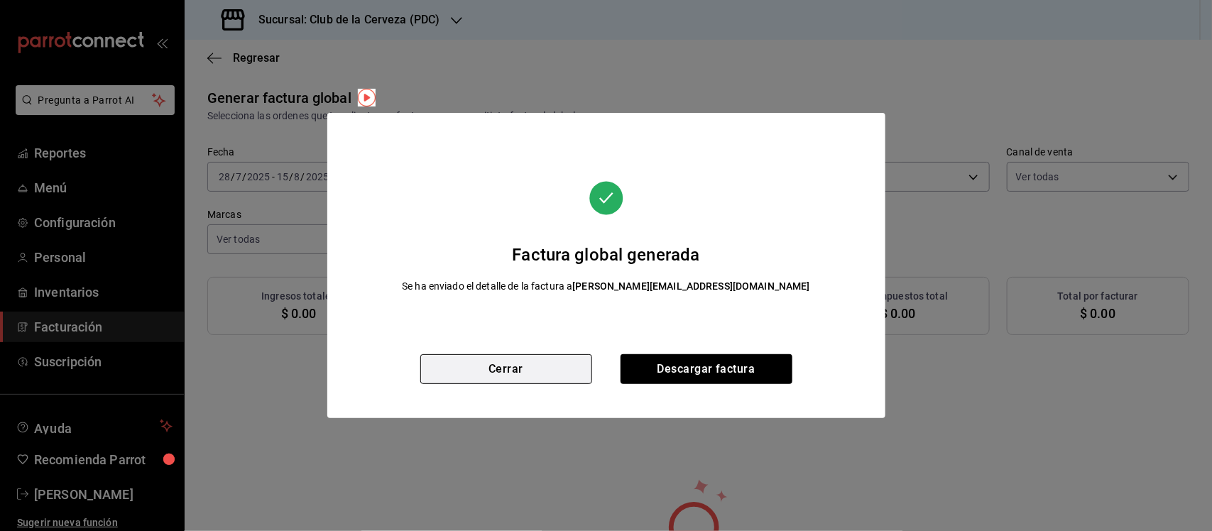
click at [554, 368] on button "Cerrar" at bounding box center [506, 369] width 172 height 30
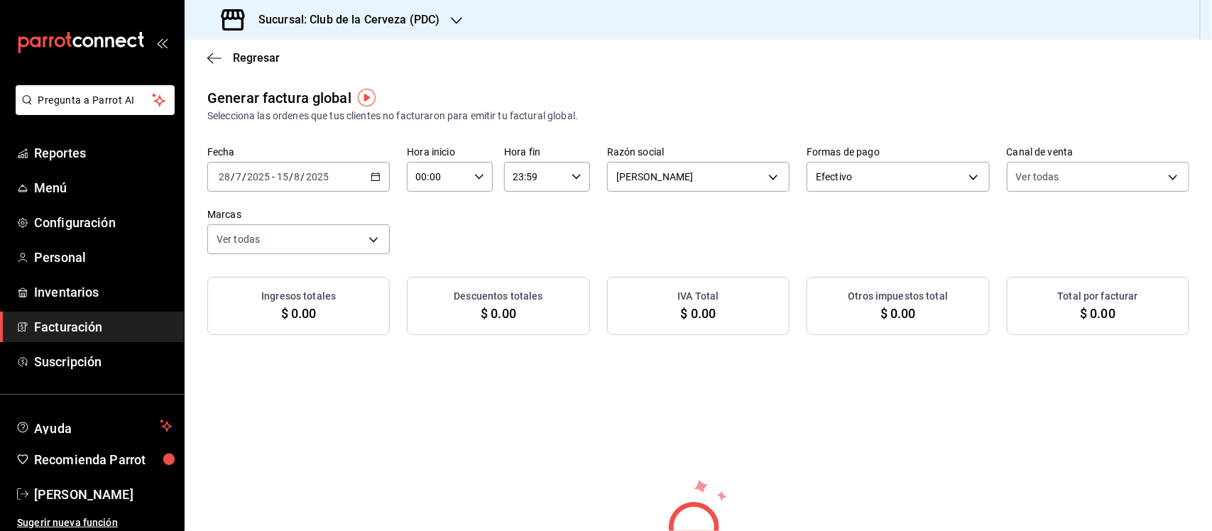
click at [307, 23] on h3 "Sucursal: Club de la Cerveza (PDC)" at bounding box center [343, 19] width 192 height 17
click at [293, 54] on span "Bazar Cervecero (PDC)" at bounding box center [247, 61] width 103 height 15
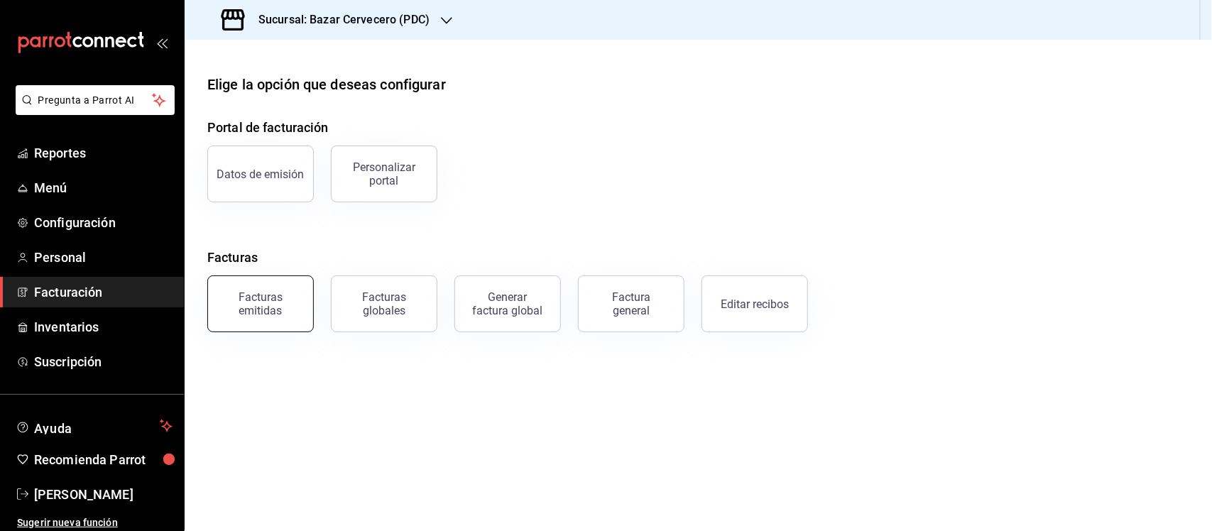
click at [288, 303] on div "Facturas emitidas" at bounding box center [261, 303] width 88 height 27
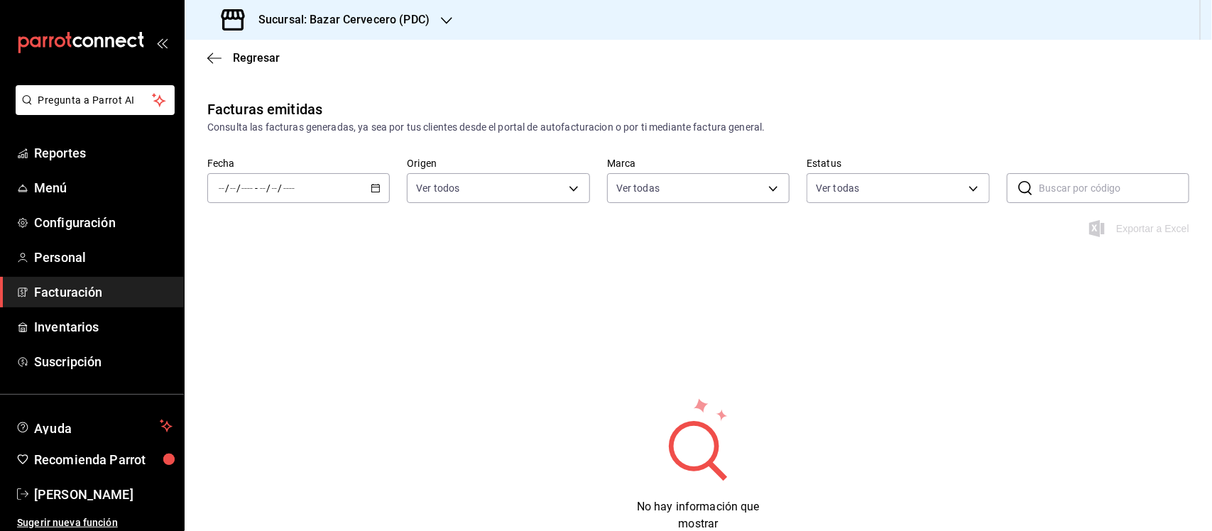
click at [371, 189] on icon "button" at bounding box center [376, 188] width 10 height 10
click at [290, 321] on span "Mes actual" at bounding box center [274, 326] width 110 height 15
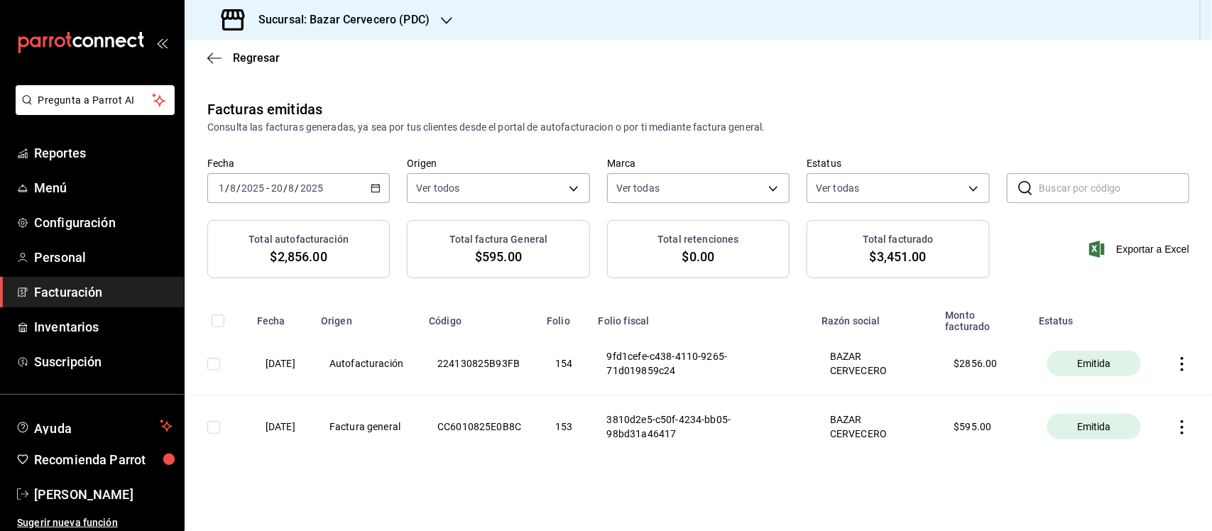
click at [1175, 368] on icon "button" at bounding box center [1182, 364] width 14 height 14
click at [1149, 331] on div "Descargar PDF" at bounding box center [1124, 331] width 68 height 11
click at [219, 55] on icon "button" at bounding box center [214, 58] width 14 height 13
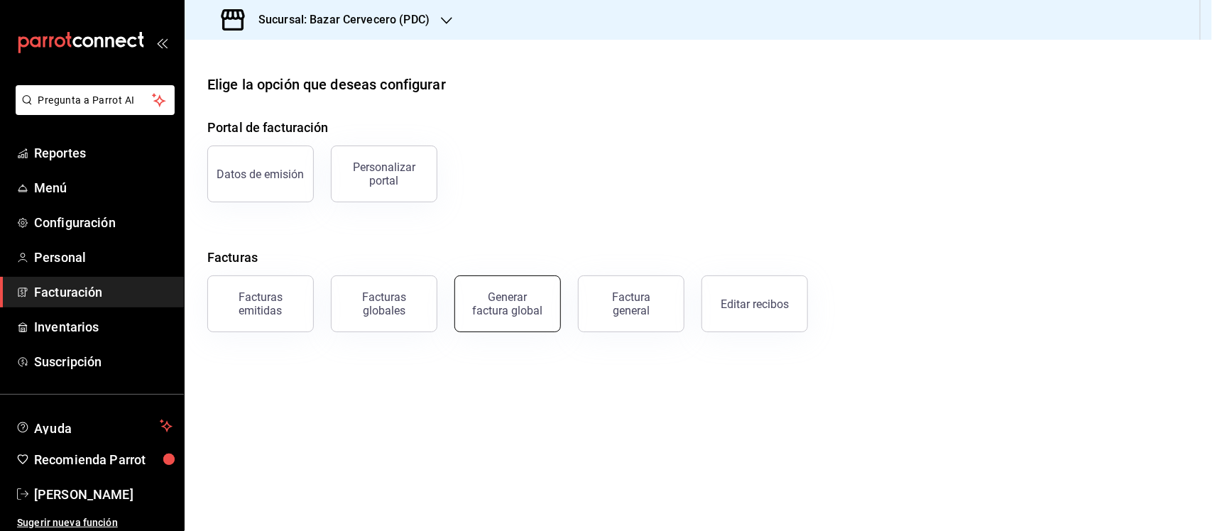
click at [492, 302] on div "Generar factura global" at bounding box center [507, 303] width 71 height 27
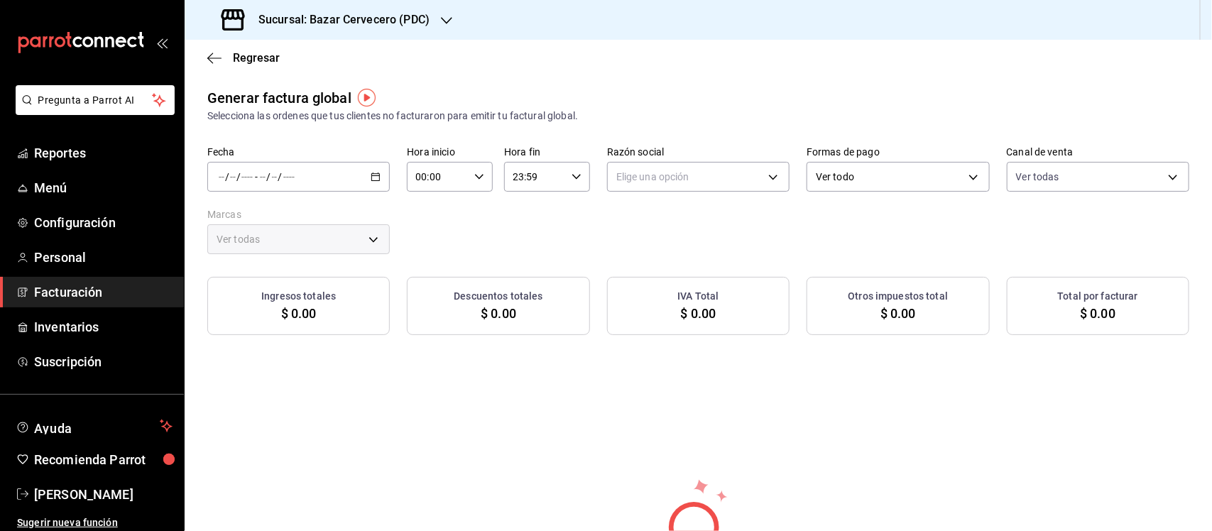
click at [371, 172] on icon "button" at bounding box center [376, 177] width 10 height 10
click at [214, 57] on icon "button" at bounding box center [214, 58] width 14 height 13
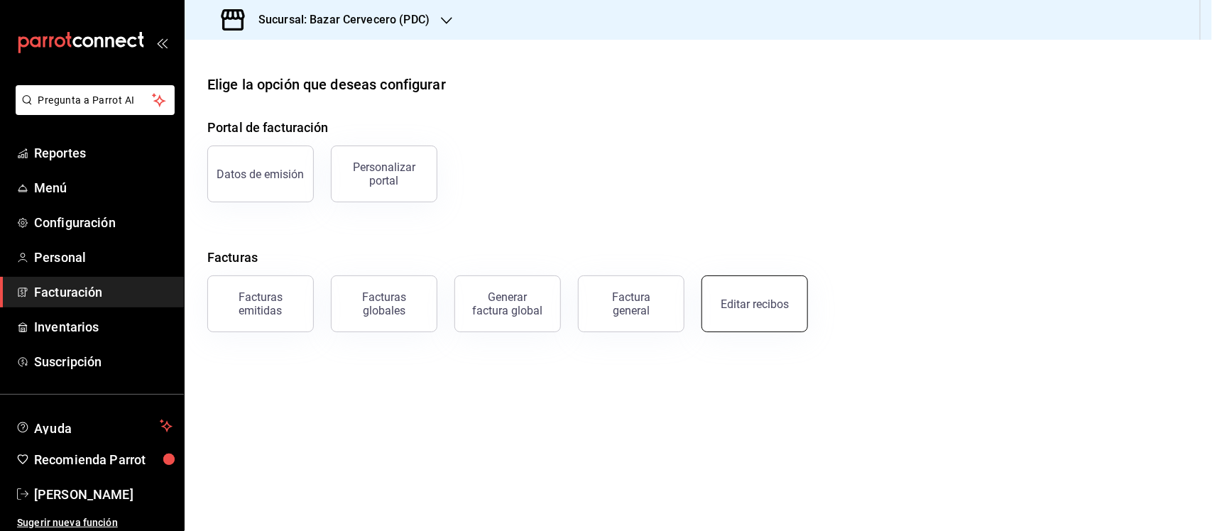
click at [735, 295] on button "Editar recibos" at bounding box center [754, 303] width 106 height 57
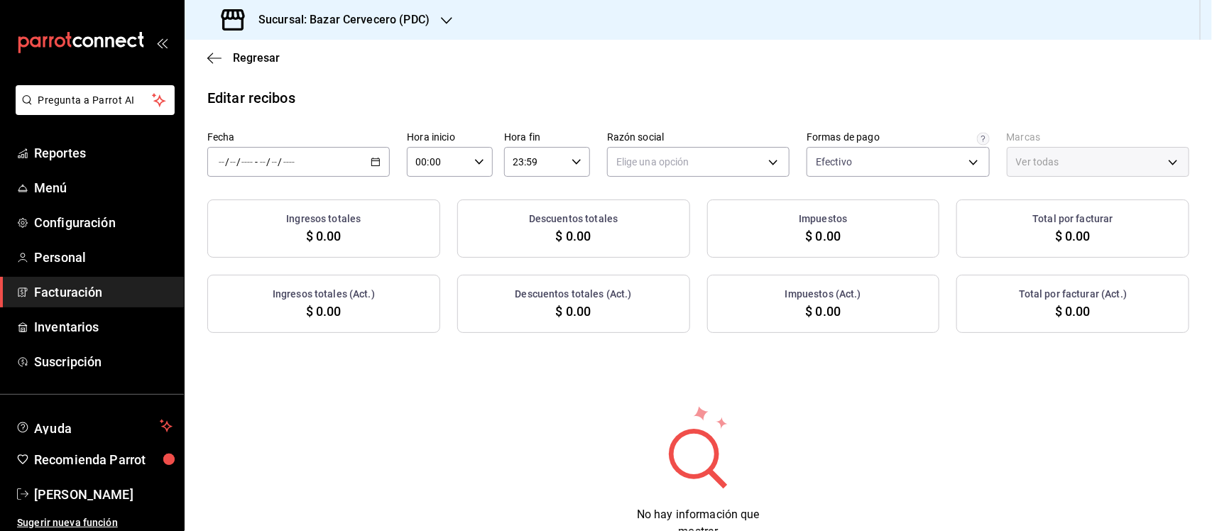
click at [373, 157] on icon "button" at bounding box center [376, 162] width 10 height 10
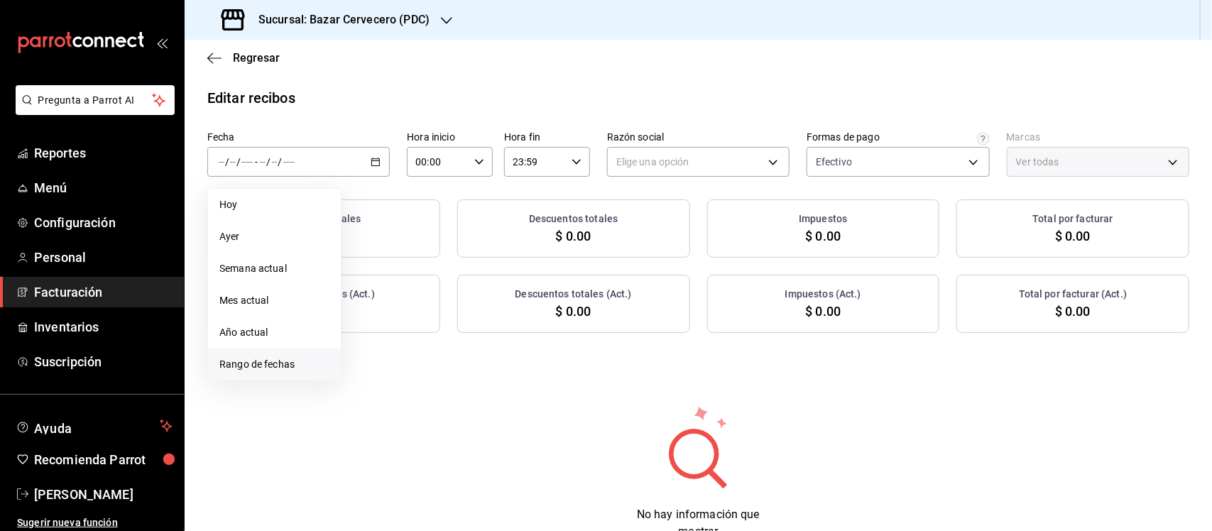
click at [297, 357] on span "Rango de fechas" at bounding box center [274, 364] width 110 height 15
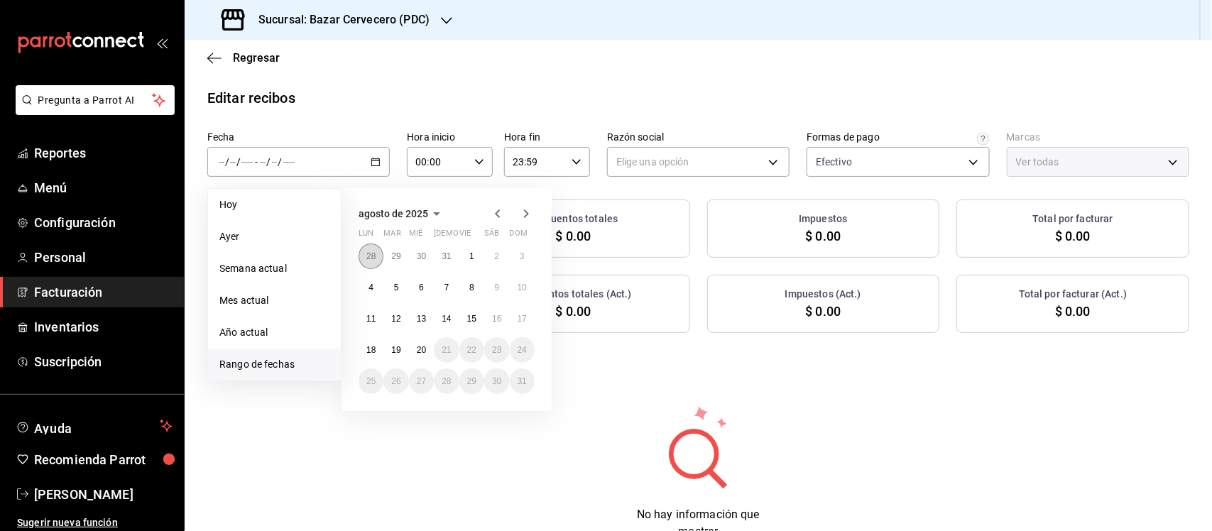
click at [373, 249] on button "28" at bounding box center [370, 256] width 25 height 26
click at [524, 213] on icon "button" at bounding box center [526, 216] width 17 height 17
click at [478, 313] on button "15" at bounding box center [471, 319] width 25 height 26
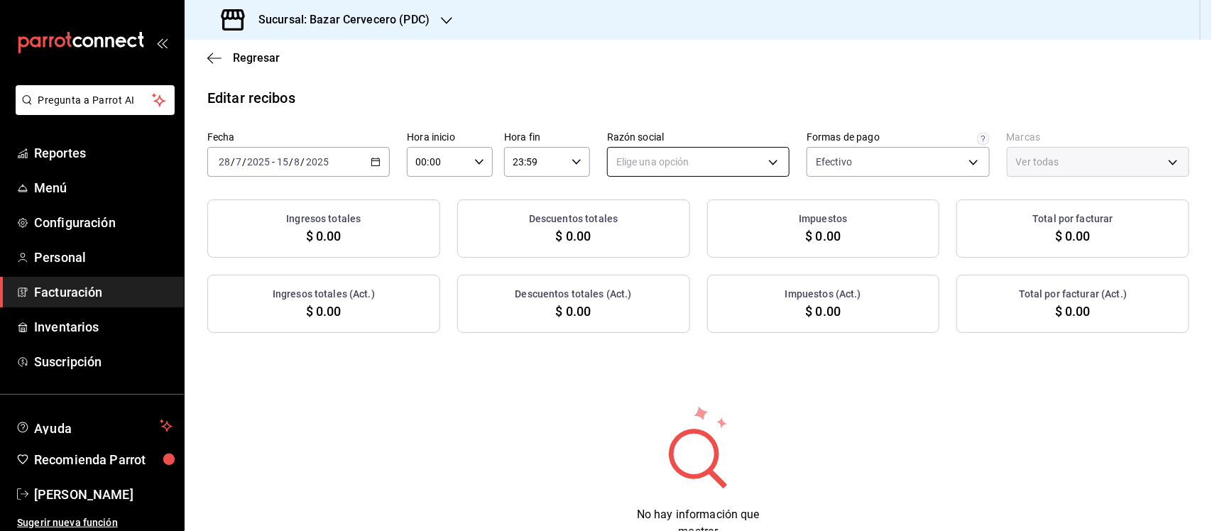
click at [686, 154] on body "Pregunta a Parrot AI Reportes Menú Configuración Personal Facturación Inventari…" at bounding box center [606, 265] width 1212 height 531
click at [713, 227] on li "BAZAR CERVECERO" at bounding box center [691, 234] width 179 height 26
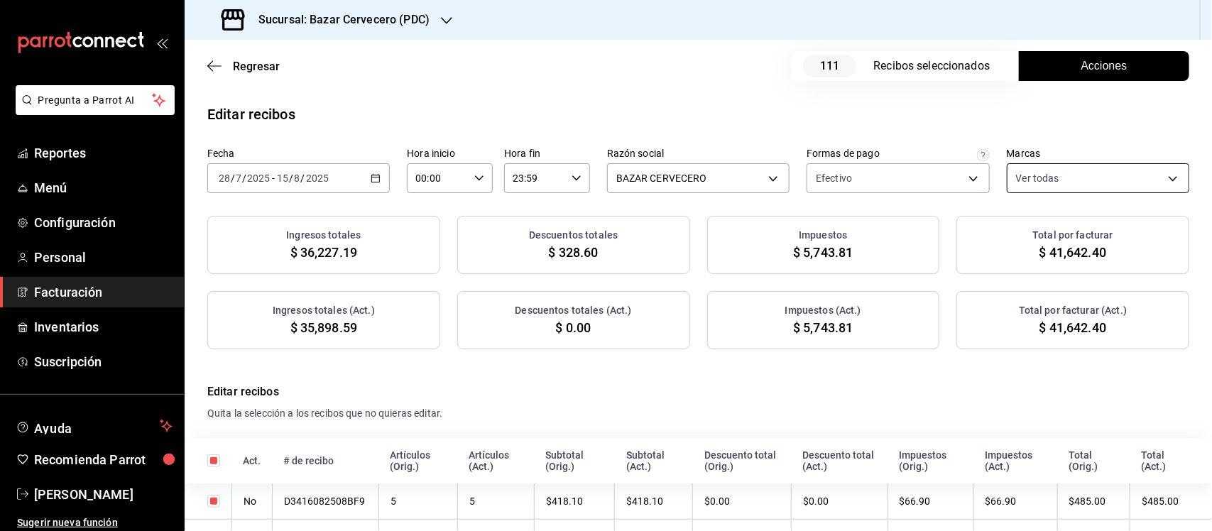
click at [1063, 173] on body "Pregunta a Parrot AI Reportes Menú Configuración Personal Facturación Inventari…" at bounding box center [606, 265] width 1212 height 531
click at [1070, 117] on div at bounding box center [606, 265] width 1212 height 531
click at [1081, 62] on span "Acciones" at bounding box center [1104, 66] width 46 height 17
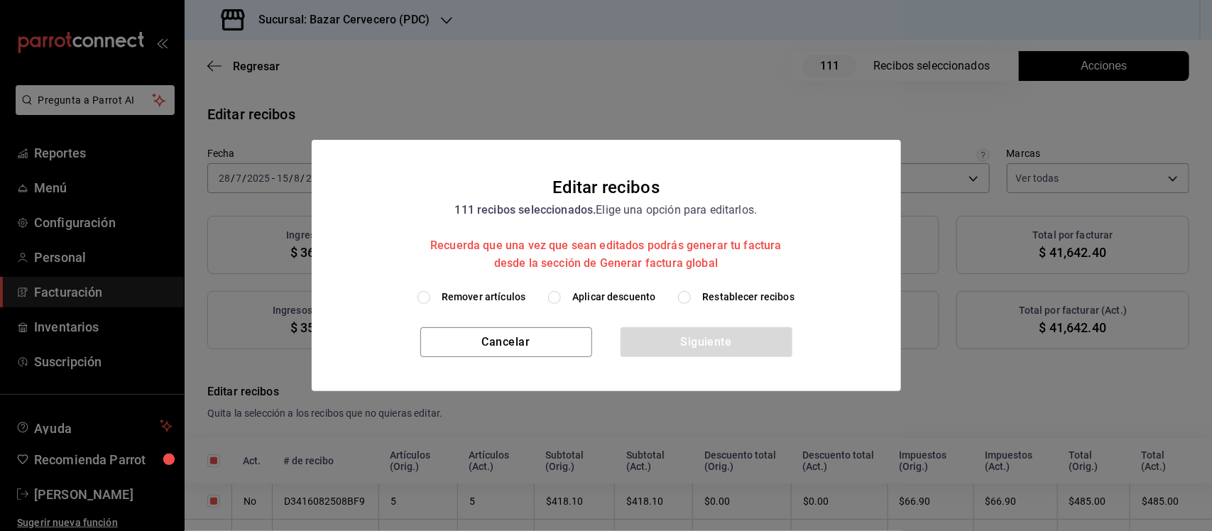
click at [555, 296] on input "Aplicar descuento" at bounding box center [554, 297] width 13 height 13
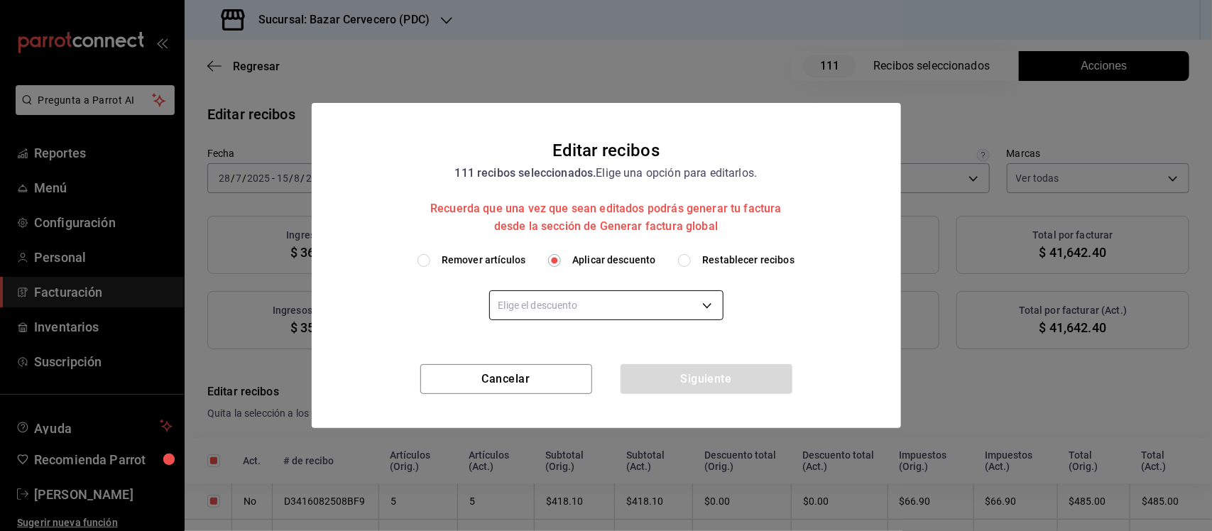
click at [661, 307] on body "Pregunta a Parrot AI Reportes Menú Configuración Personal Facturación Inventari…" at bounding box center [606, 265] width 1212 height 531
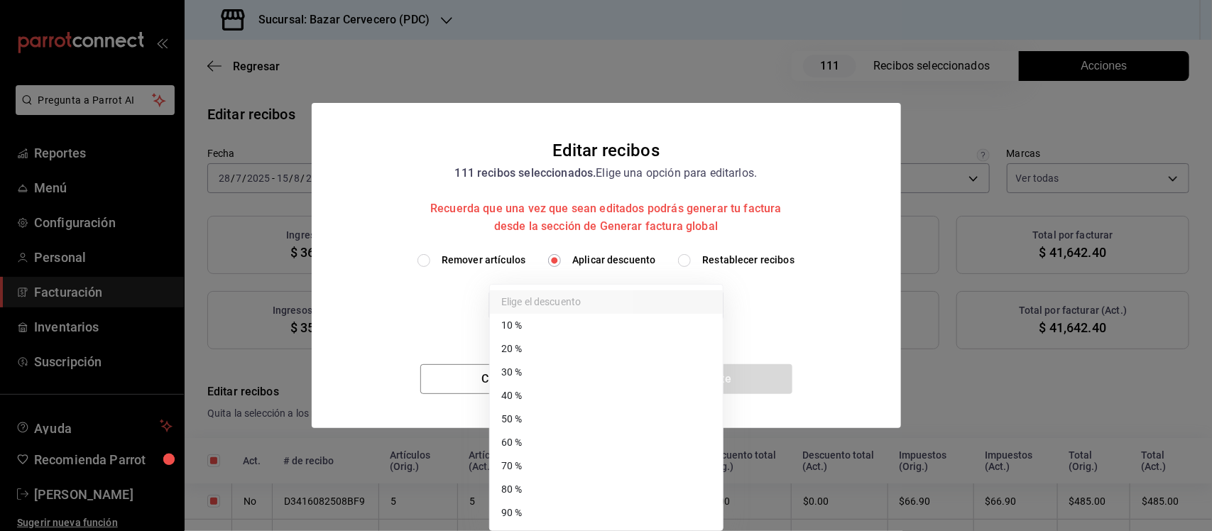
click at [608, 419] on li "50 %" at bounding box center [606, 418] width 233 height 23
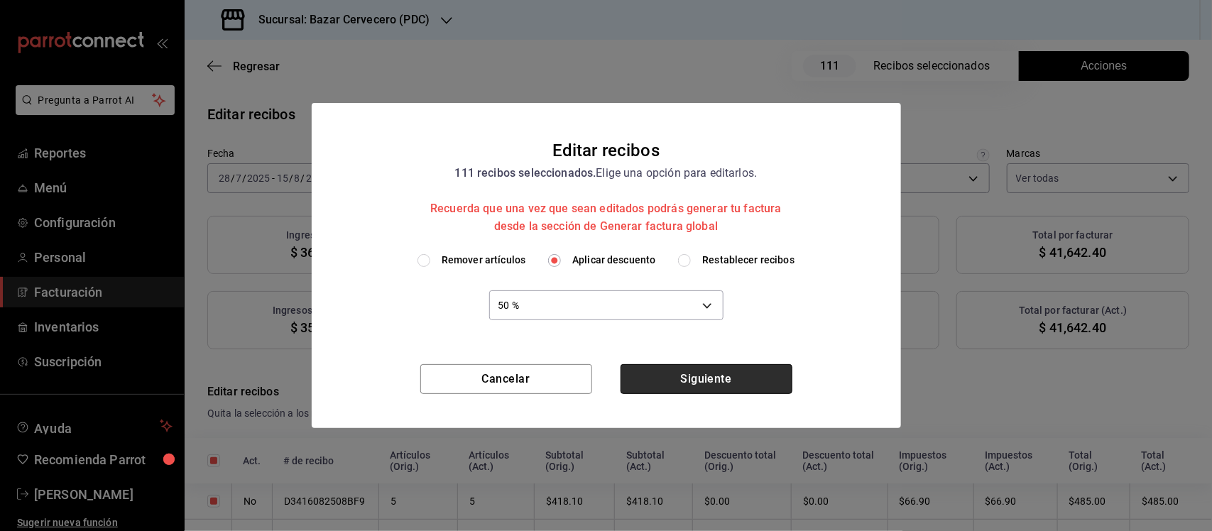
click at [694, 375] on button "Siguiente" at bounding box center [706, 379] width 172 height 30
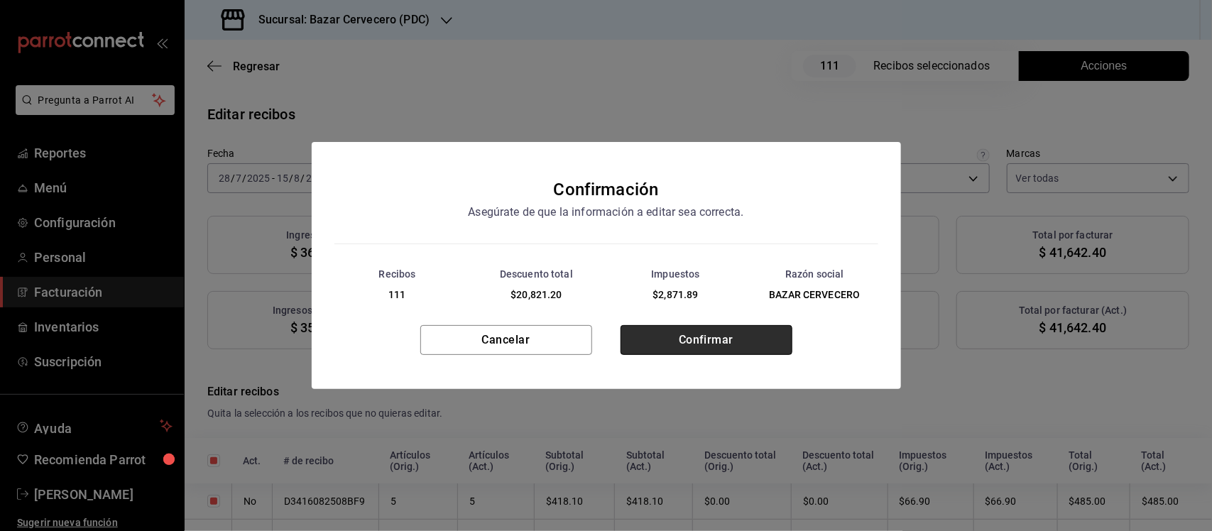
click at [749, 337] on button "Confirmar" at bounding box center [706, 340] width 172 height 30
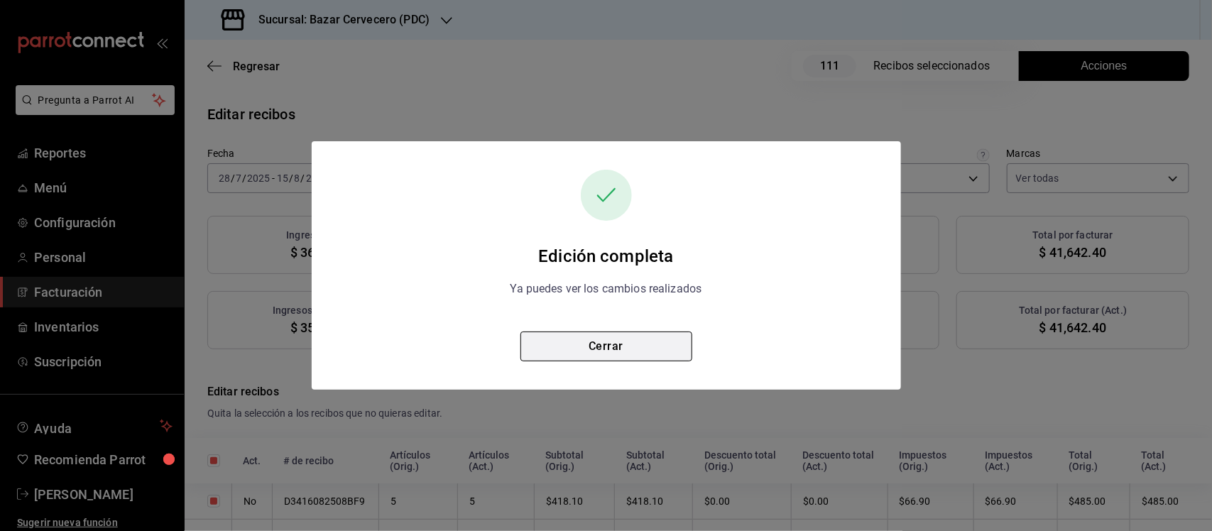
click at [661, 339] on button "Cerrar" at bounding box center [606, 347] width 172 height 30
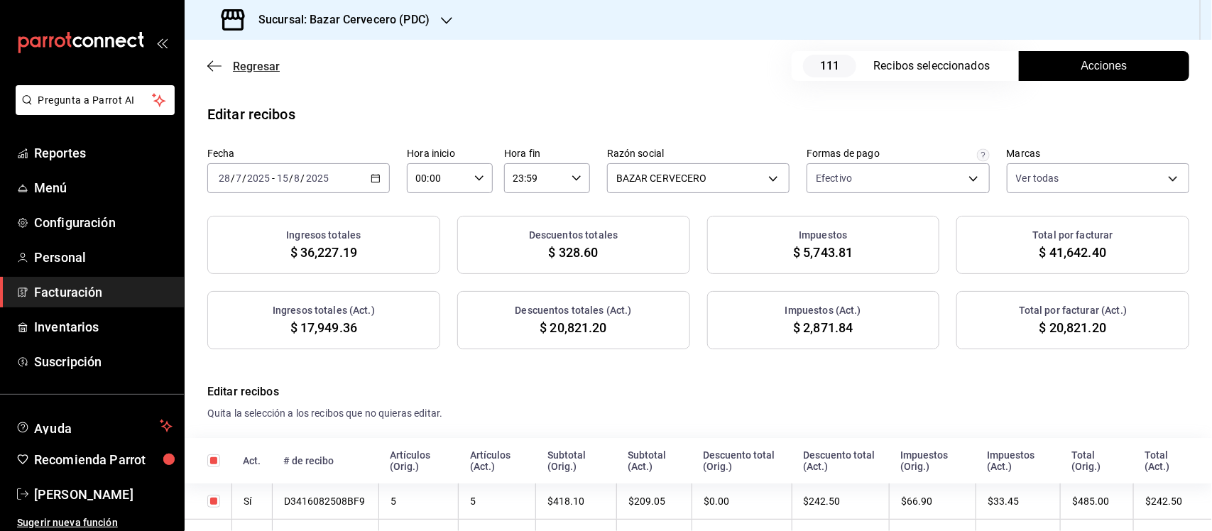
click at [221, 61] on span "Regresar" at bounding box center [243, 66] width 72 height 13
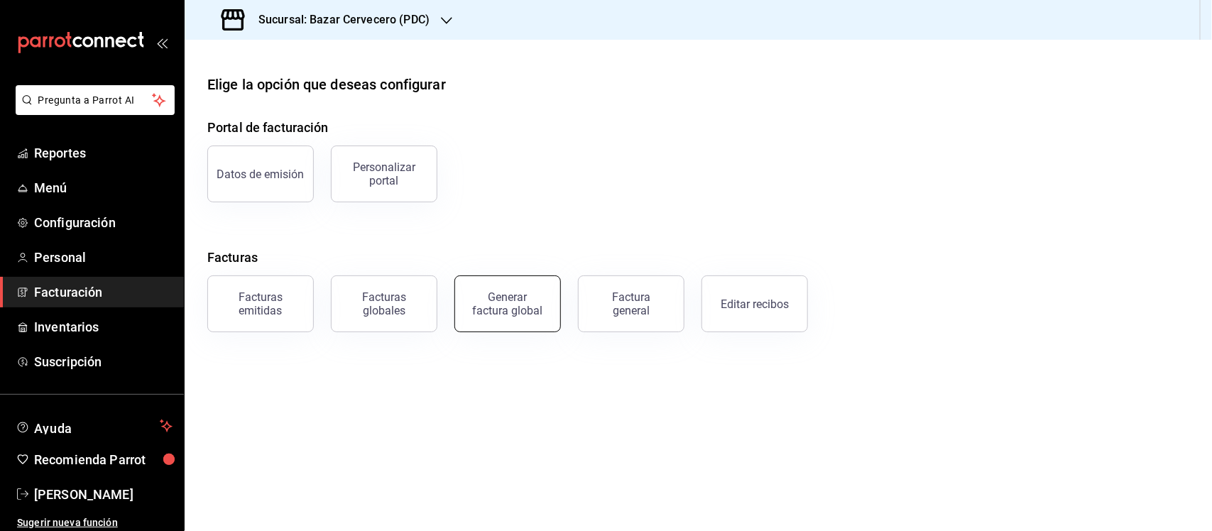
click at [509, 304] on div "Generar factura global" at bounding box center [507, 303] width 71 height 27
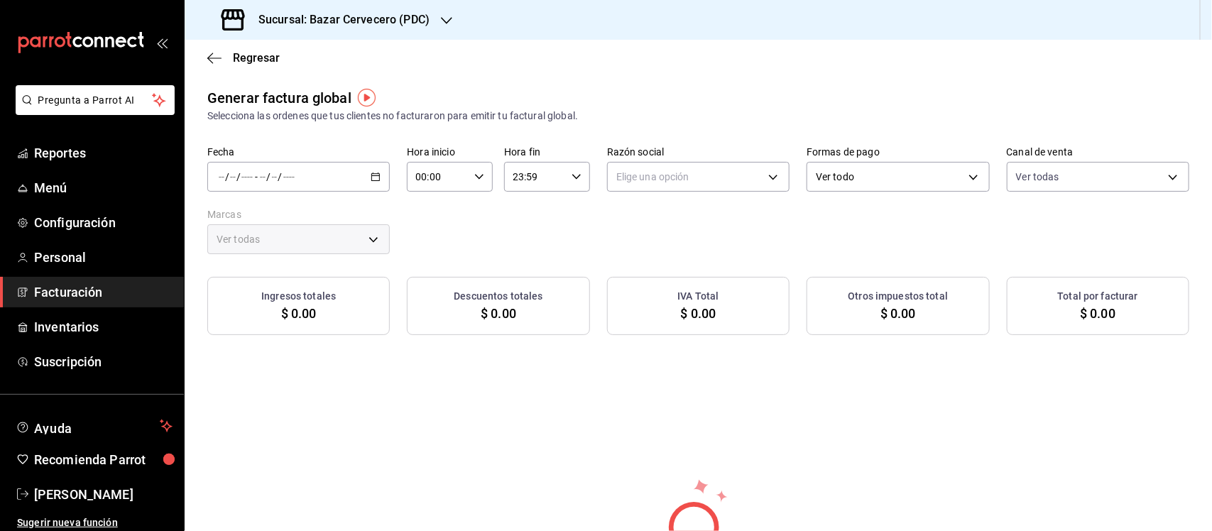
click at [371, 175] on icon "button" at bounding box center [376, 177] width 10 height 10
click at [311, 213] on span "Rango de fechas" at bounding box center [274, 219] width 110 height 15
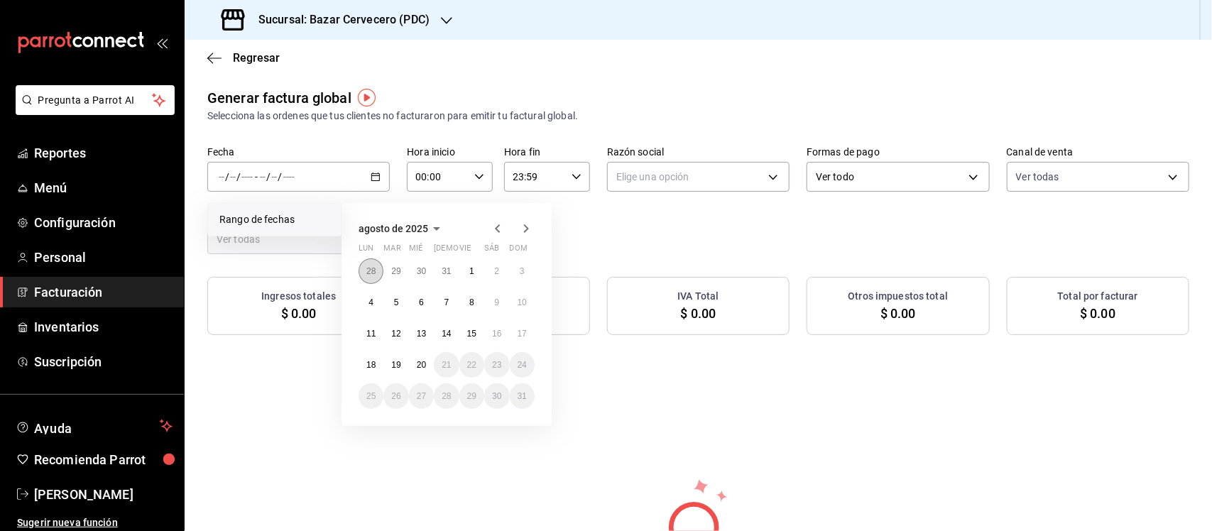
click at [370, 267] on abbr "28" at bounding box center [370, 271] width 9 height 10
click at [522, 227] on icon "button" at bounding box center [526, 231] width 17 height 17
click at [467, 332] on abbr "15" at bounding box center [471, 334] width 9 height 10
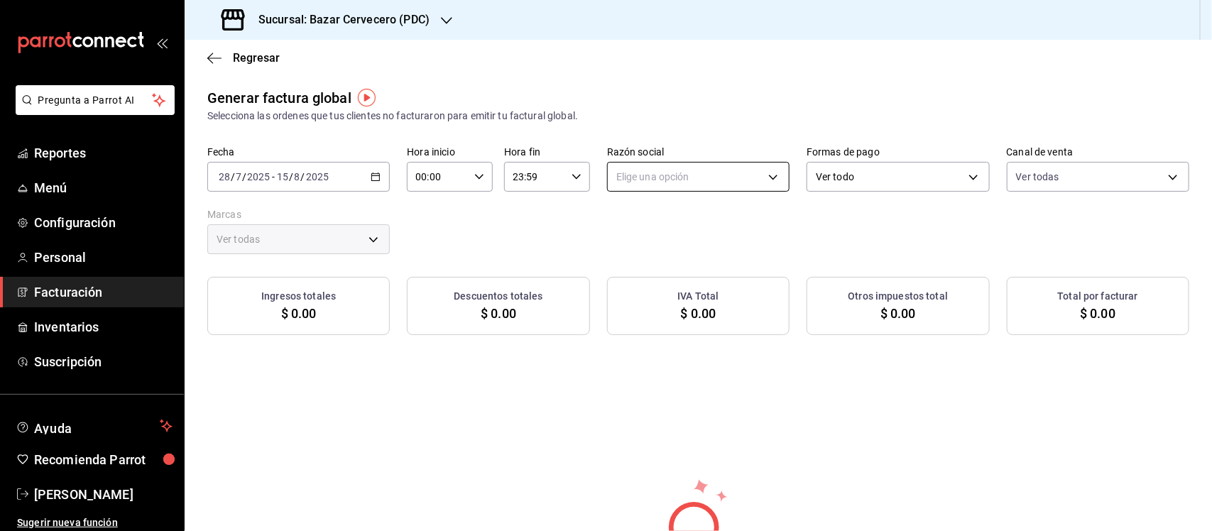
click at [659, 176] on body "Pregunta a Parrot AI Reportes Menú Configuración Personal Facturación Inventari…" at bounding box center [606, 265] width 1212 height 531
click at [689, 240] on li "BAZAR CERVECERO" at bounding box center [691, 249] width 179 height 26
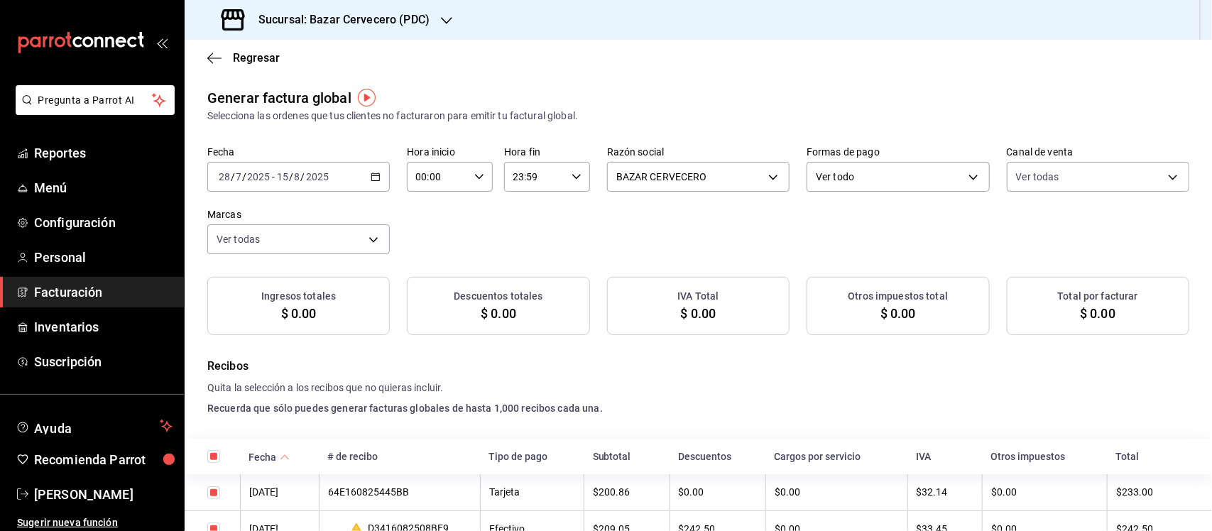
click at [863, 175] on div "Ver todo ALL" at bounding box center [897, 173] width 182 height 35
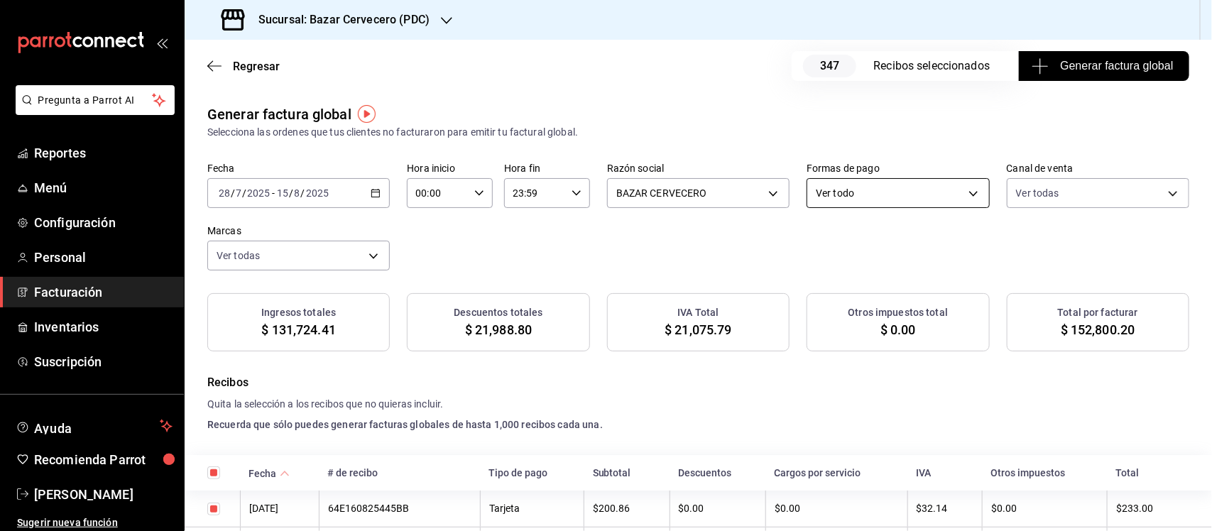
click at [870, 186] on body "Pregunta a Parrot AI Reportes Menú Configuración Personal Facturación Inventari…" at bounding box center [606, 265] width 1212 height 531
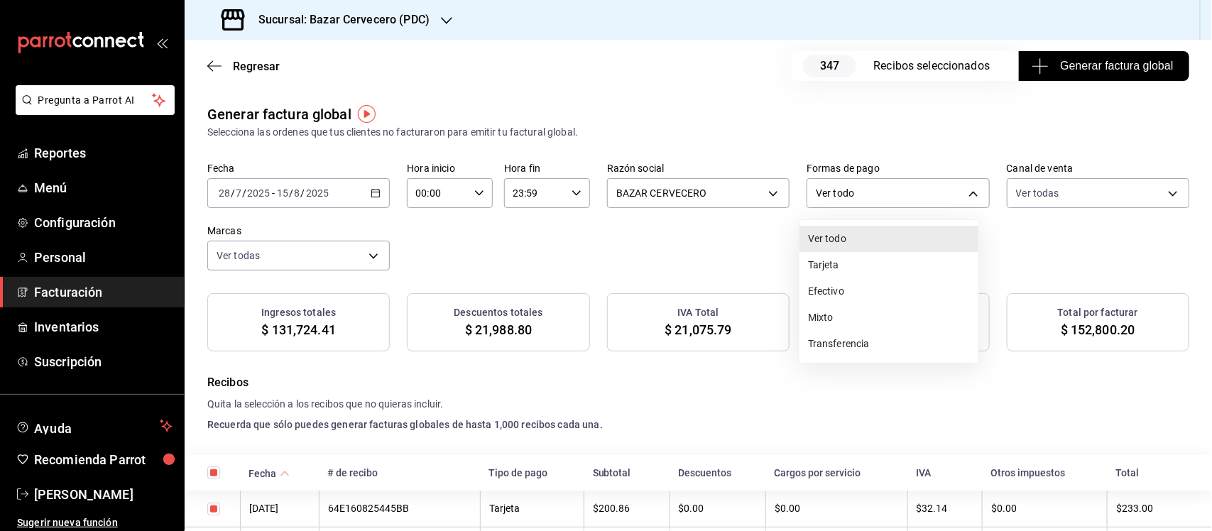
click at [880, 285] on li "Efectivo" at bounding box center [888, 291] width 179 height 26
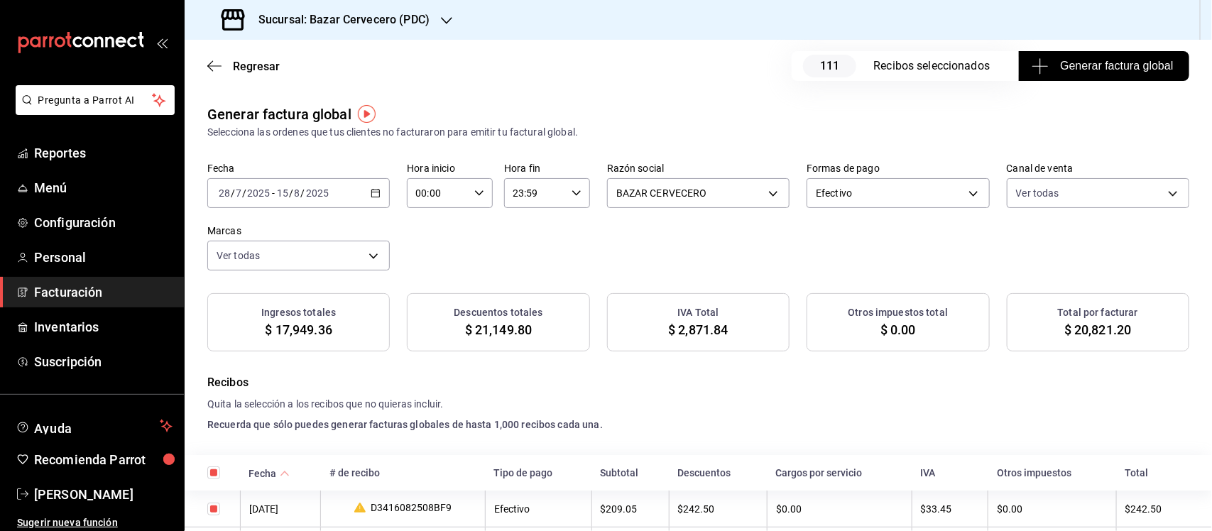
click at [1069, 62] on span "Generar factura global" at bounding box center [1103, 66] width 138 height 17
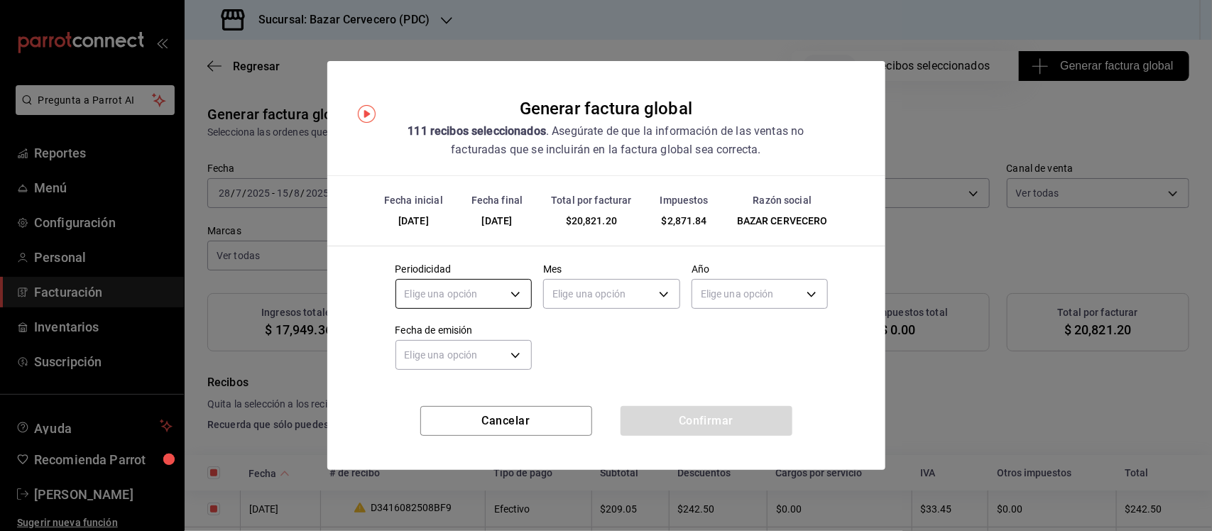
click at [520, 295] on body "Pregunta a Parrot AI Reportes Menú Configuración Personal Facturación Inventari…" at bounding box center [606, 265] width 1212 height 531
click at [483, 385] on li "Quincenal" at bounding box center [464, 385] width 136 height 23
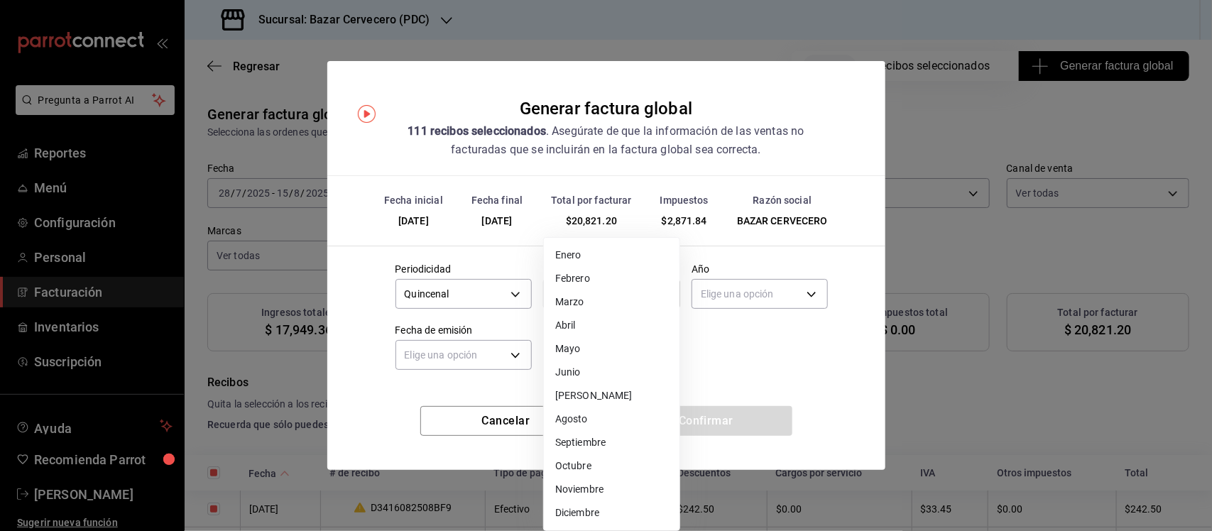
click at [623, 293] on body "Pregunta a Parrot AI Reportes Menú Configuración Personal Facturación Inventari…" at bounding box center [606, 265] width 1212 height 531
click at [621, 417] on li "Agosto" at bounding box center [612, 418] width 136 height 23
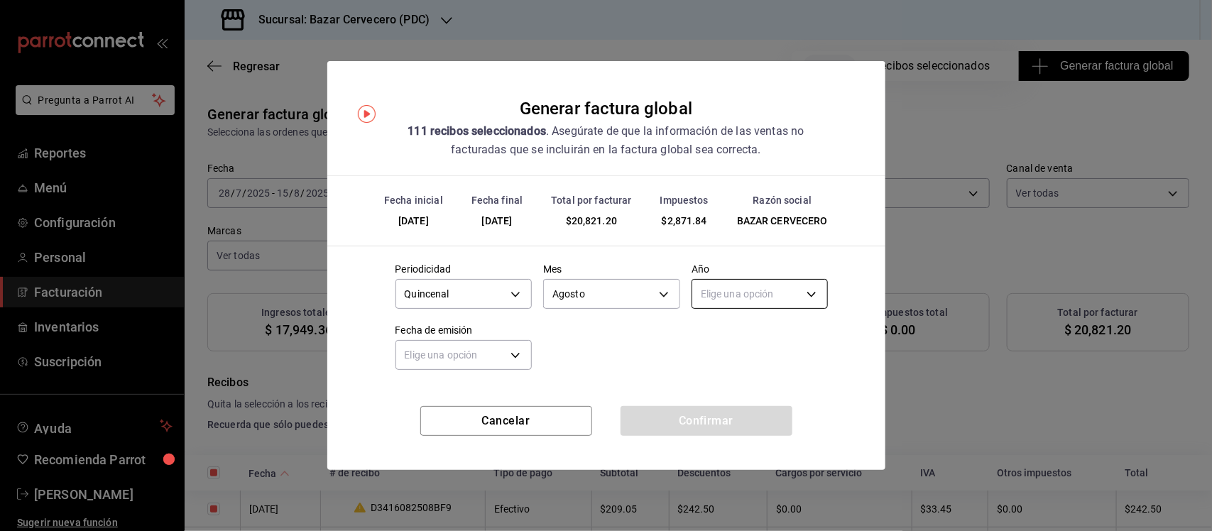
click at [767, 293] on body "Pregunta a Parrot AI Reportes Menú Configuración Personal Facturación Inventari…" at bounding box center [606, 265] width 1212 height 531
click at [758, 342] on li "2025" at bounding box center [760, 338] width 136 height 23
click at [506, 352] on body "Pregunta a Parrot AI Reportes Menú Configuración Personal Facturación Inventari…" at bounding box center [606, 265] width 1212 height 531
click at [479, 398] on li "Hoy" at bounding box center [464, 399] width 136 height 23
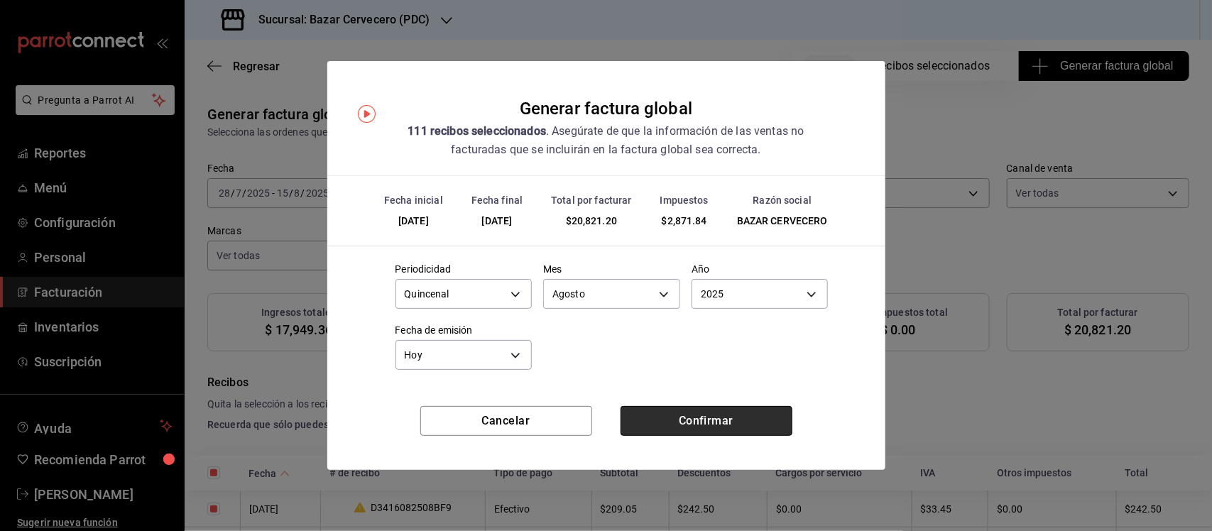
click at [672, 416] on button "Confirmar" at bounding box center [706, 421] width 172 height 30
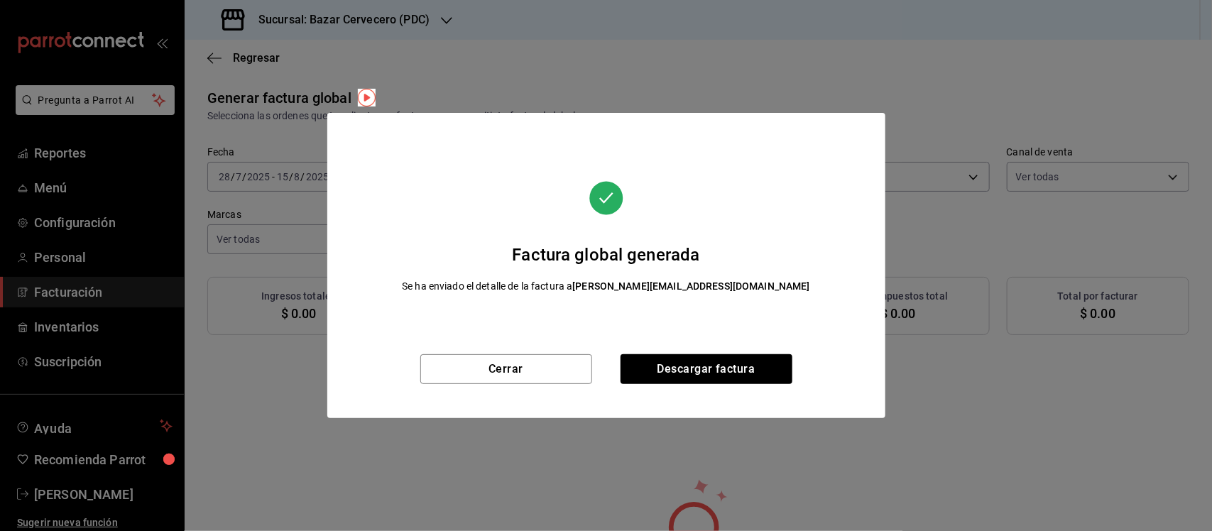
click at [662, 388] on div "Cerrar Descargar factura" at bounding box center [606, 386] width 558 height 64
click at [672, 380] on button "Descargar factura" at bounding box center [706, 369] width 172 height 30
click at [580, 358] on button "Cerrar" at bounding box center [506, 369] width 172 height 30
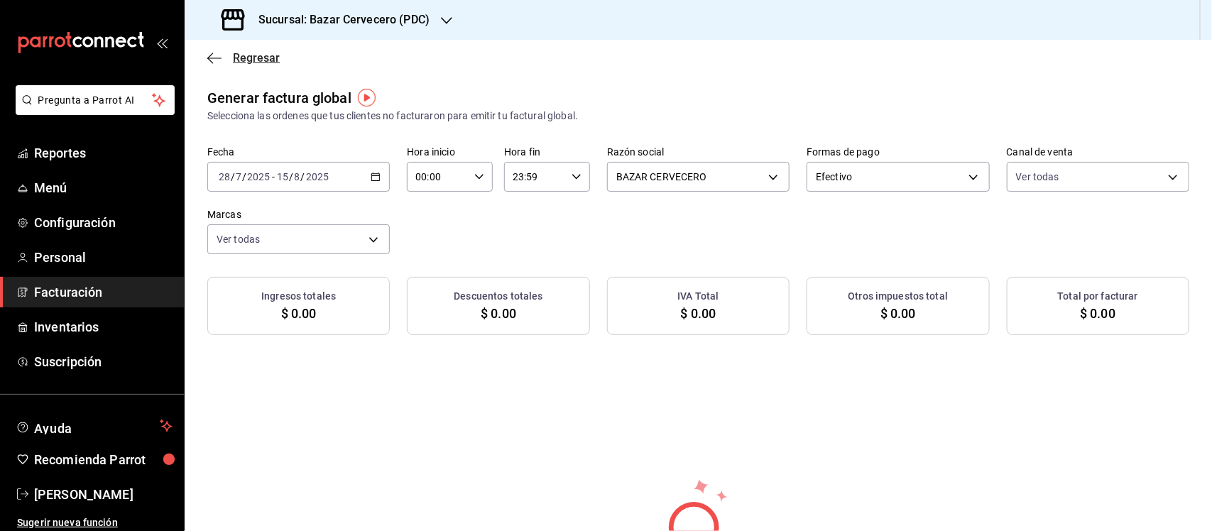
click at [217, 58] on icon "button" at bounding box center [214, 58] width 14 height 1
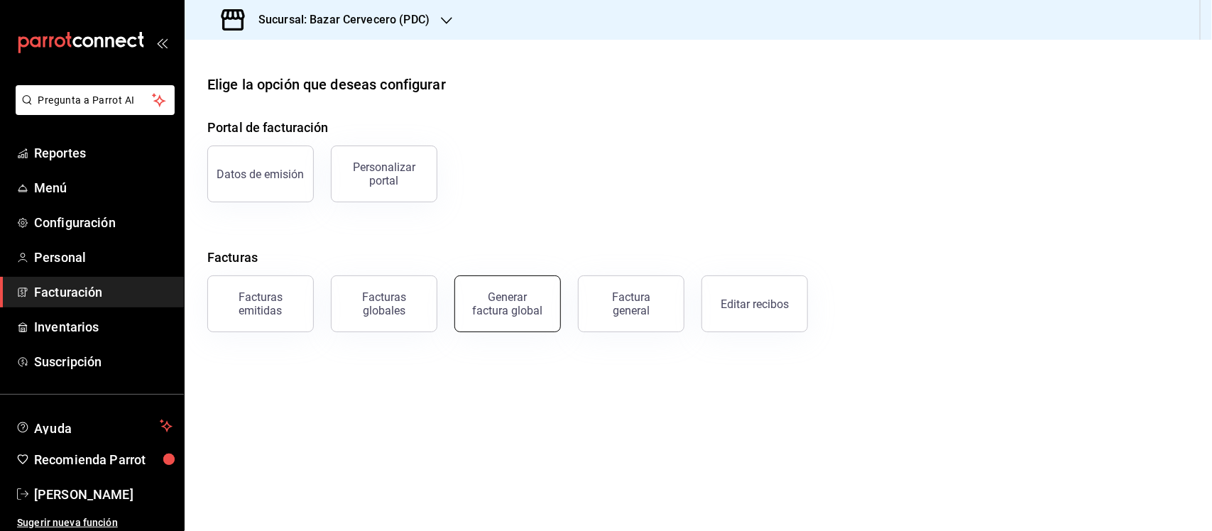
click at [523, 295] on div "Generar factura global" at bounding box center [507, 303] width 71 height 27
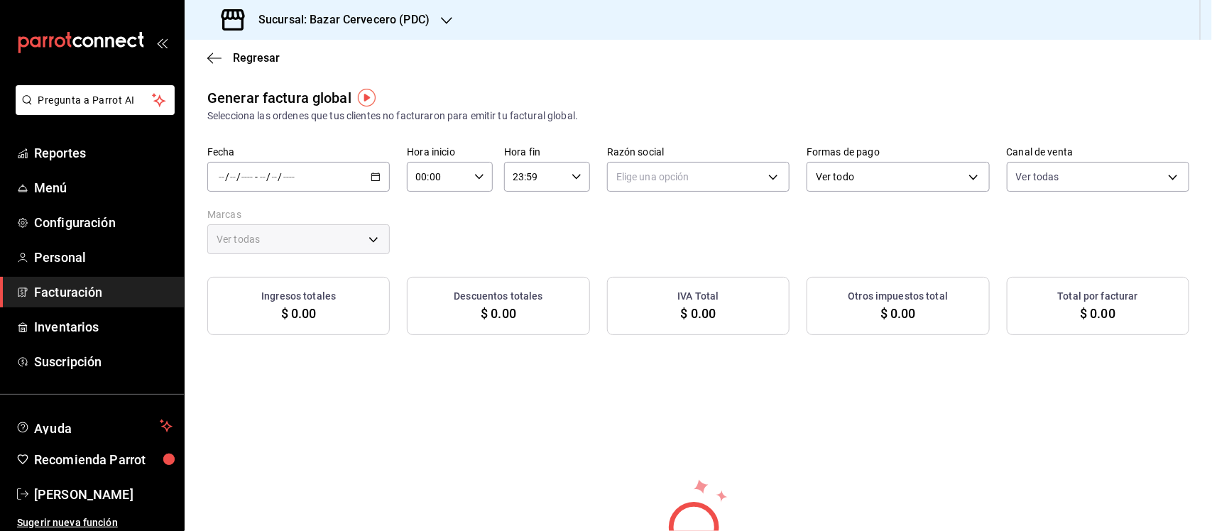
click at [375, 176] on icon "button" at bounding box center [376, 177] width 10 height 10
click at [303, 217] on span "Rango de fechas" at bounding box center [274, 219] width 110 height 15
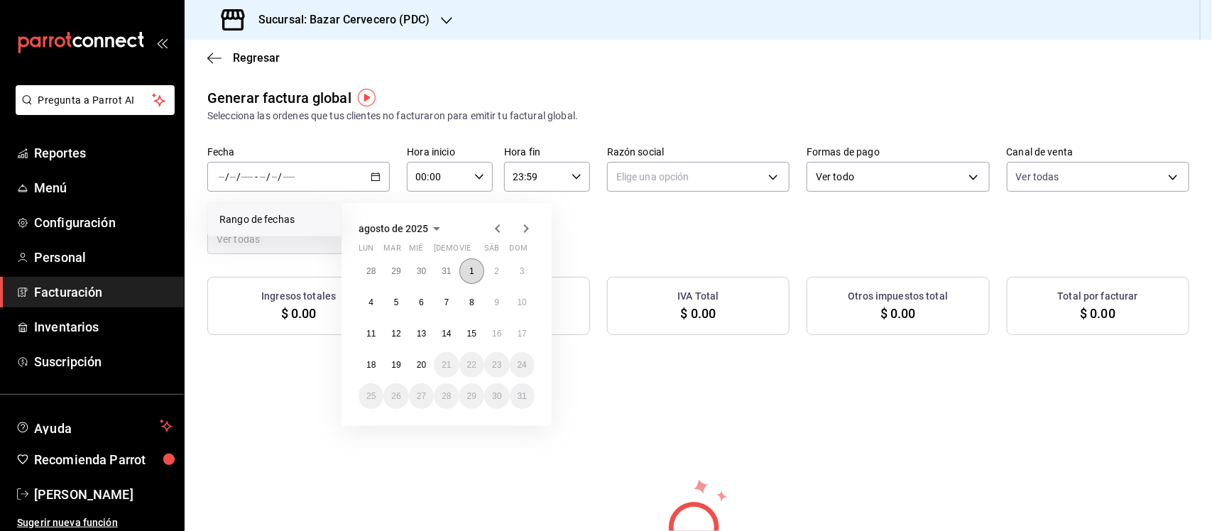
click at [476, 265] on button "1" at bounding box center [471, 271] width 25 height 26
click at [478, 332] on button "15" at bounding box center [471, 334] width 25 height 26
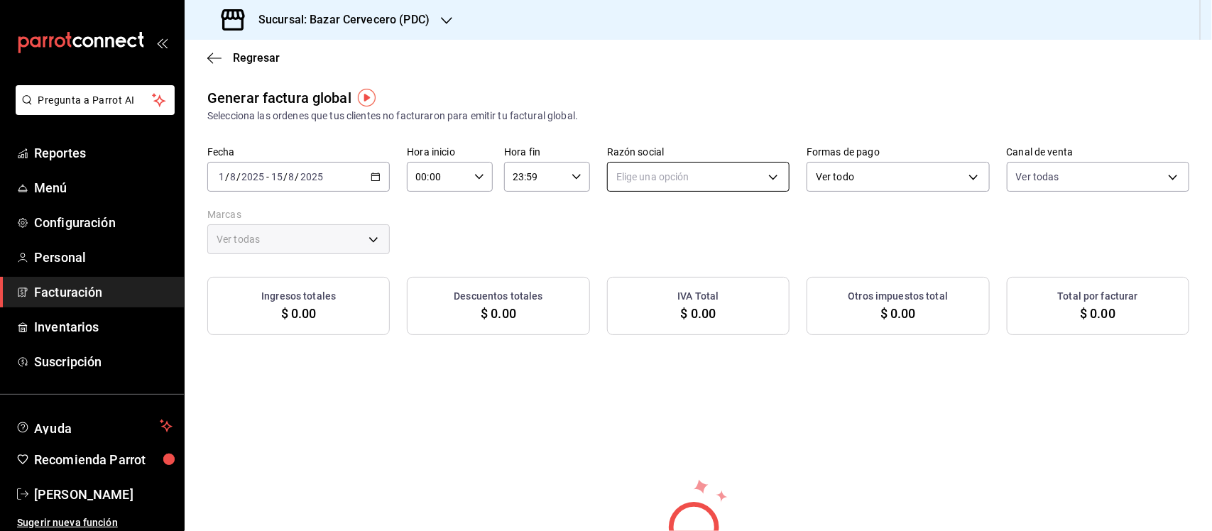
click at [682, 175] on body "Pregunta a Parrot AI Reportes Menú Configuración Personal Facturación Inventari…" at bounding box center [606, 265] width 1212 height 531
click at [713, 252] on li "BAZAR CERVECERO" at bounding box center [691, 249] width 179 height 26
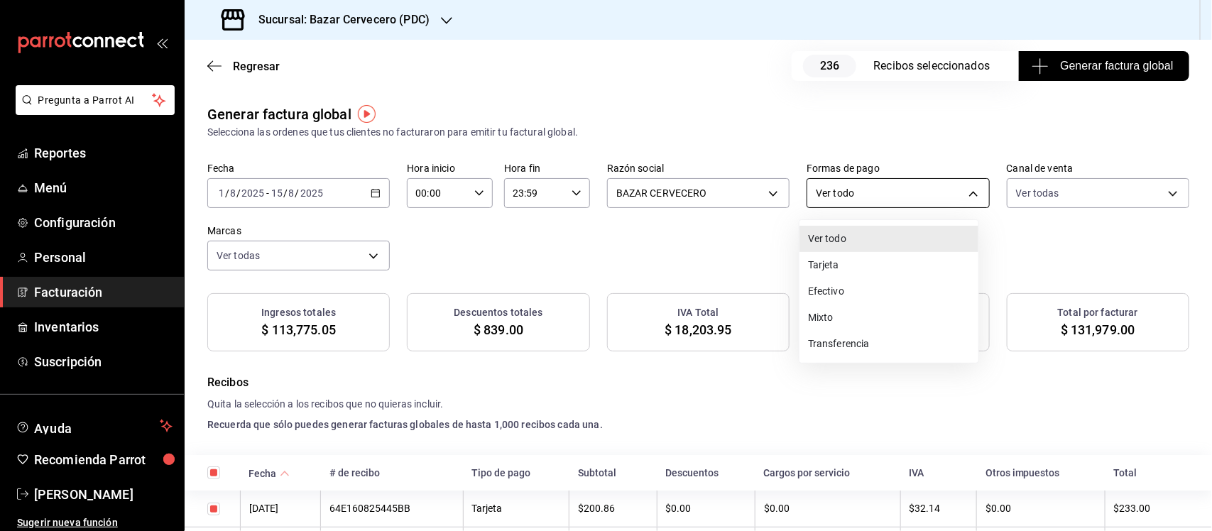
click at [887, 177] on body "Pregunta a Parrot AI Reportes Menú Configuración Personal Facturación Inventari…" at bounding box center [606, 265] width 1212 height 531
click at [887, 261] on li "Tarjeta" at bounding box center [888, 265] width 179 height 26
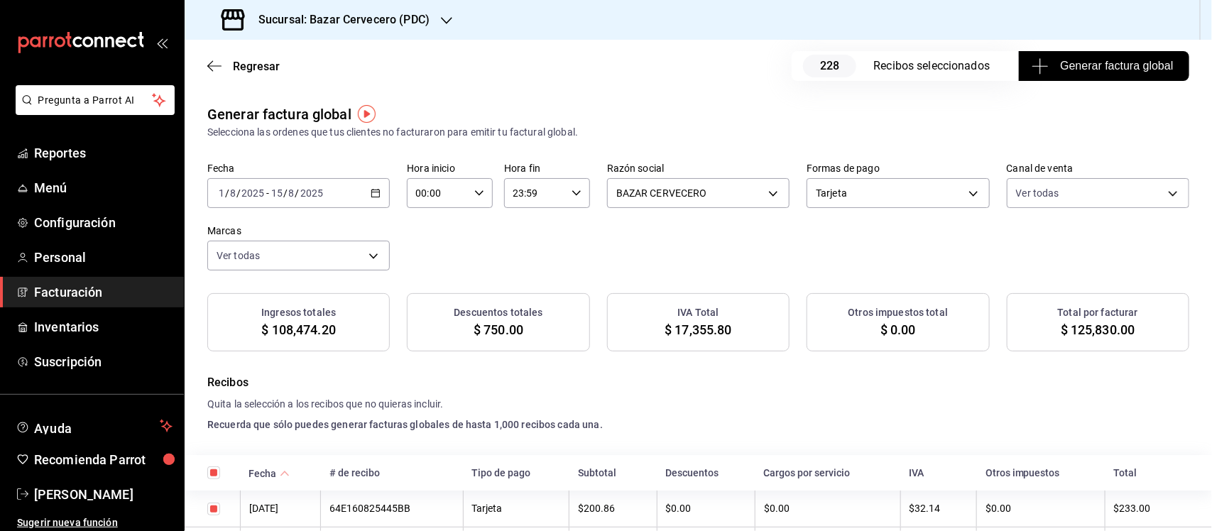
click at [1053, 65] on span "Generar factura global" at bounding box center [1103, 66] width 138 height 17
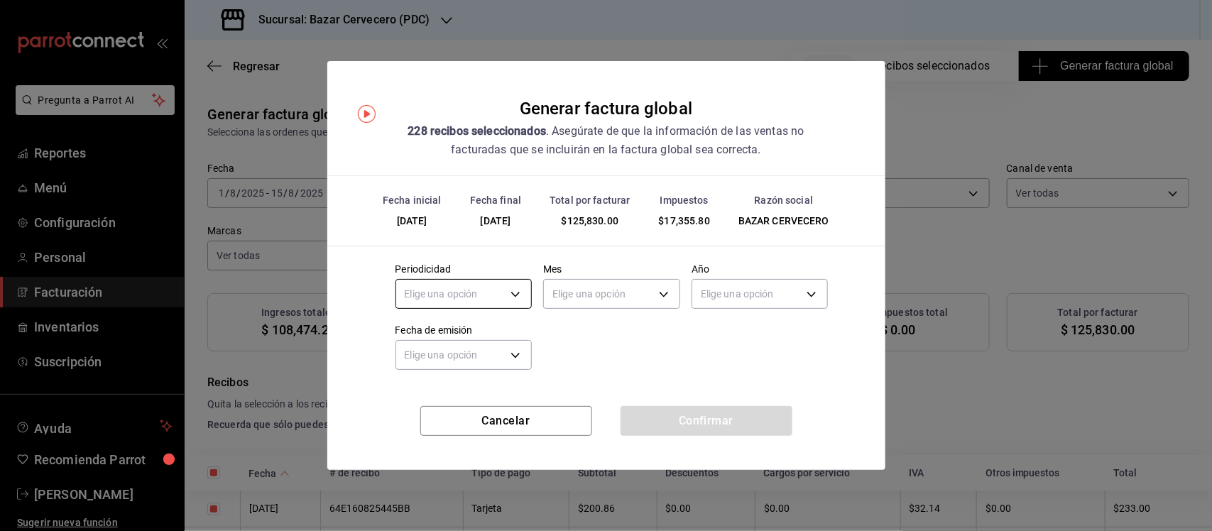
click at [520, 290] on body "Pregunta a Parrot AI Reportes Menú Configuración Personal Facturación Inventari…" at bounding box center [606, 265] width 1212 height 531
drag, startPoint x: 472, startPoint y: 381, endPoint x: 485, endPoint y: 378, distance: 13.1
click at [473, 381] on li "Quincenal" at bounding box center [464, 385] width 136 height 23
click at [630, 292] on body "Pregunta a Parrot AI Reportes Menú Configuración Personal Facturación Inventari…" at bounding box center [606, 265] width 1212 height 531
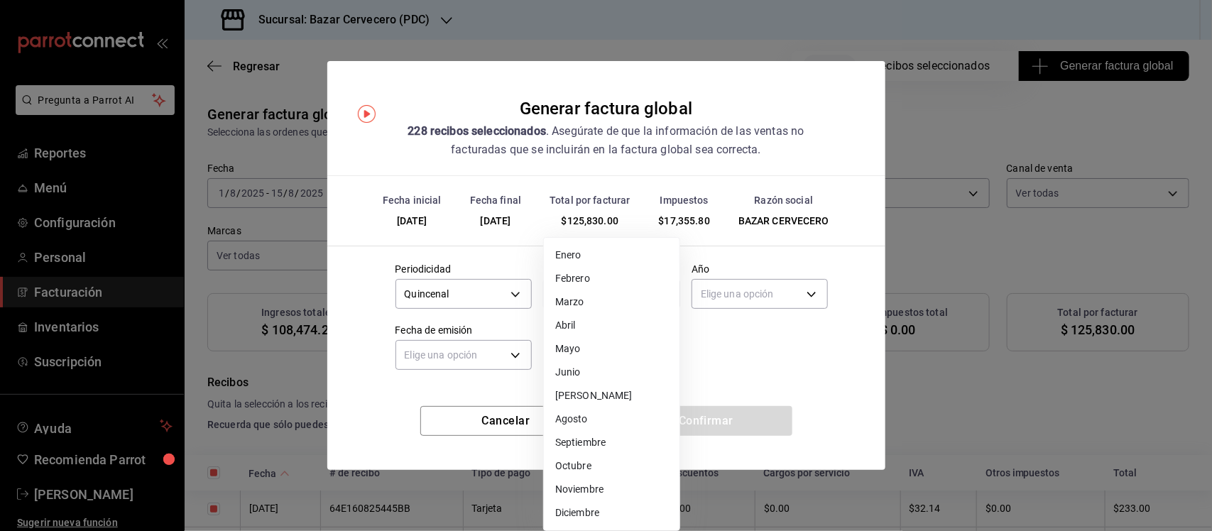
click at [611, 417] on li "Agosto" at bounding box center [612, 418] width 136 height 23
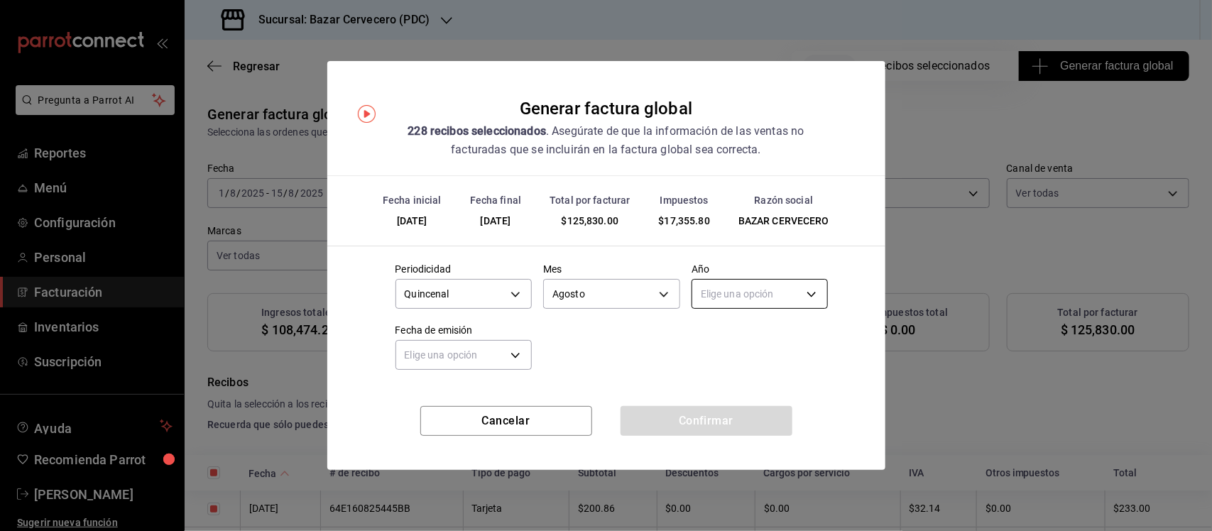
click at [775, 297] on body "Pregunta a Parrot AI Reportes Menú Configuración Personal Facturación Inventari…" at bounding box center [606, 265] width 1212 height 531
click at [767, 339] on li "2025" at bounding box center [760, 338] width 136 height 23
click at [495, 356] on body "Pregunta a Parrot AI Reportes Menú Configuración Personal Facturación Inventari…" at bounding box center [606, 265] width 1212 height 531
click at [462, 398] on li "Hoy" at bounding box center [464, 399] width 136 height 23
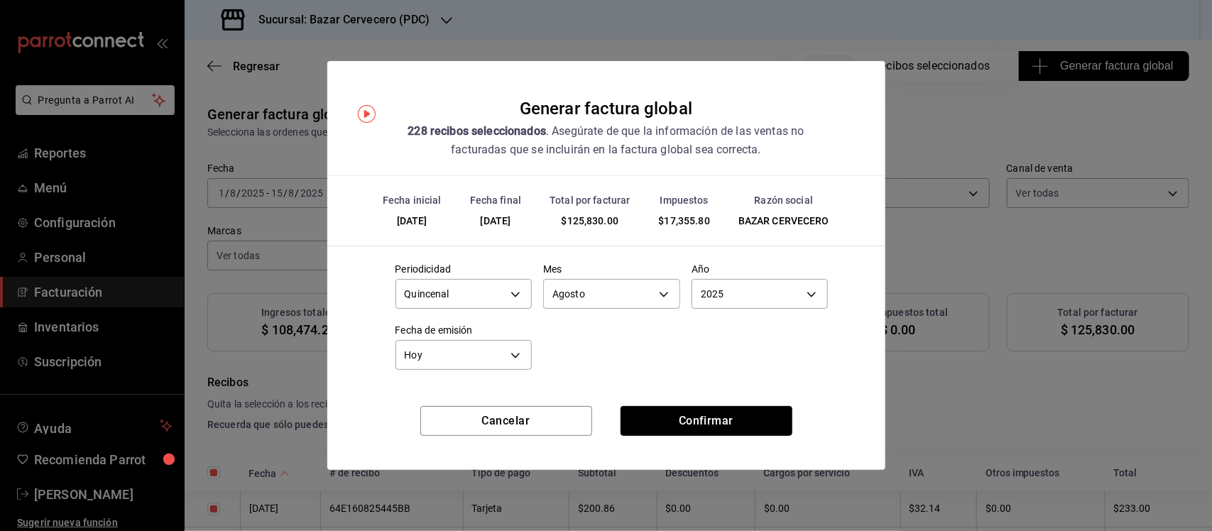
click at [651, 414] on button "Confirmar" at bounding box center [706, 421] width 172 height 30
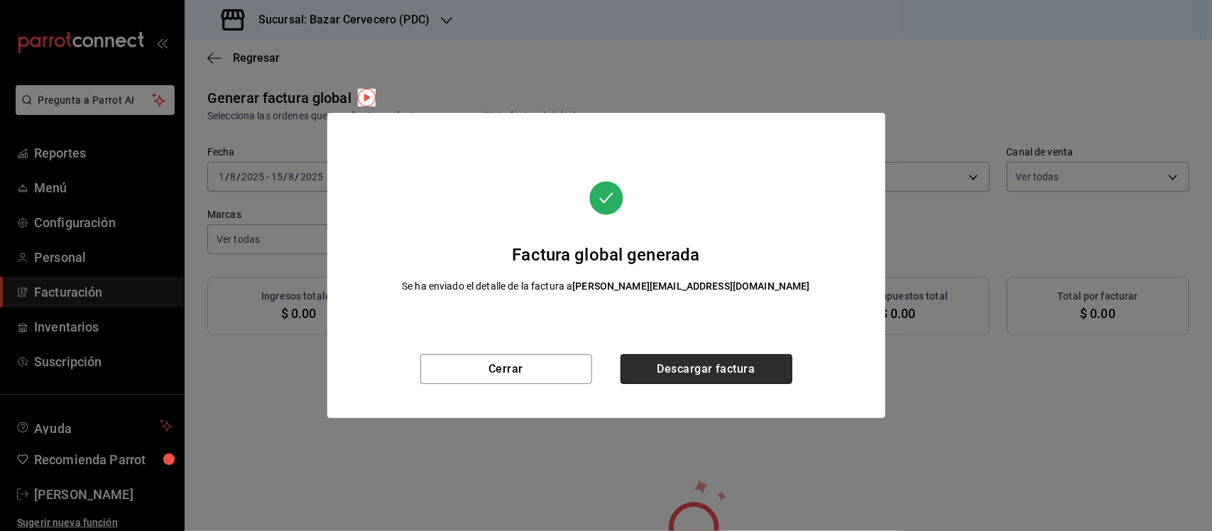
click at [703, 366] on button "Descargar factura" at bounding box center [706, 369] width 172 height 30
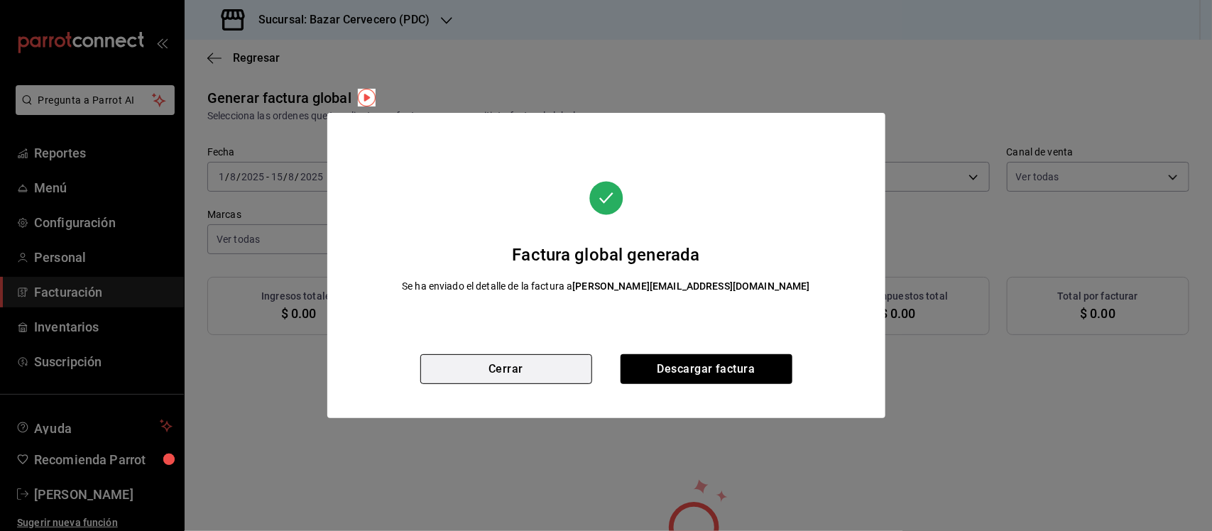
click at [557, 363] on button "Cerrar" at bounding box center [506, 369] width 172 height 30
